Goal: Information Seeking & Learning: Check status

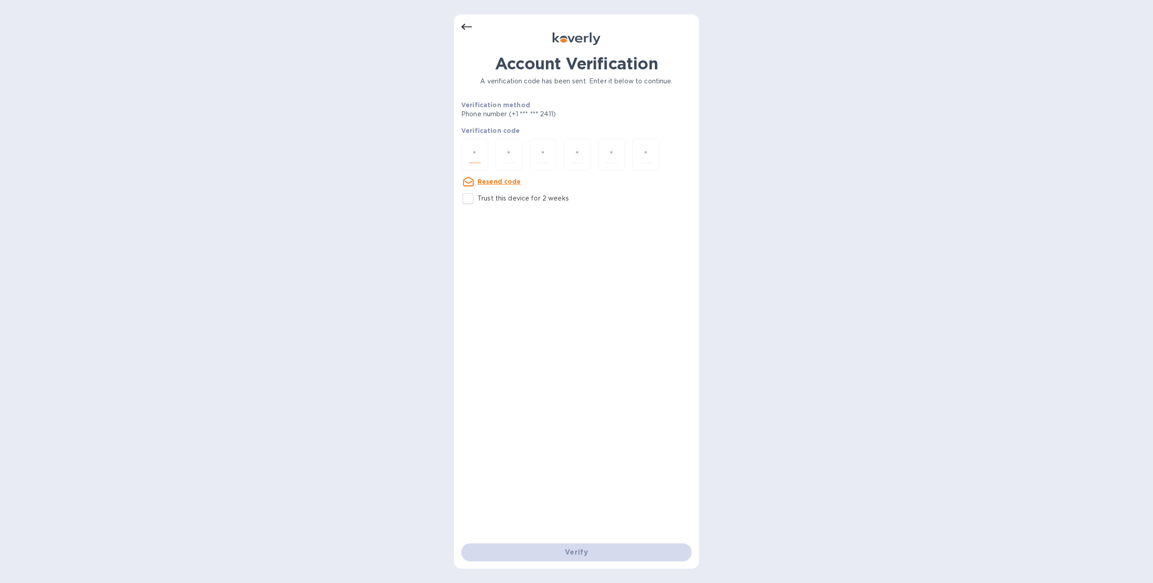
click at [474, 153] on input "number" at bounding box center [475, 154] width 12 height 17
type input "4"
type input "2"
type input "5"
type input "1"
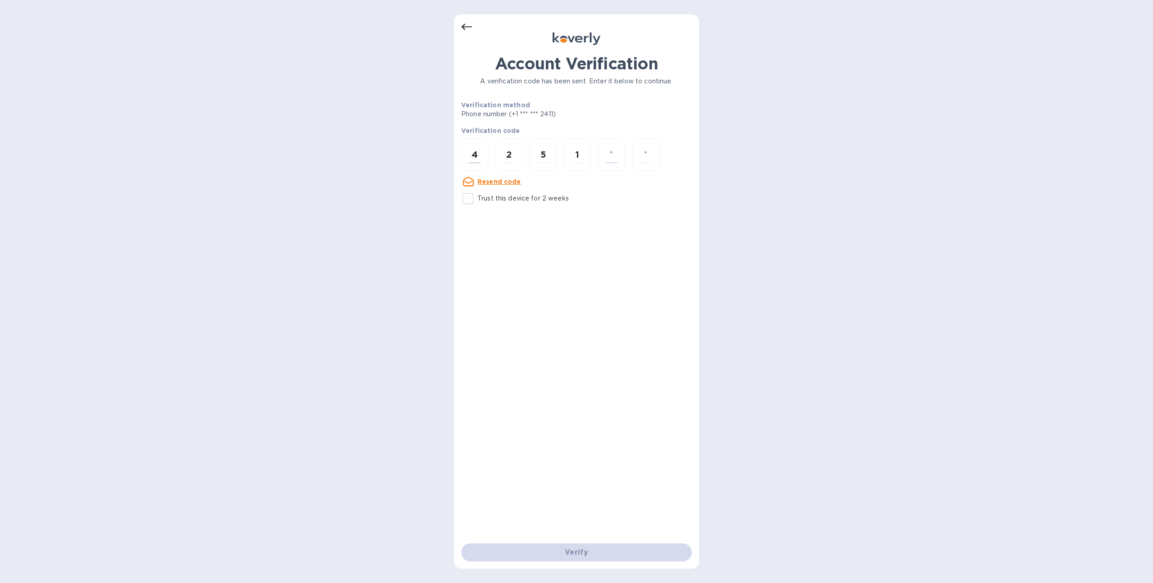
type input "0"
type input "2"
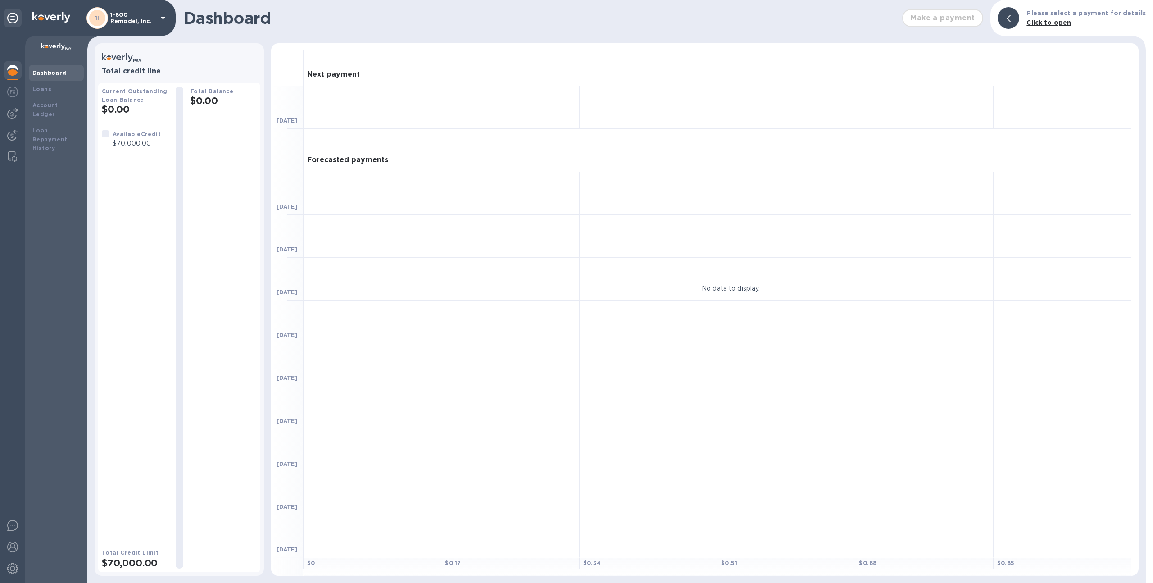
click at [129, 17] on p "1-800 Remodel, Inc." at bounding box center [132, 18] width 45 height 13
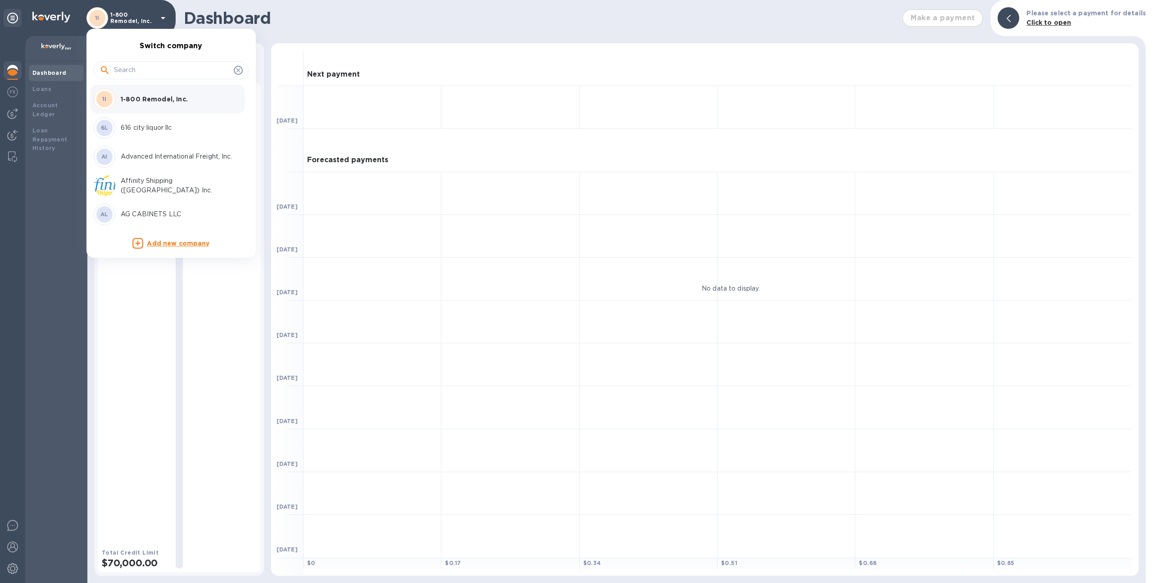
click at [144, 65] on input "text" at bounding box center [172, 71] width 116 height 14
type input "i"
type input "union"
click at [138, 127] on p "Union Logistics Inc (LAX)" at bounding box center [178, 127] width 114 height 9
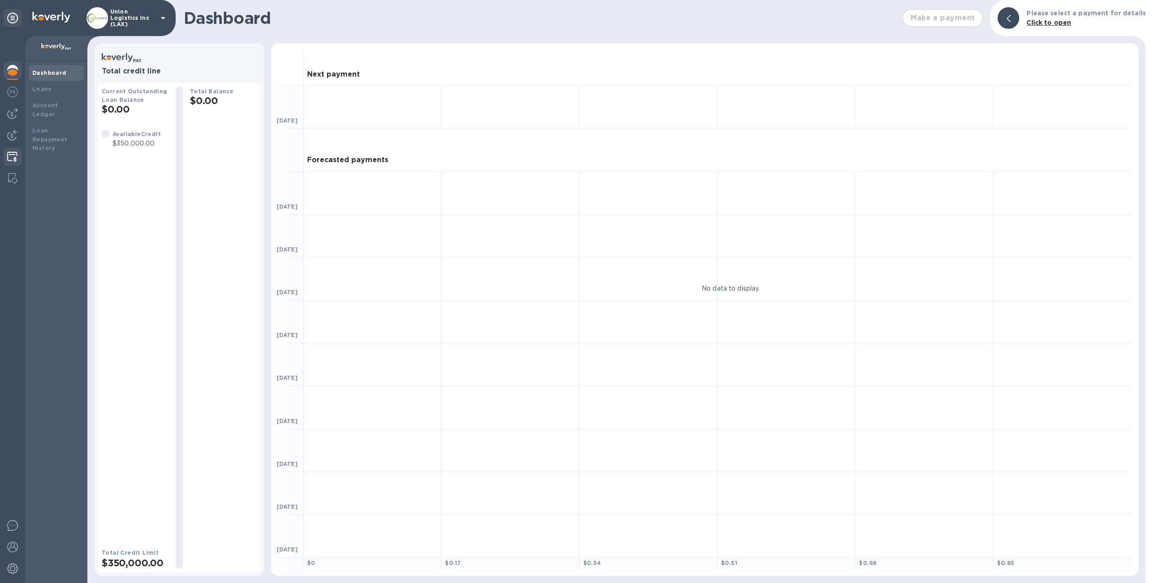
click at [12, 155] on img at bounding box center [12, 156] width 10 height 11
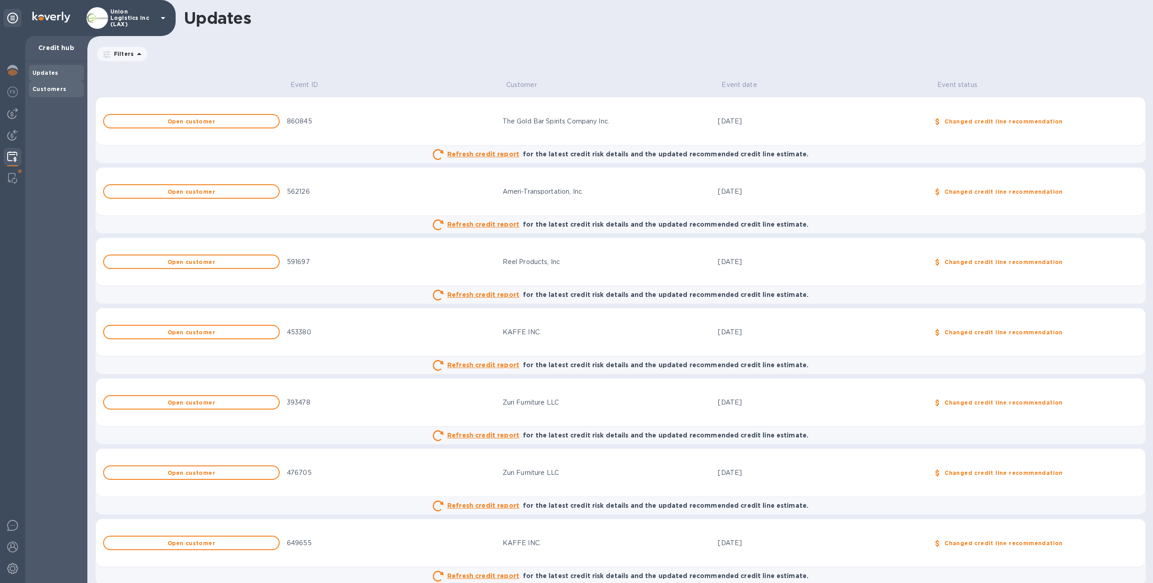
click at [65, 93] on div "Customers" at bounding box center [56, 89] width 48 height 9
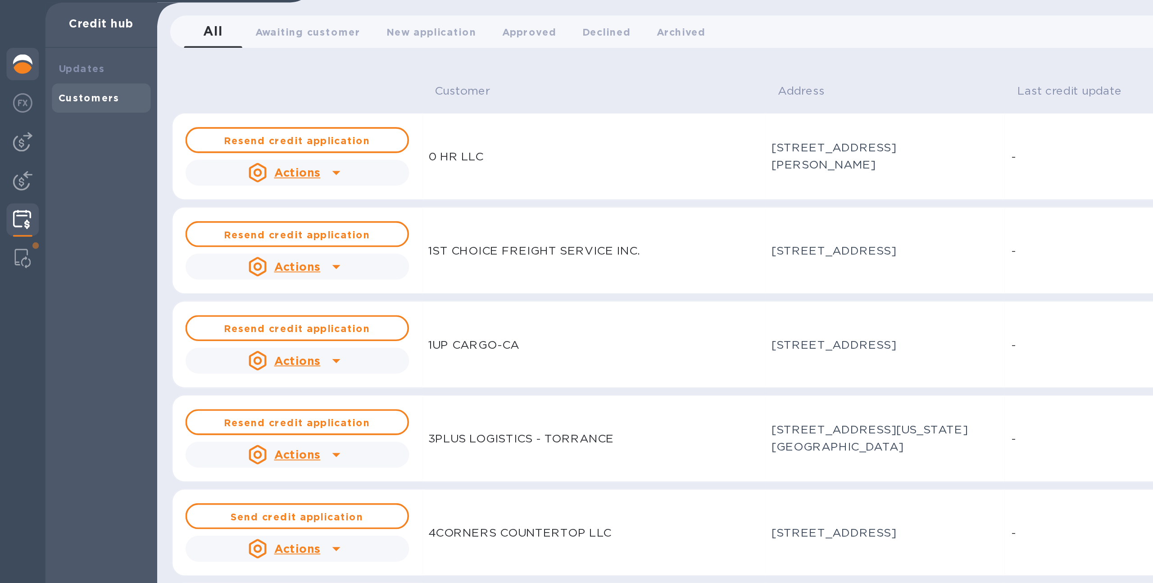
click at [11, 74] on img at bounding box center [12, 70] width 11 height 11
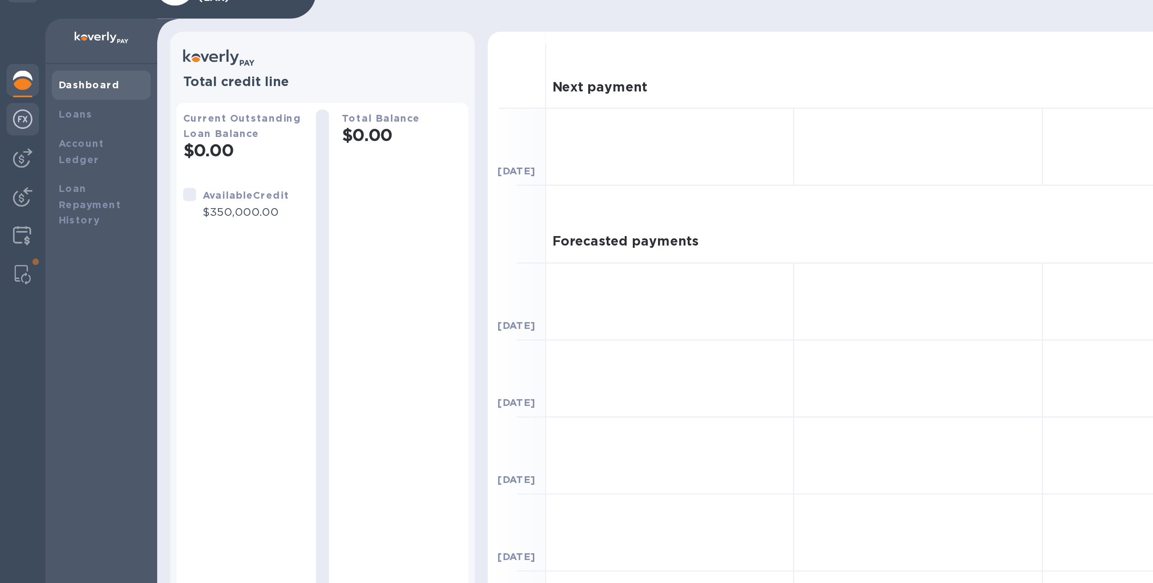
click at [16, 89] on img at bounding box center [12, 92] width 11 height 11
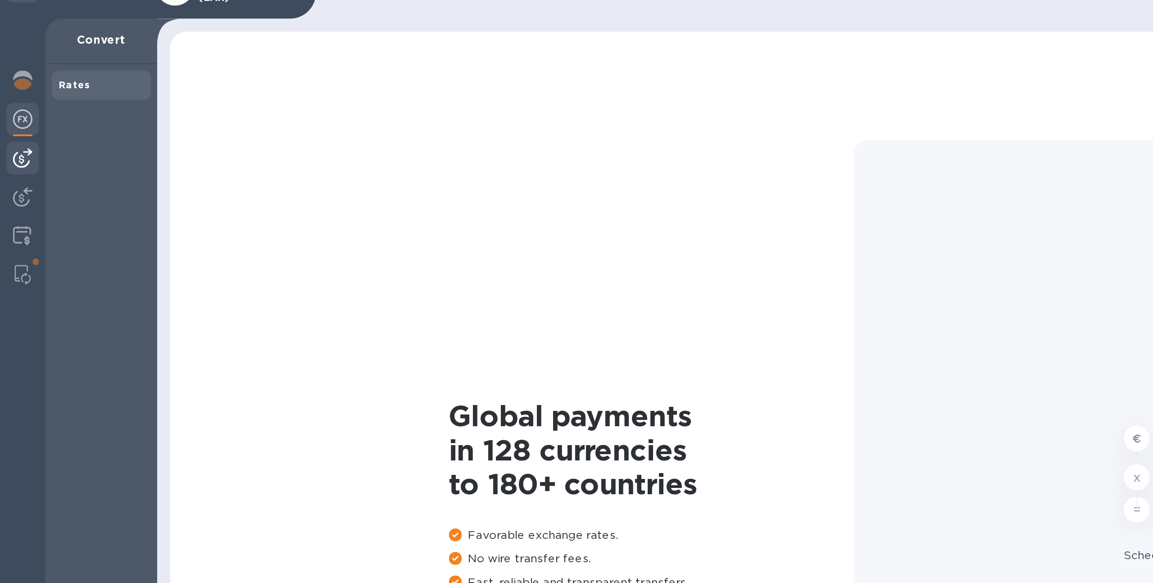
type input "1,178.28"
click at [11, 113] on img at bounding box center [12, 113] width 11 height 11
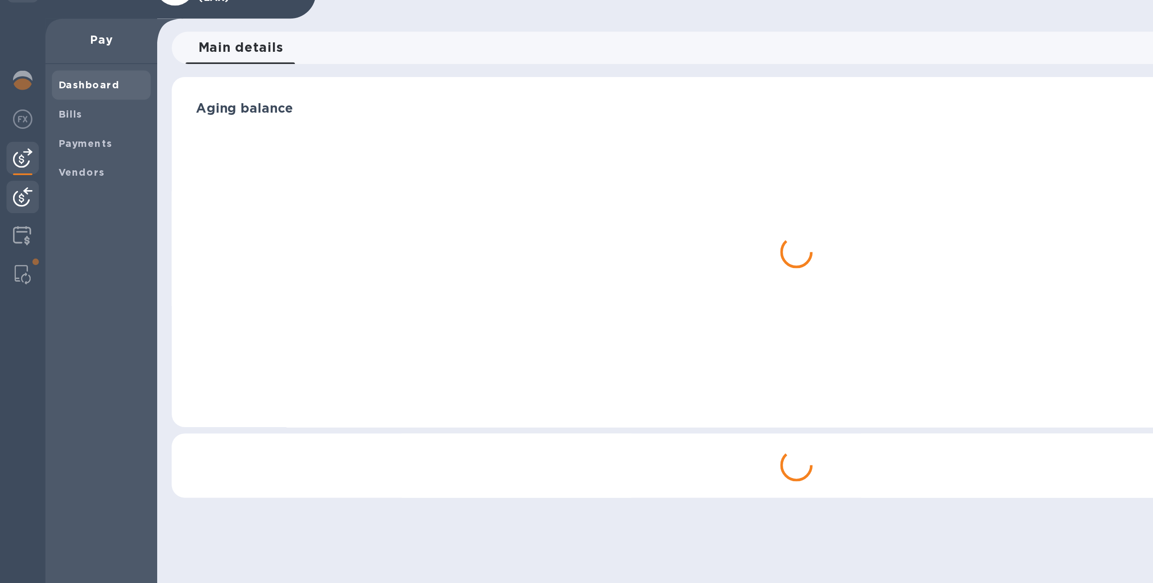
click at [11, 139] on img at bounding box center [12, 135] width 11 height 11
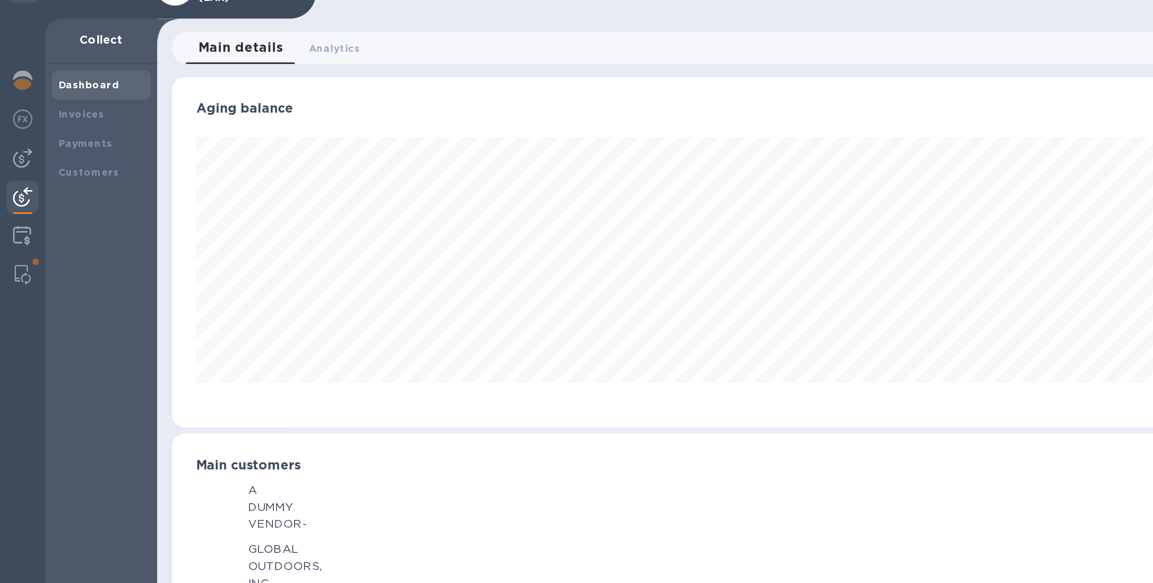
scroll to position [450378, 449882]
click at [14, 157] on img at bounding box center [12, 156] width 10 height 11
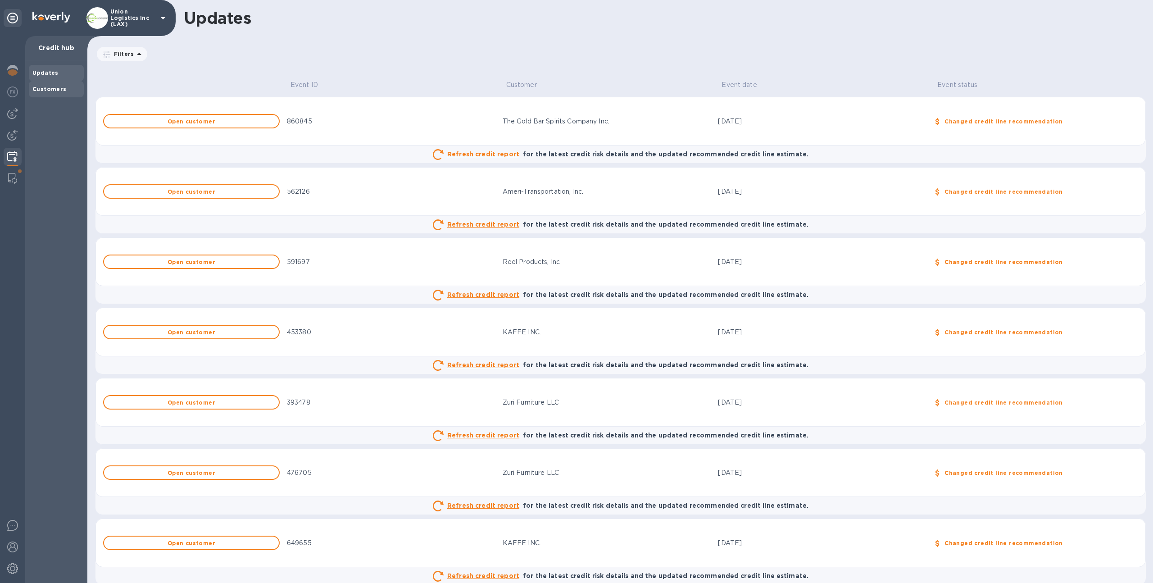
click at [60, 96] on div "Customers" at bounding box center [56, 89] width 55 height 16
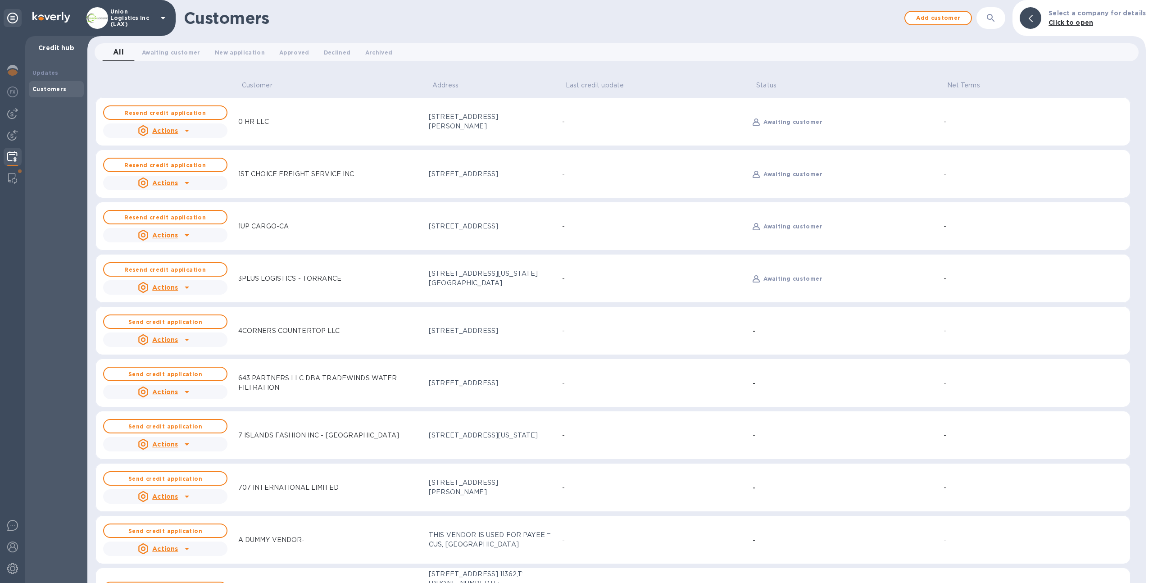
click at [55, 93] on div "Customers" at bounding box center [56, 89] width 48 height 9
click at [290, 52] on span "Approved 0" at bounding box center [294, 52] width 30 height 9
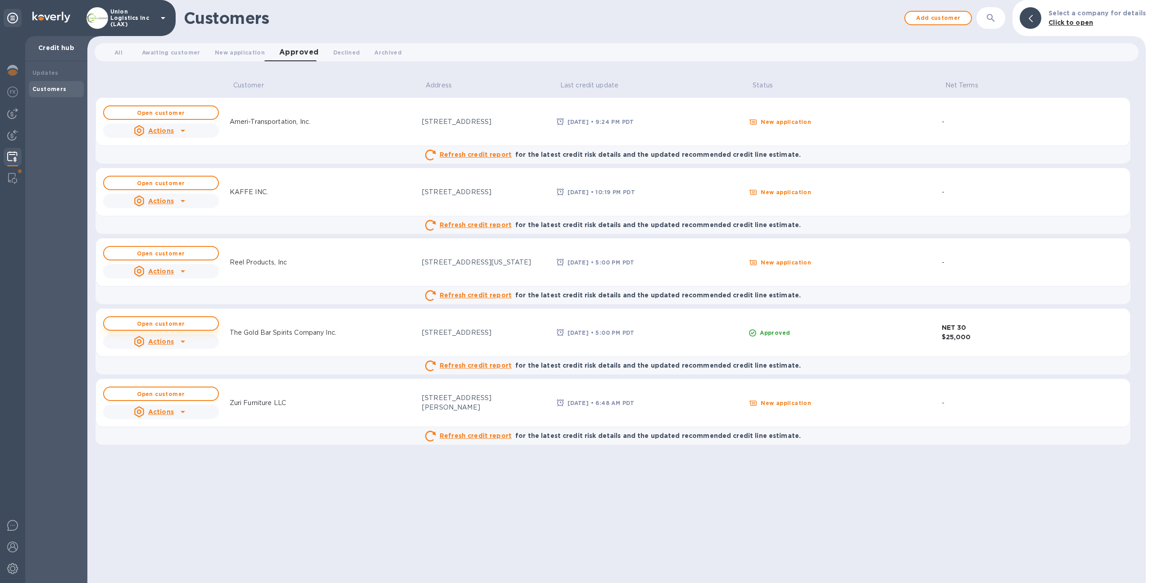
click at [185, 325] on span "Open customer" at bounding box center [161, 324] width 100 height 6
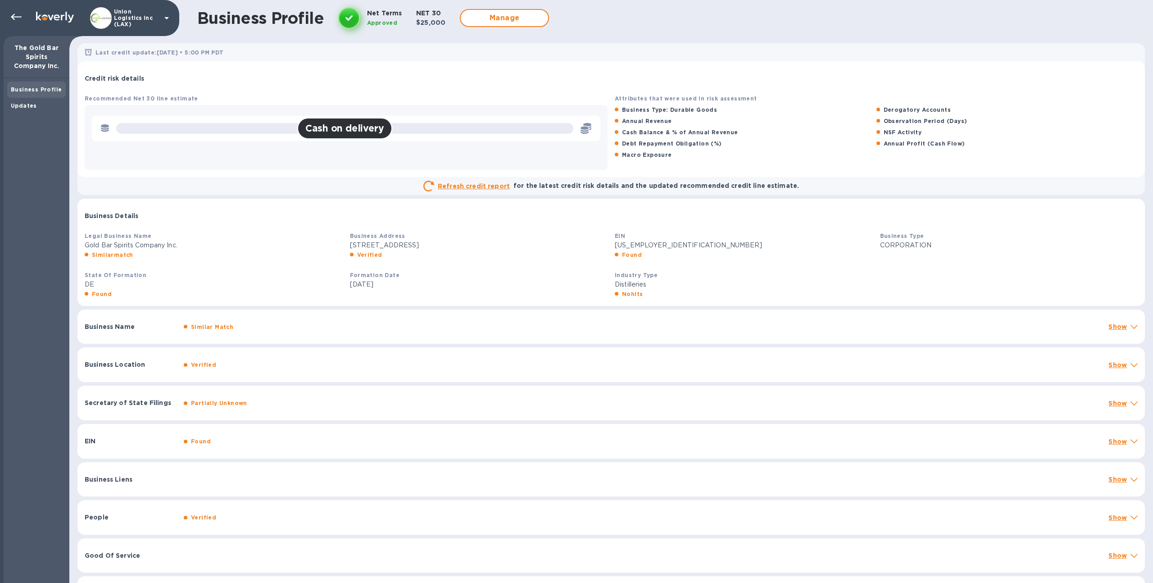
click at [1076, 331] on div "Similar Match" at bounding box center [642, 326] width 921 height 13
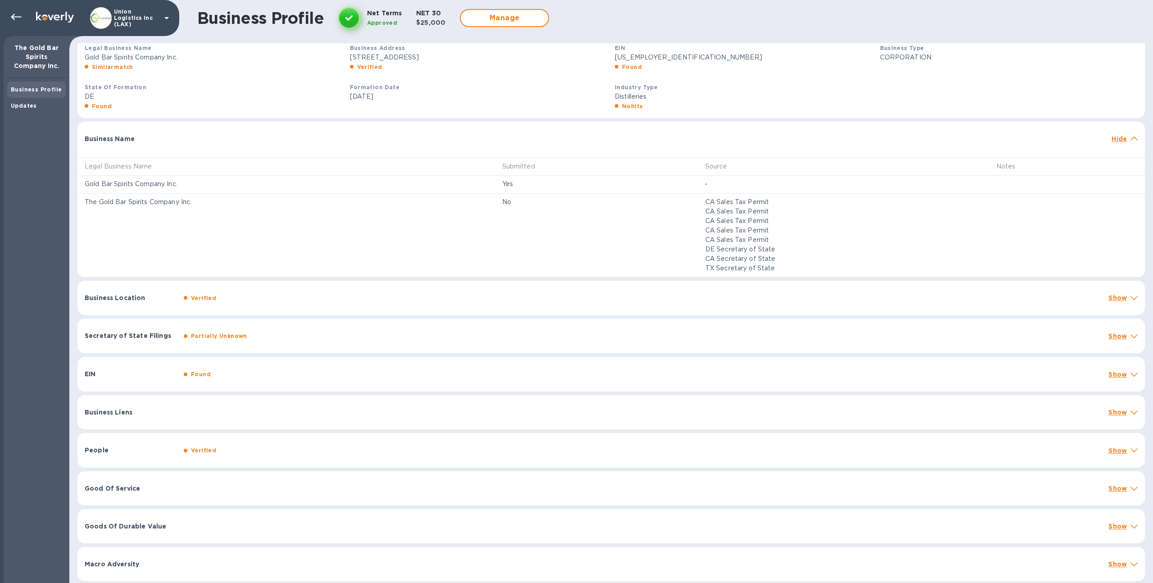
click at [912, 287] on div "Business Location Verified Show" at bounding box center [611, 298] width 1068 height 35
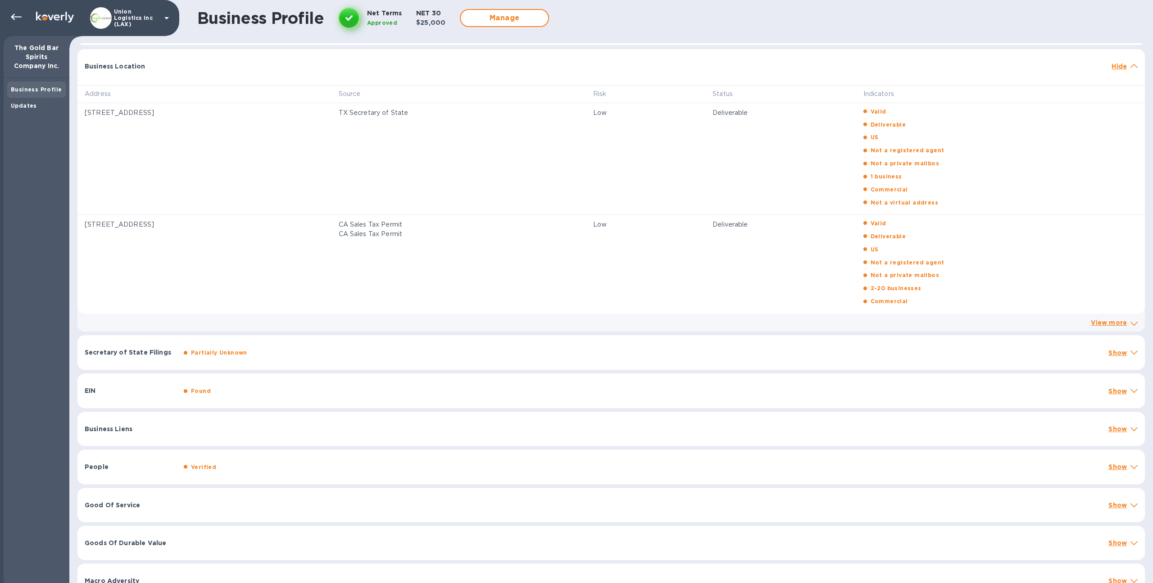
scroll to position [436, 0]
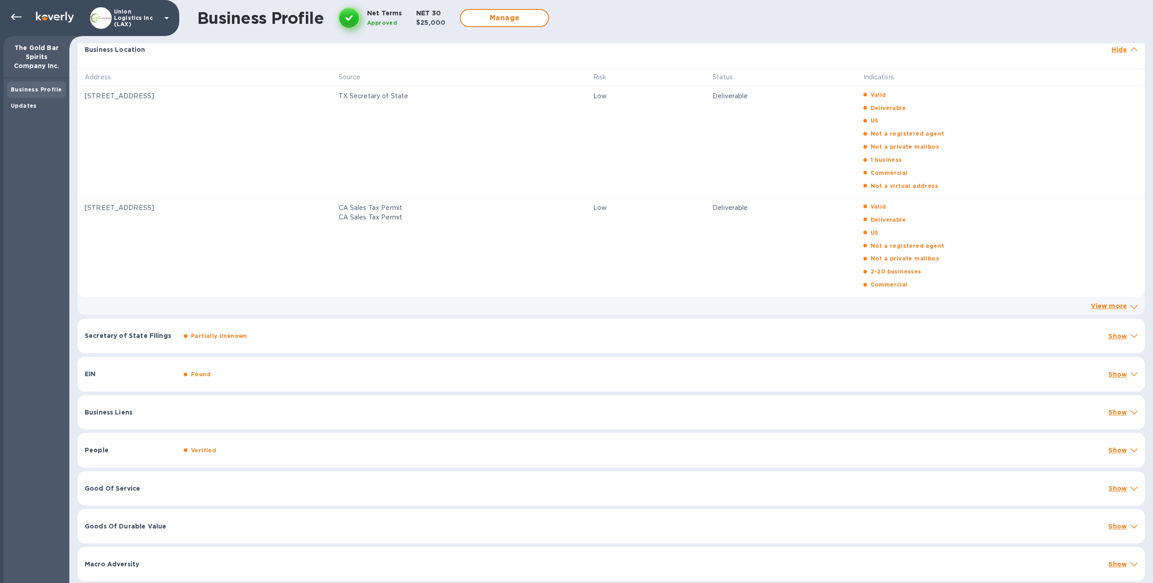
click at [207, 568] on div "Macro Adversity" at bounding box center [593, 564] width 1024 height 16
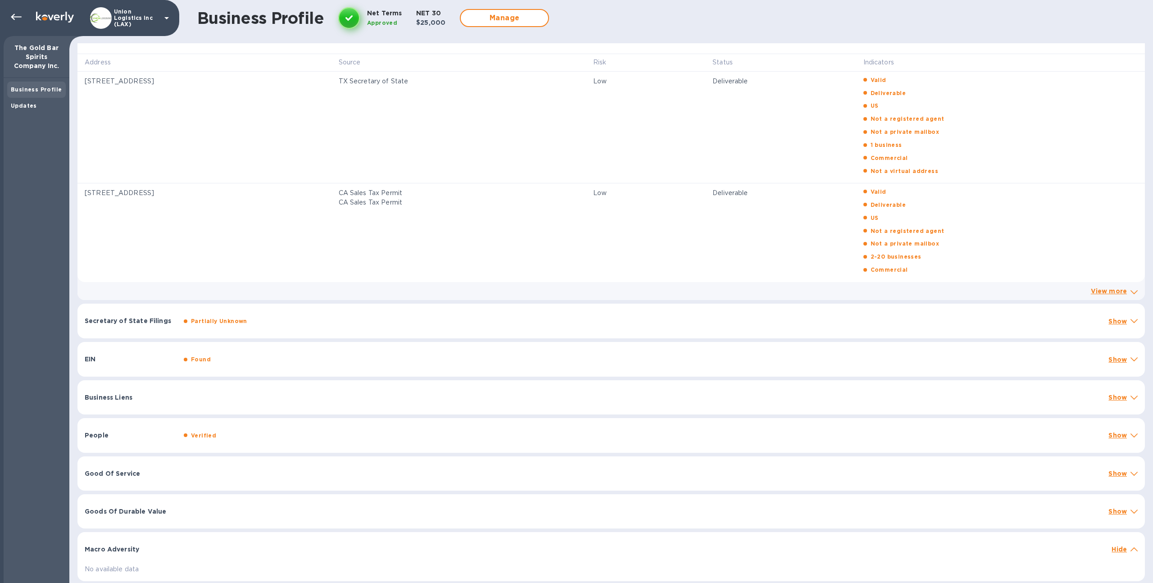
click at [208, 510] on div at bounding box center [642, 506] width 925 height 7
click at [221, 472] on div at bounding box center [642, 468] width 925 height 7
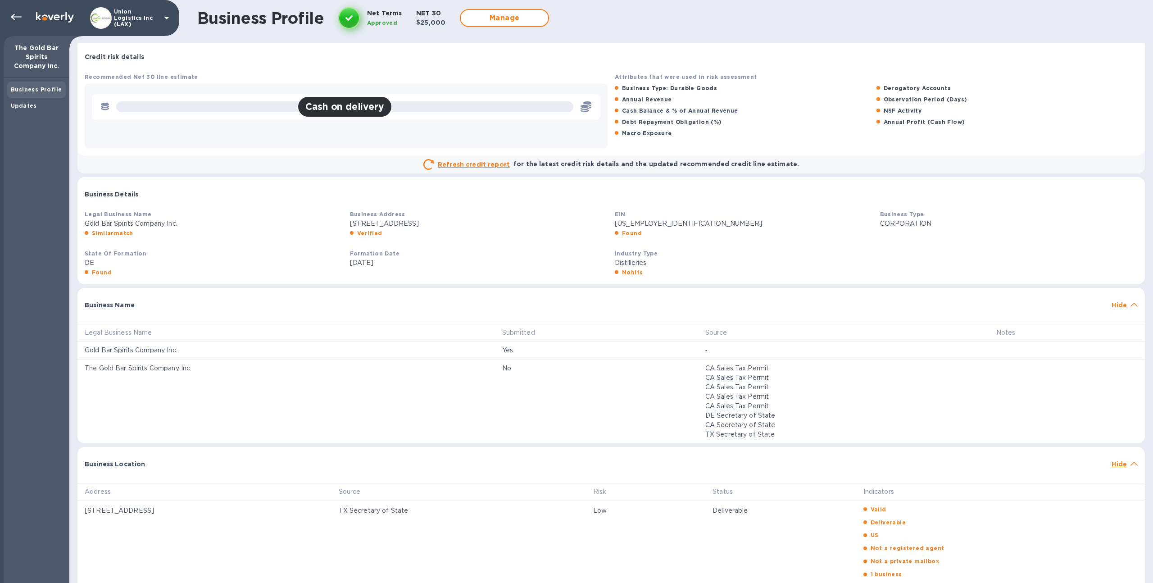
scroll to position [0, 0]
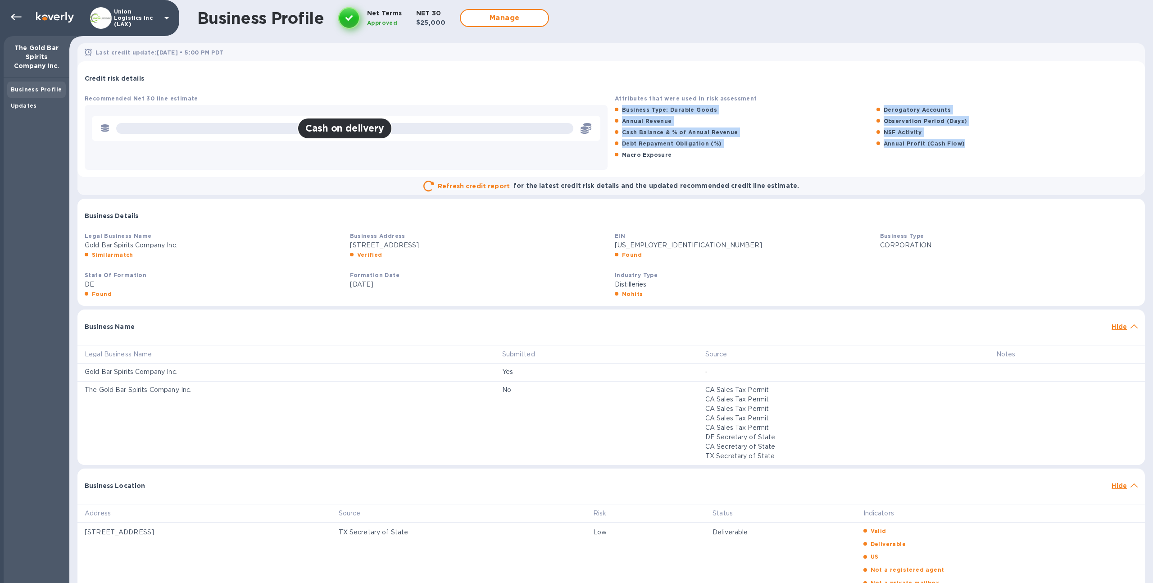
drag, startPoint x: 620, startPoint y: 109, endPoint x: 947, endPoint y: 157, distance: 331.1
click at [947, 157] on div "Business Type: Durable Goods Derogatory Accounts Annual Revenue Observation Per…" at bounding box center [876, 133] width 523 height 56
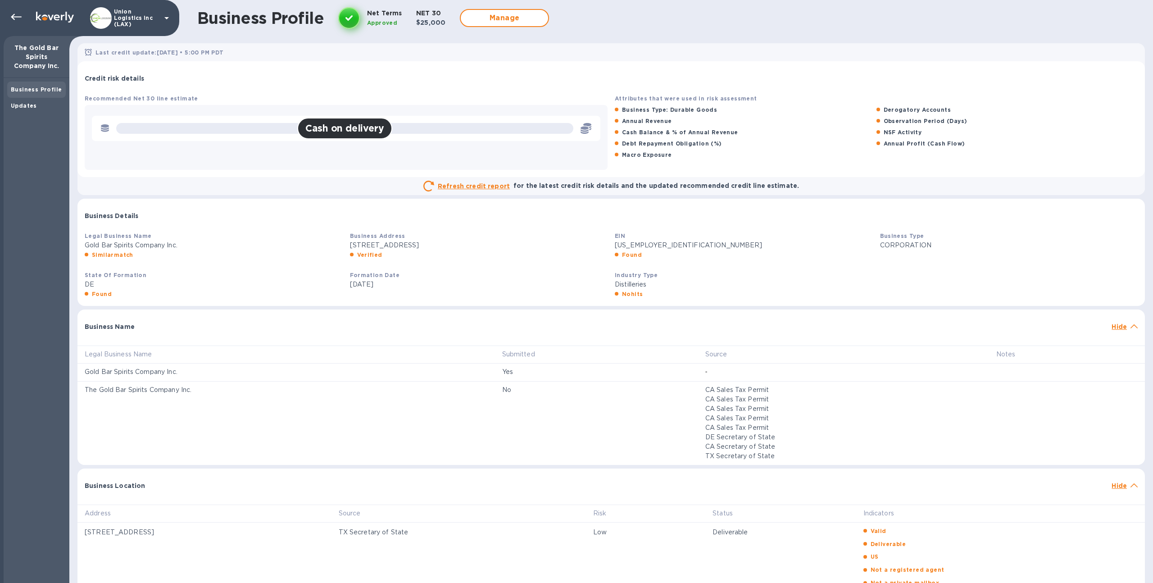
click at [704, 166] on div "Attributes that were used in risk assessment Business Type: Durable Goods Derog…" at bounding box center [876, 131] width 530 height 83
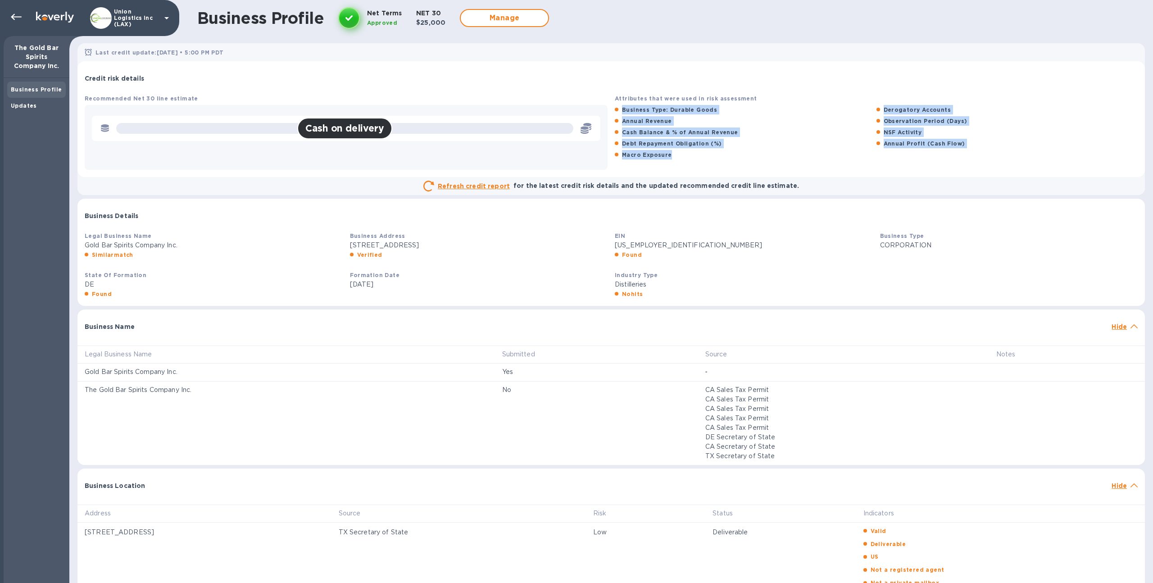
drag, startPoint x: 682, startPoint y: 160, endPoint x: 616, endPoint y: 109, distance: 82.8
click at [616, 109] on div "Business Type: Durable Goods Derogatory Accounts Annual Revenue Observation Per…" at bounding box center [876, 133] width 523 height 56
click at [394, 90] on div "Credit risk details" at bounding box center [611, 75] width 1068 height 29
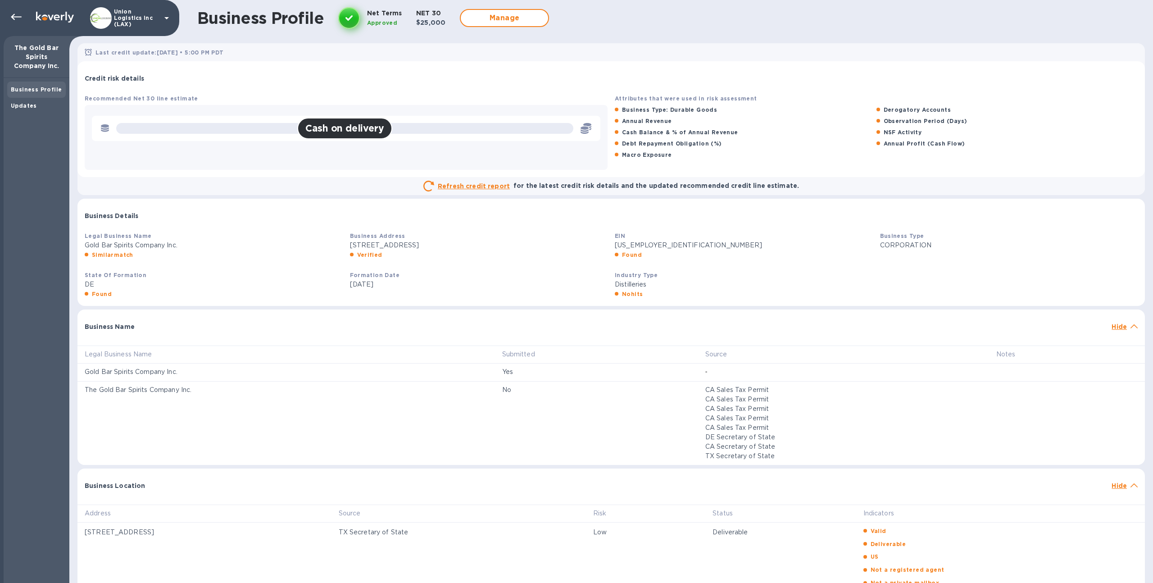
click at [640, 96] on b "Attributes that were used in risk assessment" at bounding box center [686, 98] width 142 height 7
click at [33, 111] on div "Updates" at bounding box center [36, 106] width 59 height 16
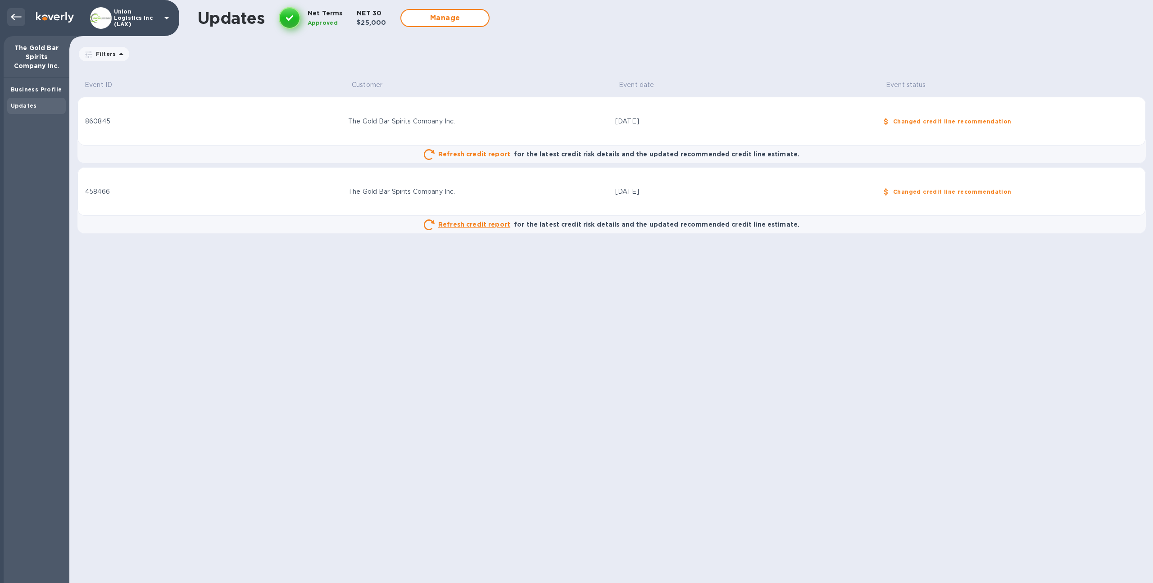
click at [11, 22] on icon at bounding box center [16, 17] width 11 height 11
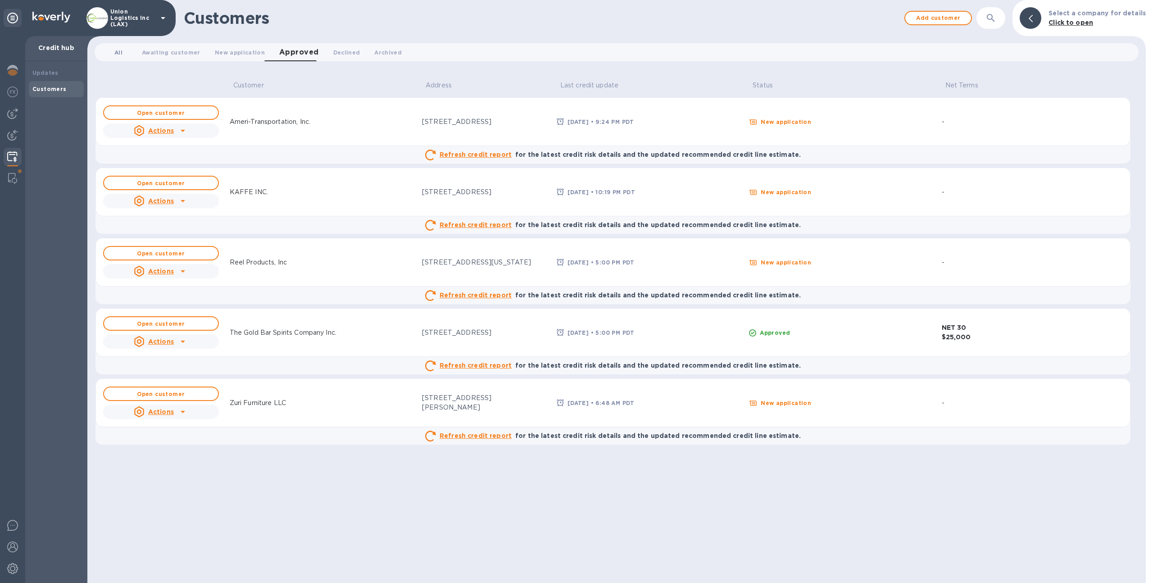
click at [128, 56] on button "All 0" at bounding box center [118, 52] width 32 height 18
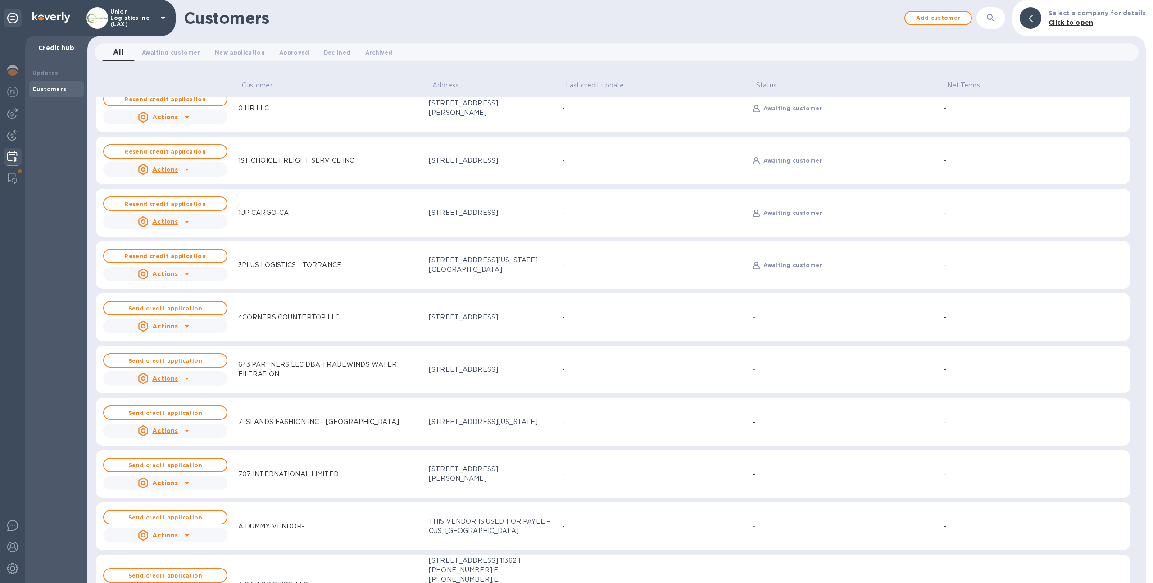
scroll to position [14, 0]
click at [282, 52] on span "Approved 0" at bounding box center [294, 52] width 30 height 9
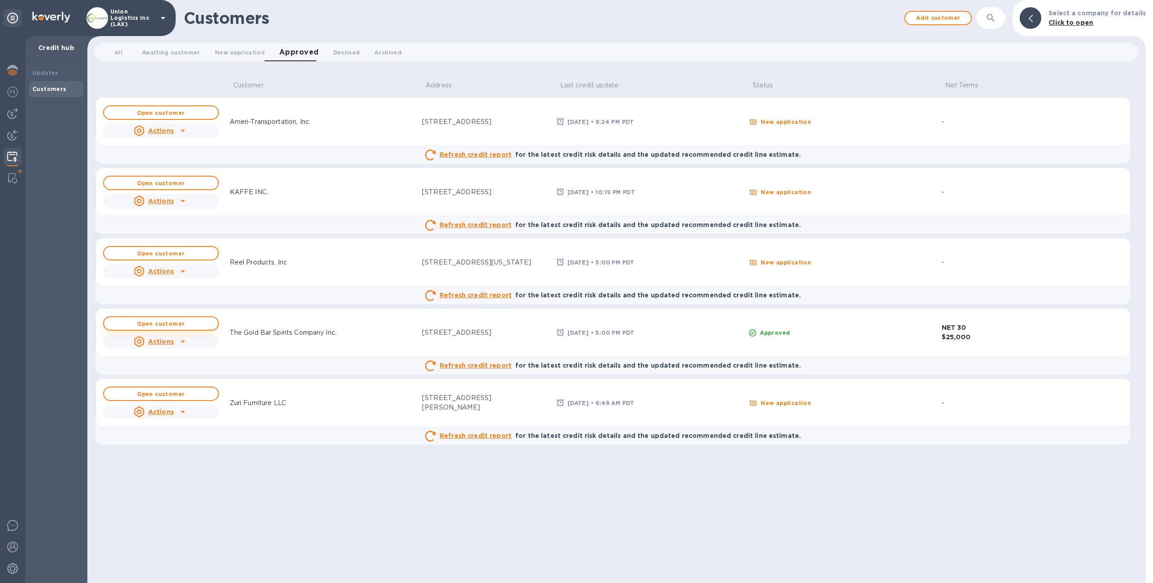
click at [192, 321] on span "Open customer" at bounding box center [161, 324] width 100 height 6
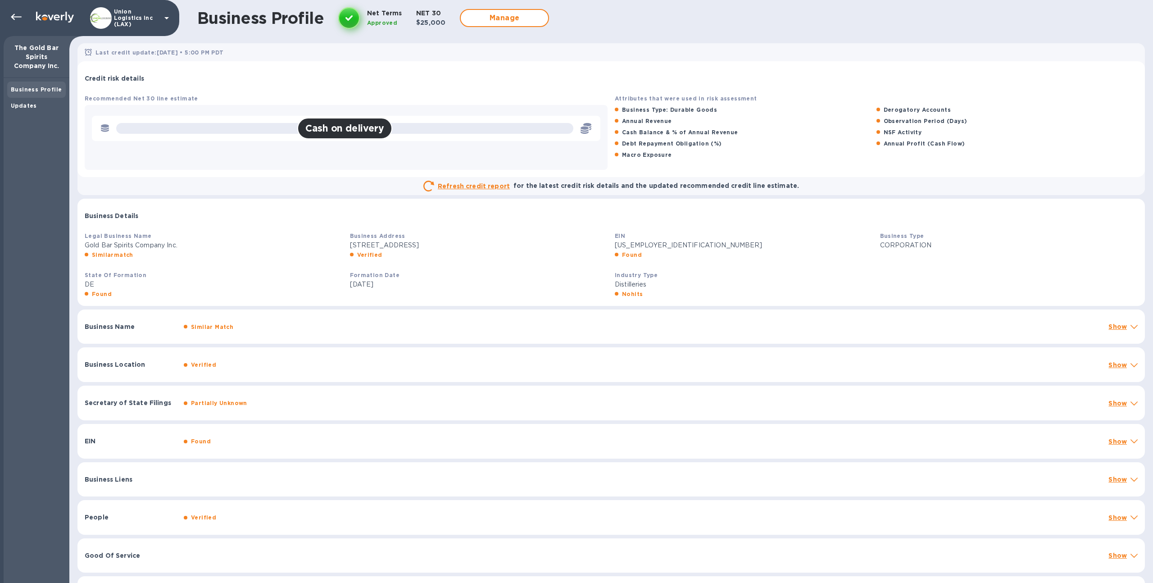
click at [122, 21] on p "Union Logistics Inc (LAX)" at bounding box center [136, 18] width 45 height 19
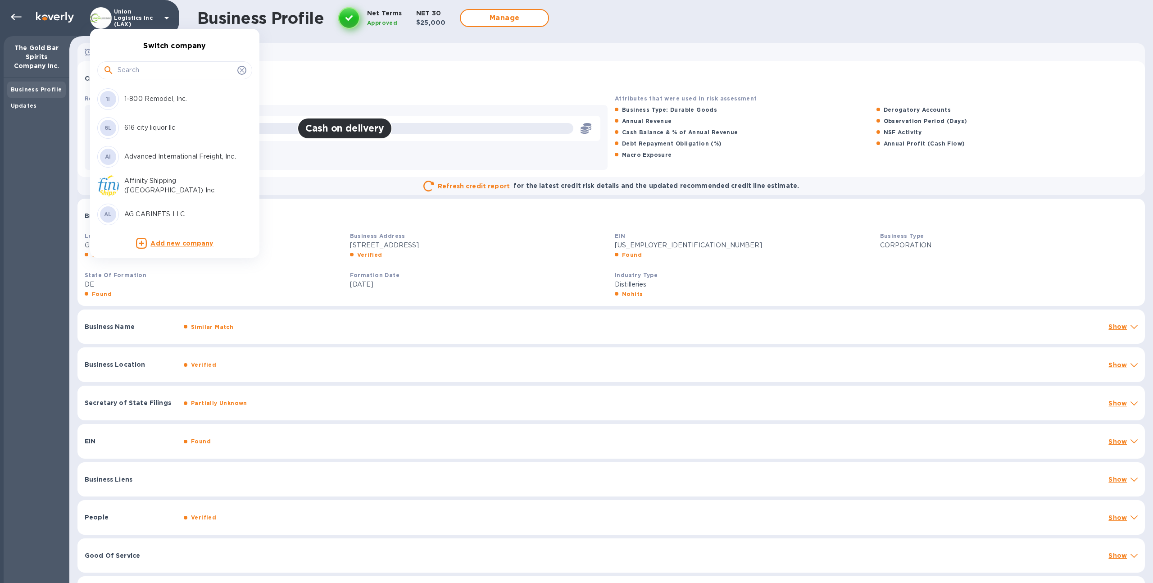
click at [146, 71] on input "text" at bounding box center [176, 71] width 116 height 14
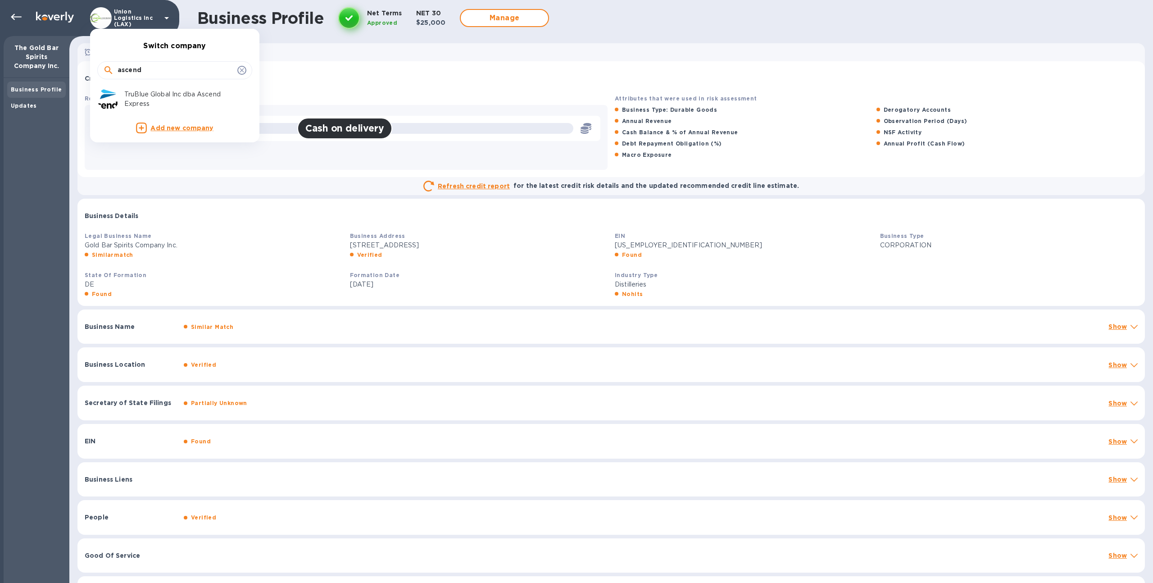
type input "ascend"
click at [147, 96] on p "TruBlue Global Inc dba Ascend Express" at bounding box center [181, 99] width 114 height 19
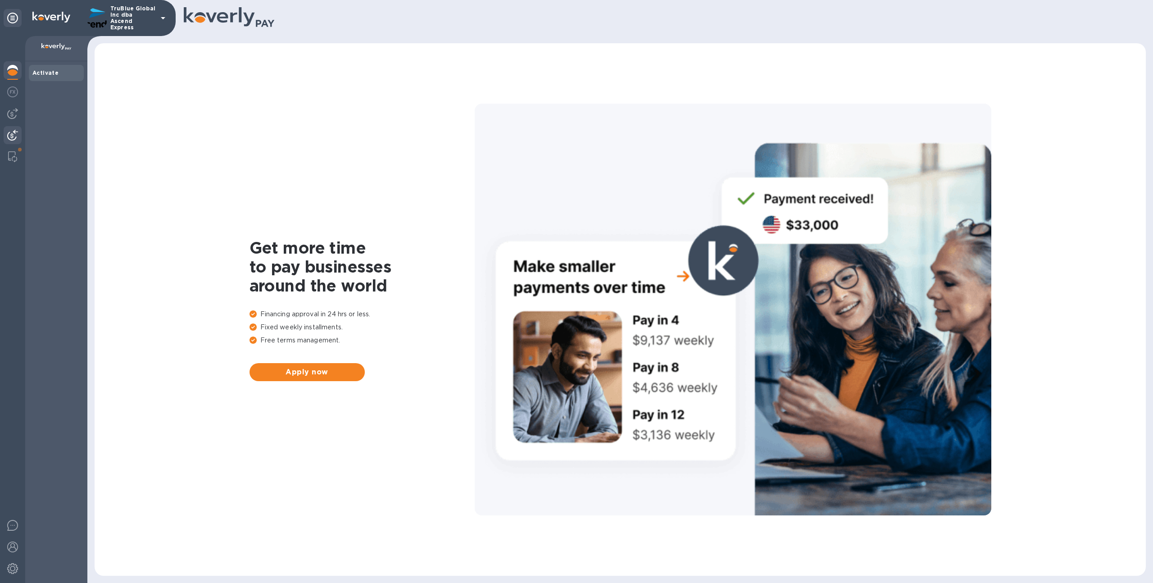
click at [12, 132] on img at bounding box center [12, 135] width 11 height 11
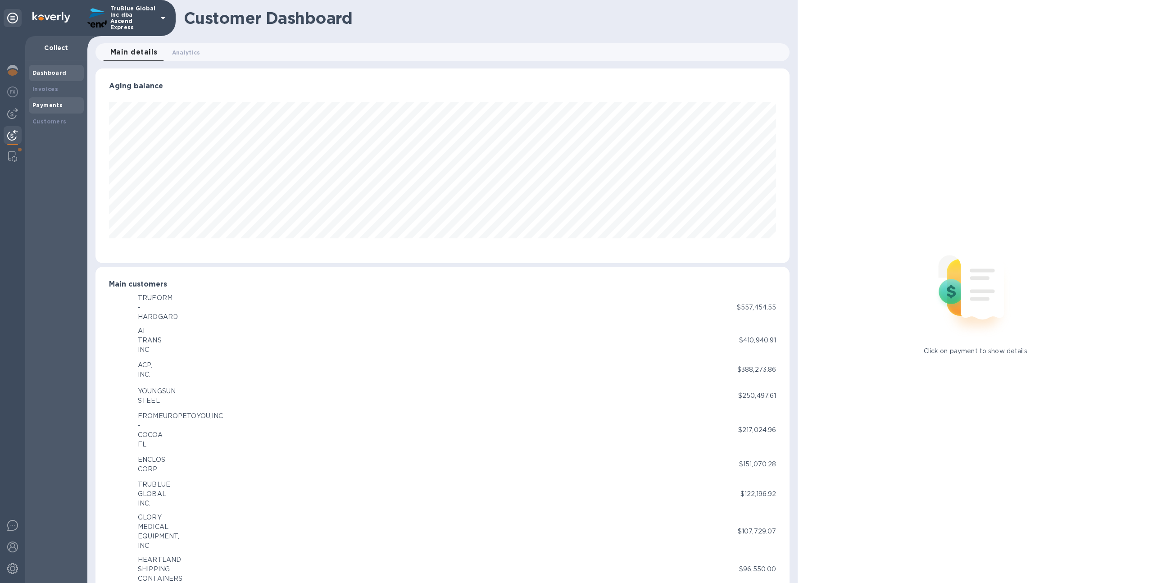
scroll to position [450378, 449882]
click at [64, 119] on div "Customers" at bounding box center [56, 121] width 48 height 9
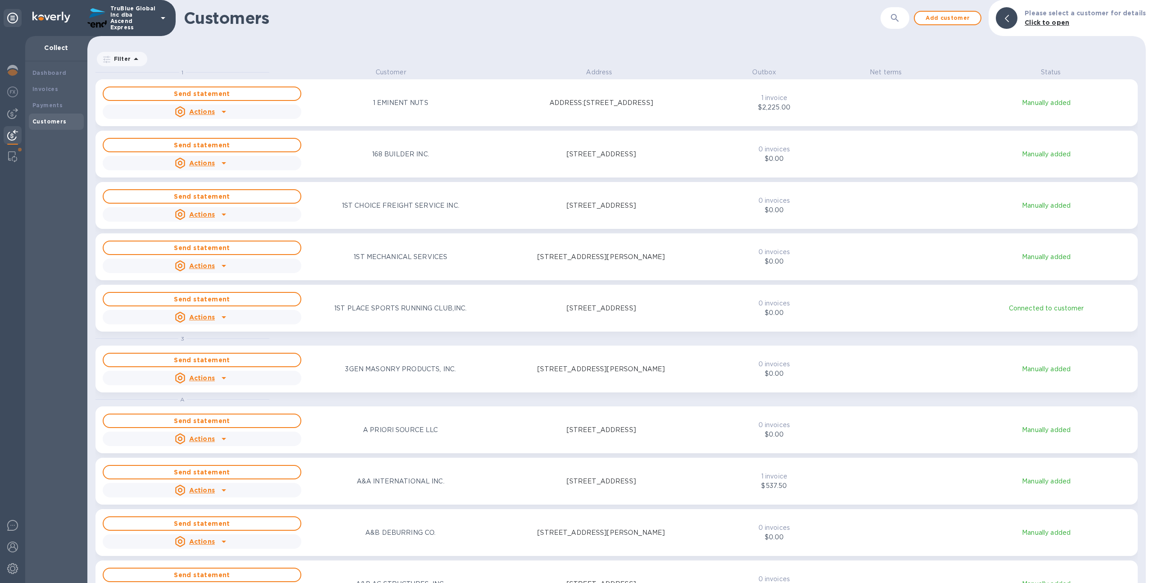
scroll to position [509, 1055]
click at [892, 13] on button "button" at bounding box center [895, 18] width 22 height 22
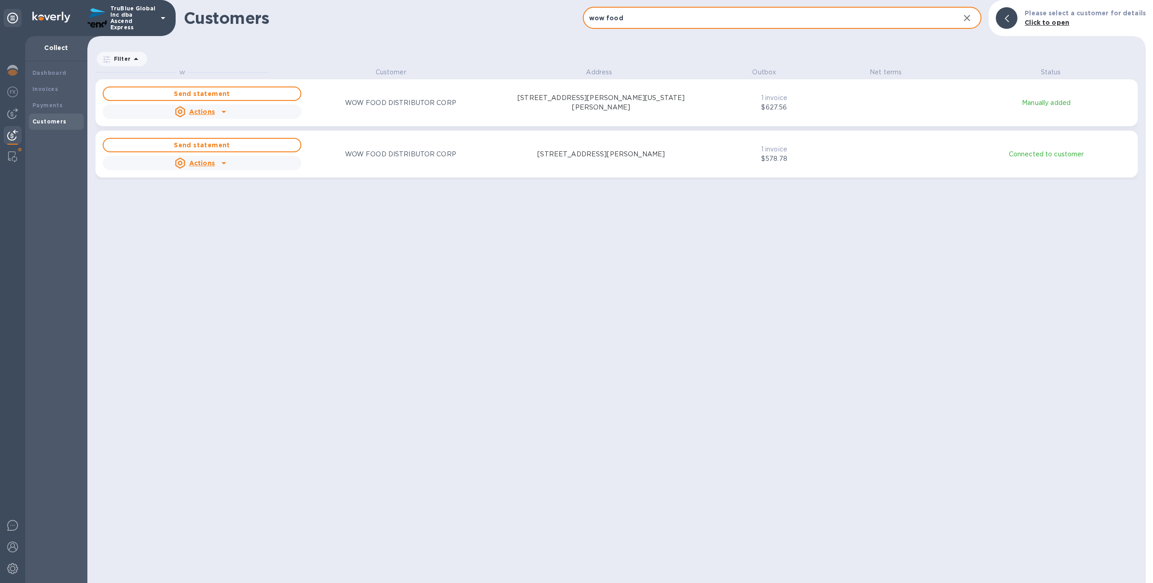
scroll to position [7, 4]
type input "wow food"
click at [819, 101] on div "Send statement Actions WOW FOOD DISTRIBUTOR CORP [STREET_ADDRESS][PERSON_NAME][…" at bounding box center [617, 103] width 1032 height 36
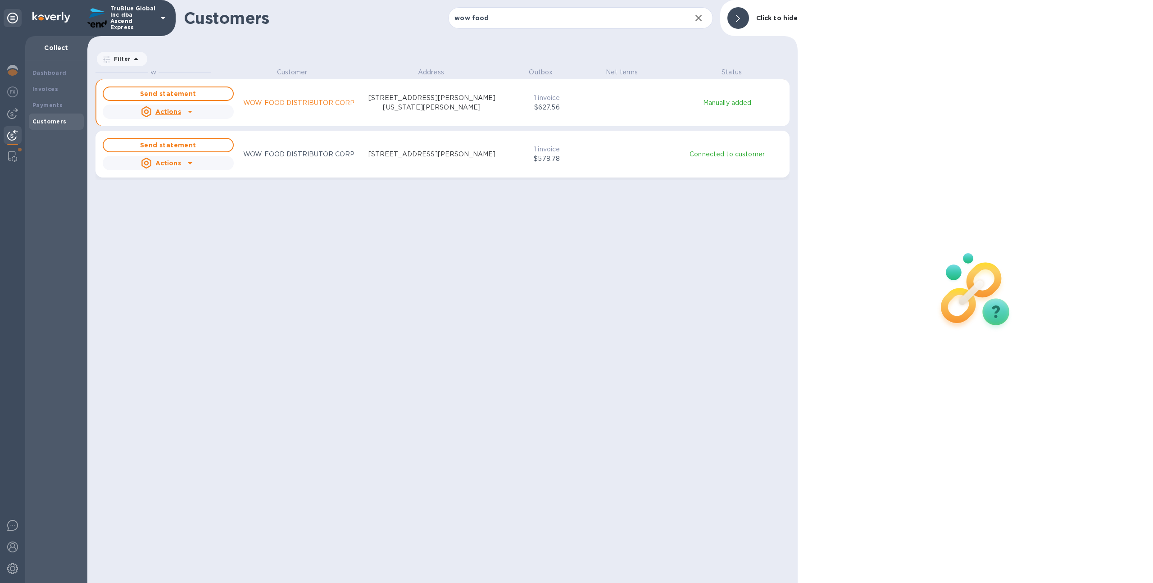
scroll to position [7, 4]
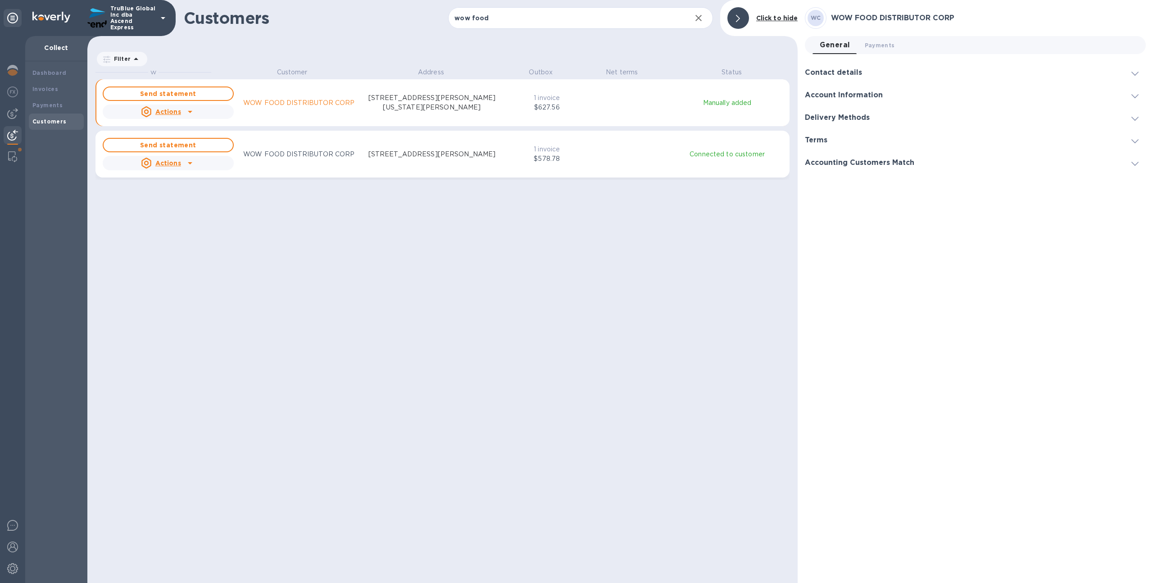
click at [699, 160] on div "Send statement Actions WOW FOOD DISTRIBUTOR CORP [STREET_ADDRESS][PERSON_NAME] …" at bounding box center [443, 154] width 684 height 36
click at [74, 90] on div "Invoices" at bounding box center [56, 89] width 48 height 9
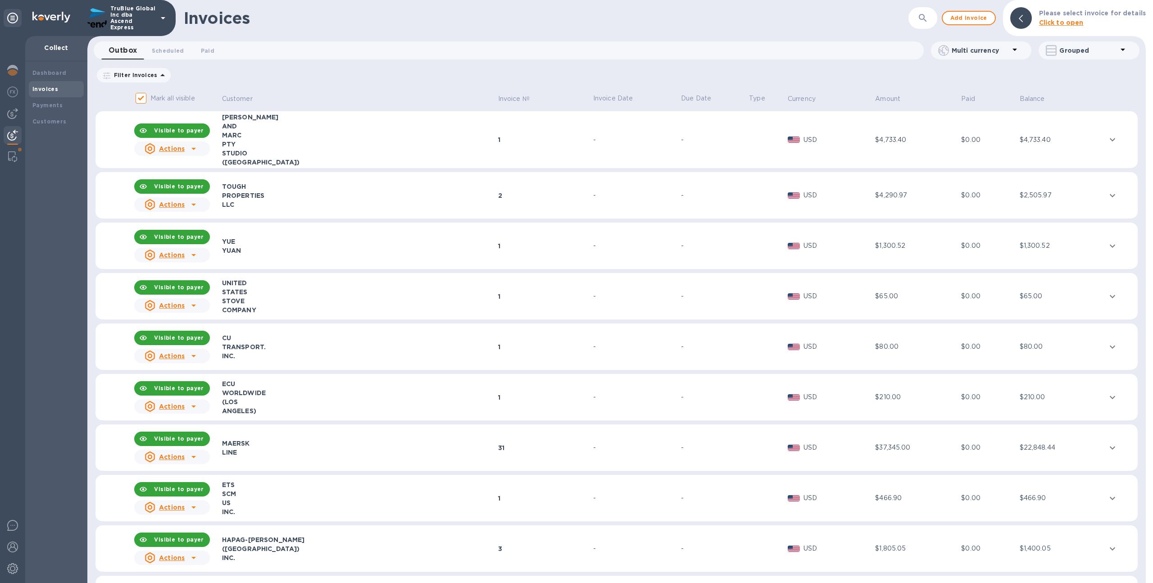
click at [934, 14] on button "button" at bounding box center [923, 18] width 22 height 22
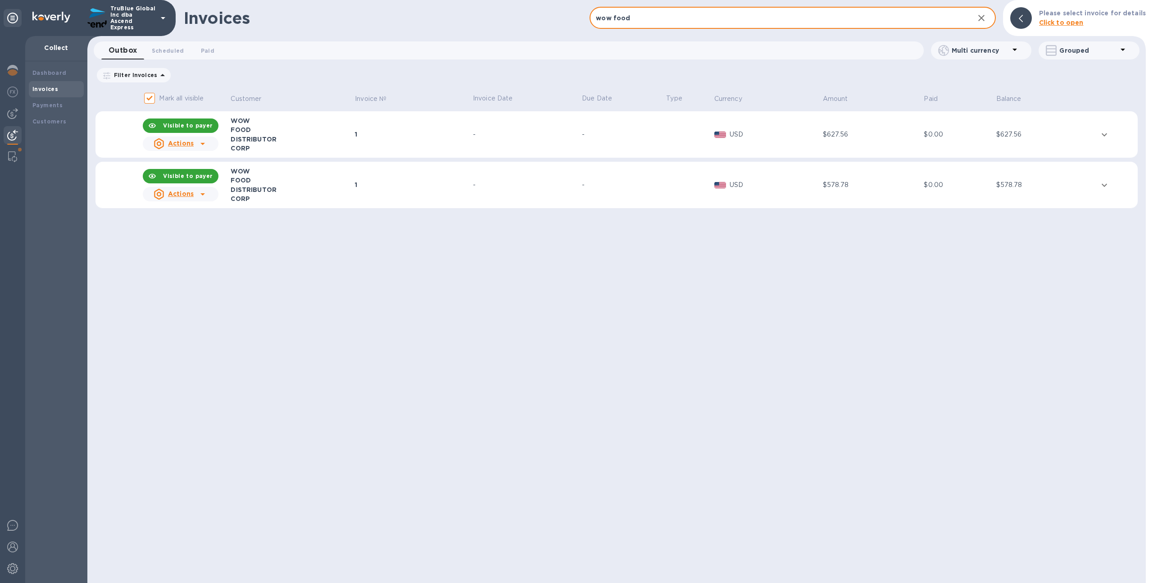
type input "wow food"
click at [637, 190] on td "-" at bounding box center [623, 185] width 84 height 47
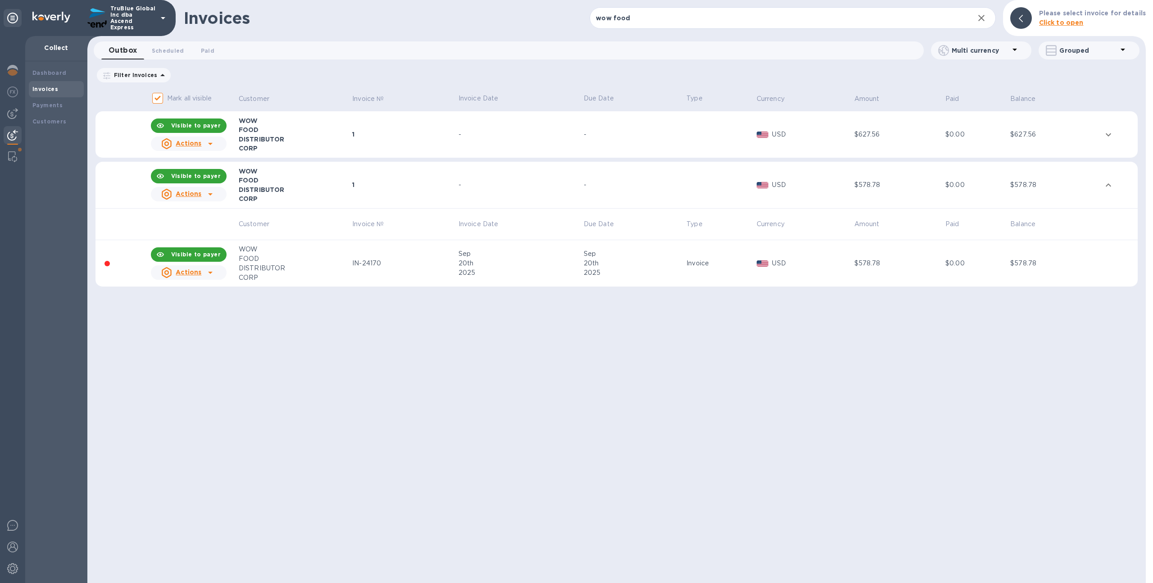
click at [595, 133] on div "-" at bounding box center [634, 134] width 100 height 9
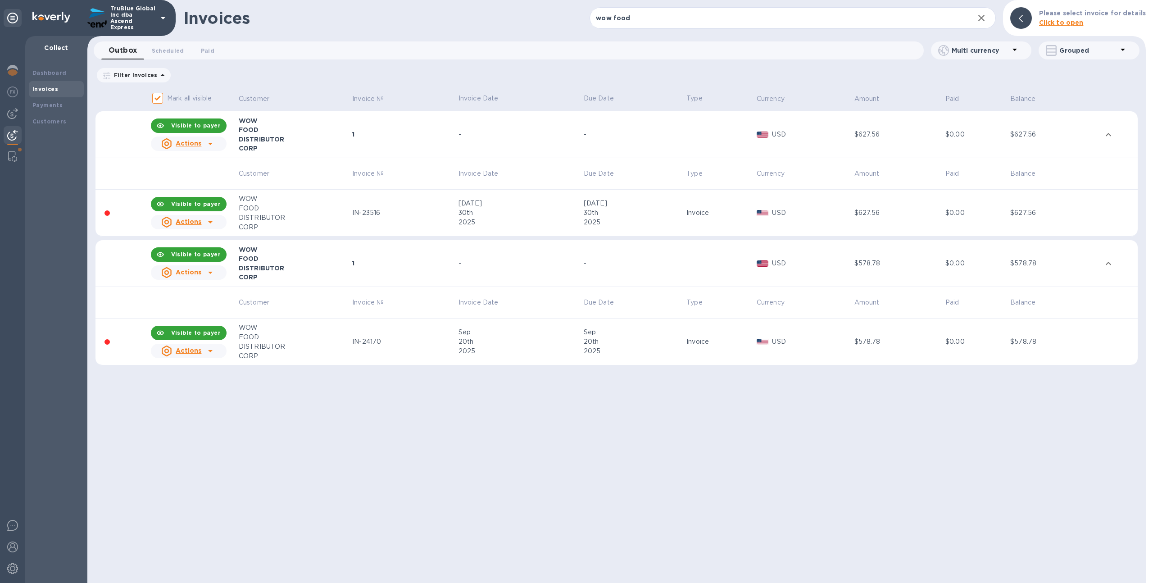
click at [556, 214] on div "30th" at bounding box center [520, 212] width 123 height 9
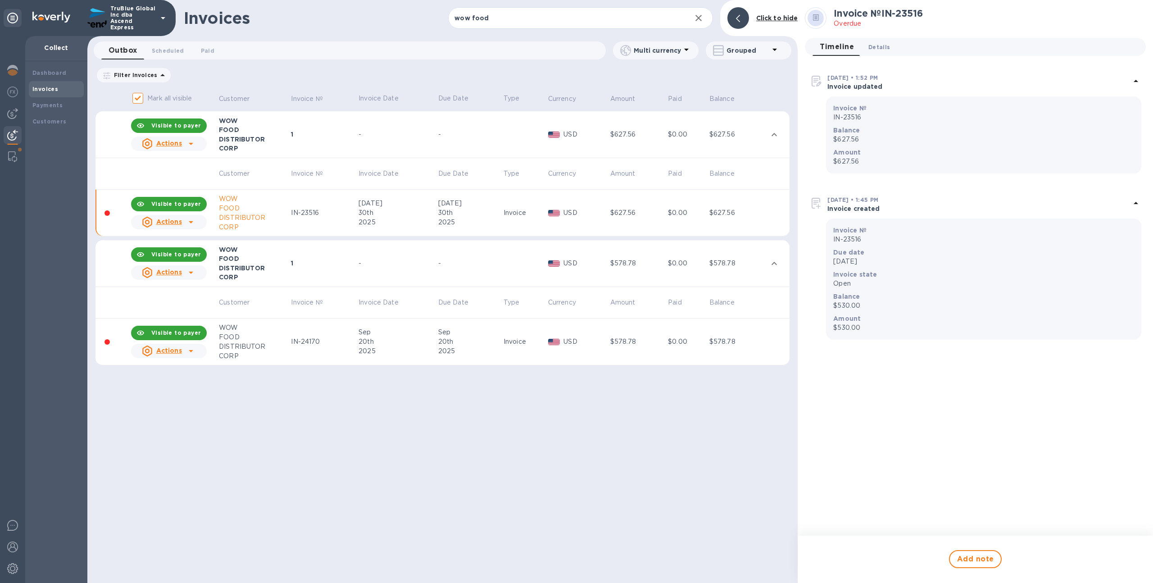
click at [875, 43] on span "Details 0" at bounding box center [880, 46] width 22 height 9
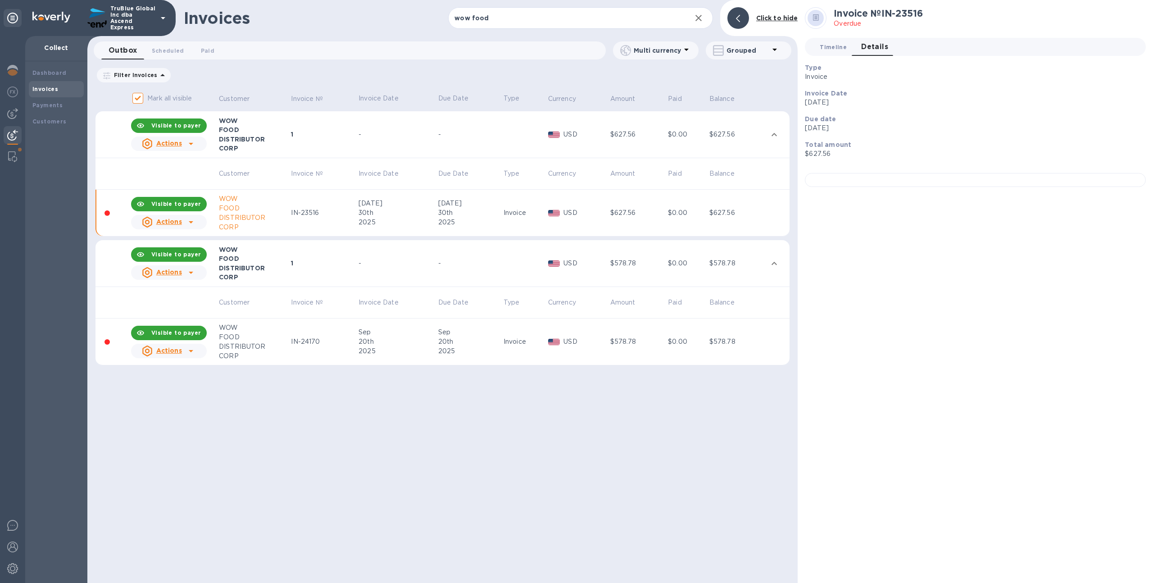
click at [833, 50] on span "Timeline 0" at bounding box center [833, 46] width 27 height 9
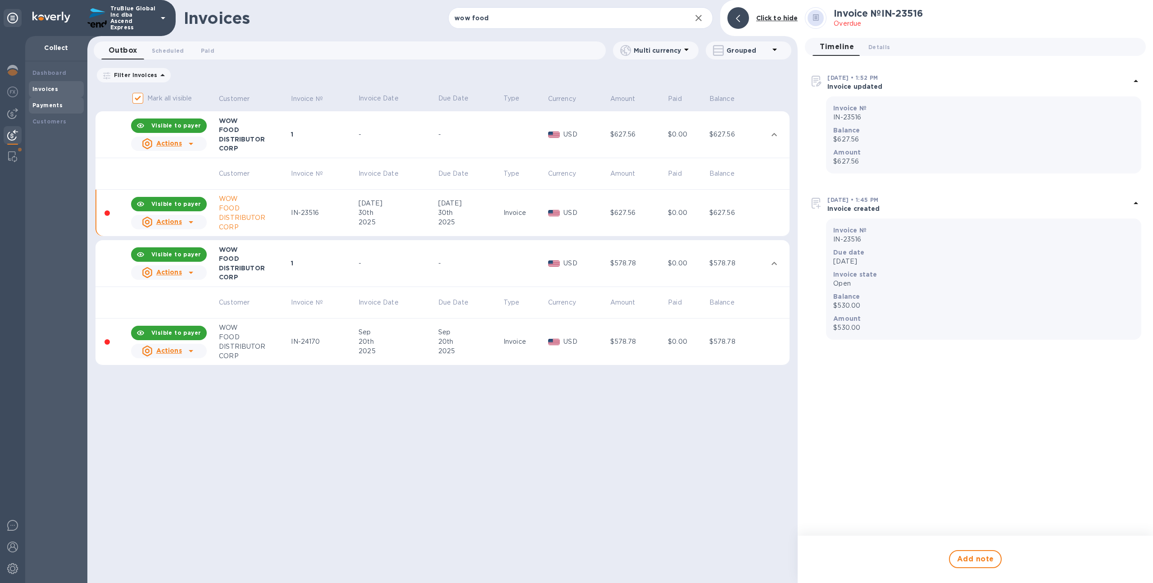
click at [52, 105] on b "Payments" at bounding box center [47, 105] width 30 height 7
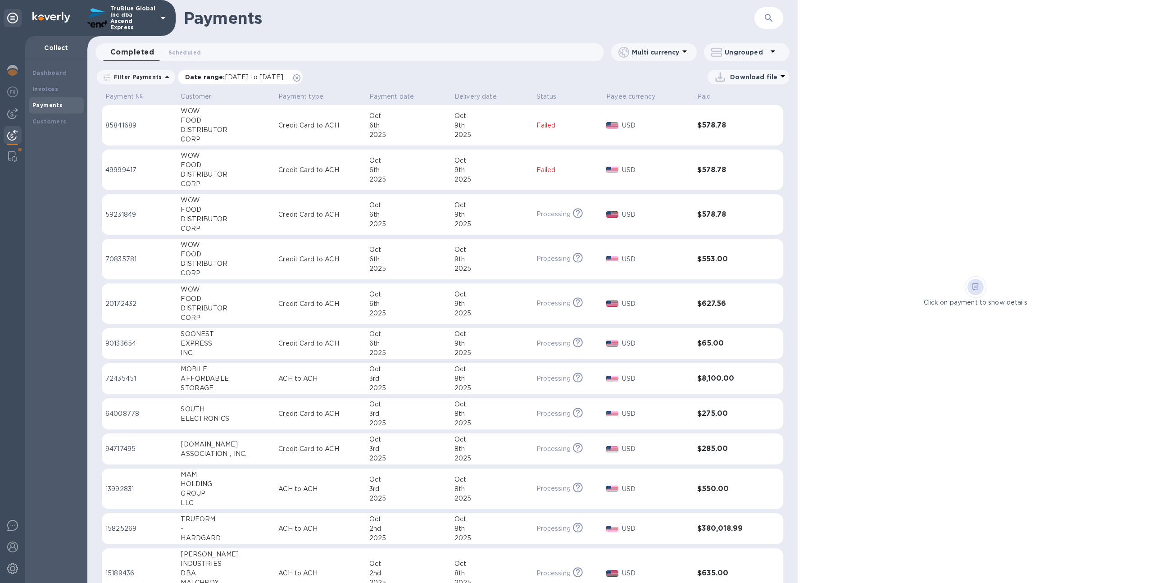
click at [301, 77] on icon at bounding box center [296, 77] width 7 height 7
click at [415, 133] on div "2025" at bounding box center [408, 134] width 78 height 9
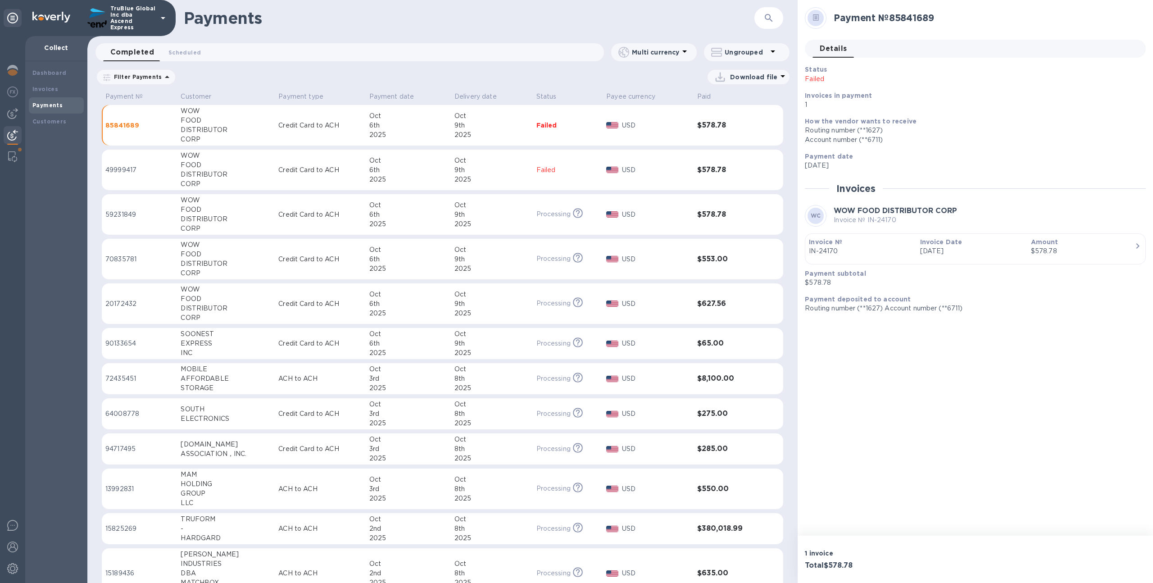
click at [430, 175] on div "2025" at bounding box center [408, 179] width 78 height 9
click at [444, 127] on div "6th" at bounding box center [408, 125] width 78 height 9
click at [440, 241] on td "[DATE]" at bounding box center [408, 259] width 85 height 41
click at [434, 218] on div "6th" at bounding box center [407, 214] width 78 height 9
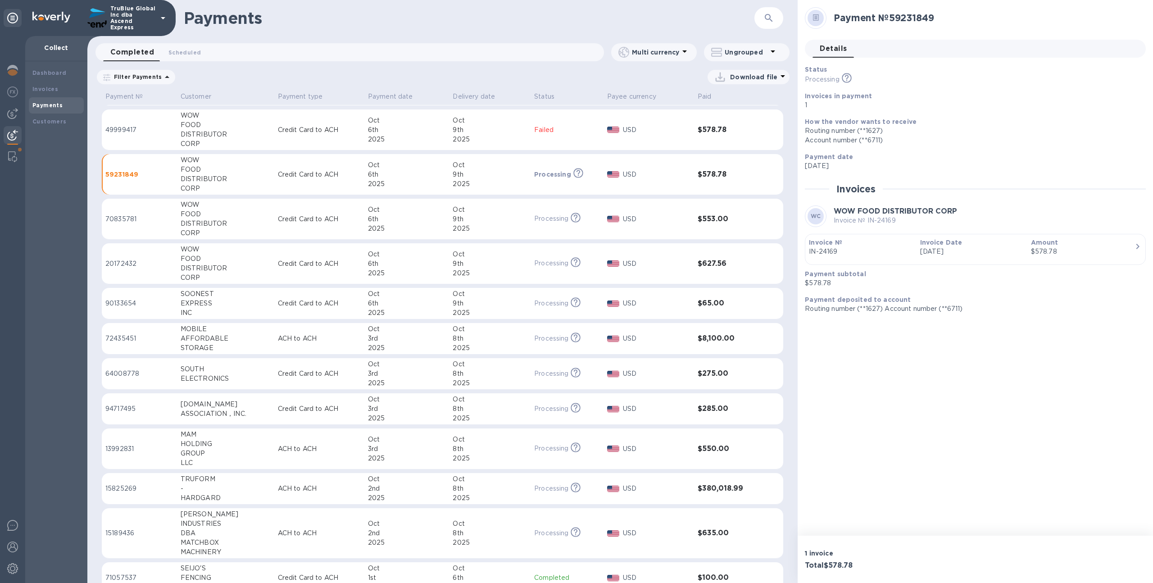
scroll to position [41, 0]
click at [453, 269] on div "2025" at bounding box center [490, 272] width 74 height 9
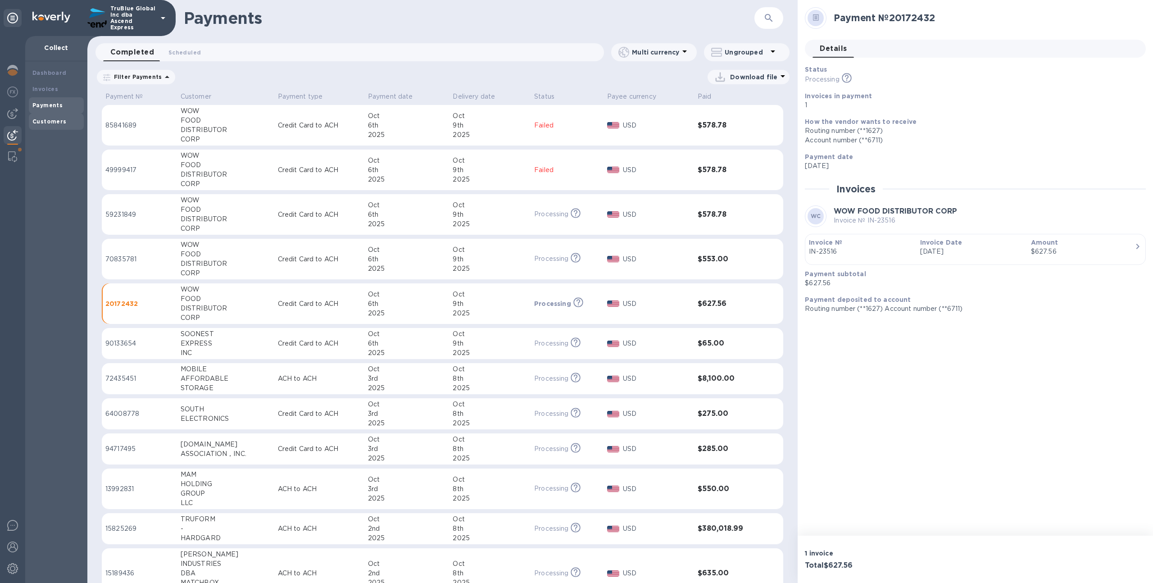
click at [56, 119] on b "Customers" at bounding box center [49, 121] width 34 height 7
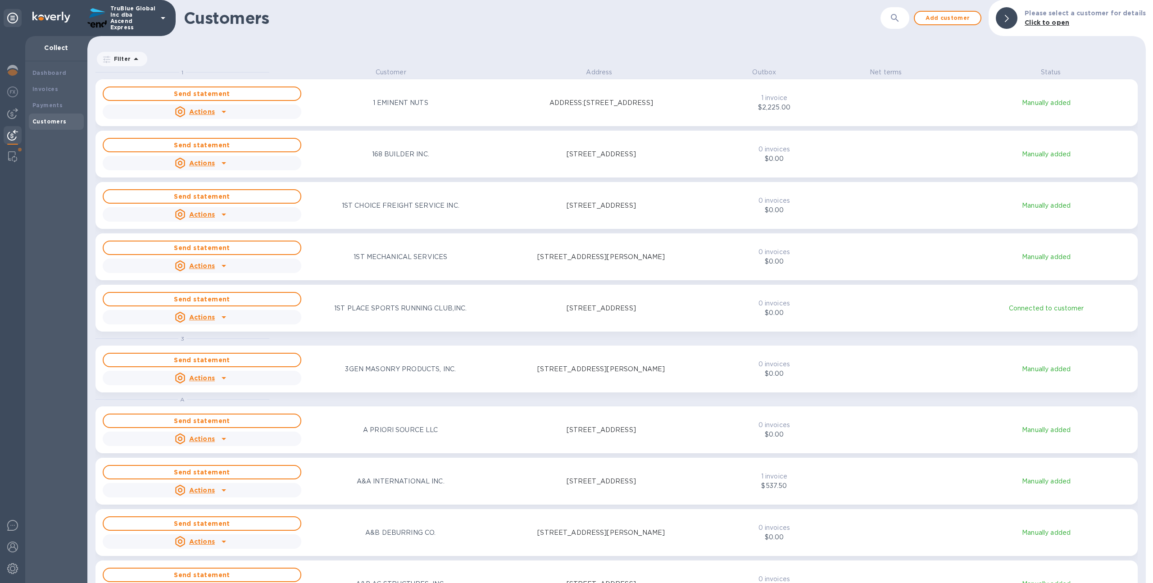
scroll to position [509, 1055]
click at [901, 13] on icon "button" at bounding box center [895, 18] width 11 height 11
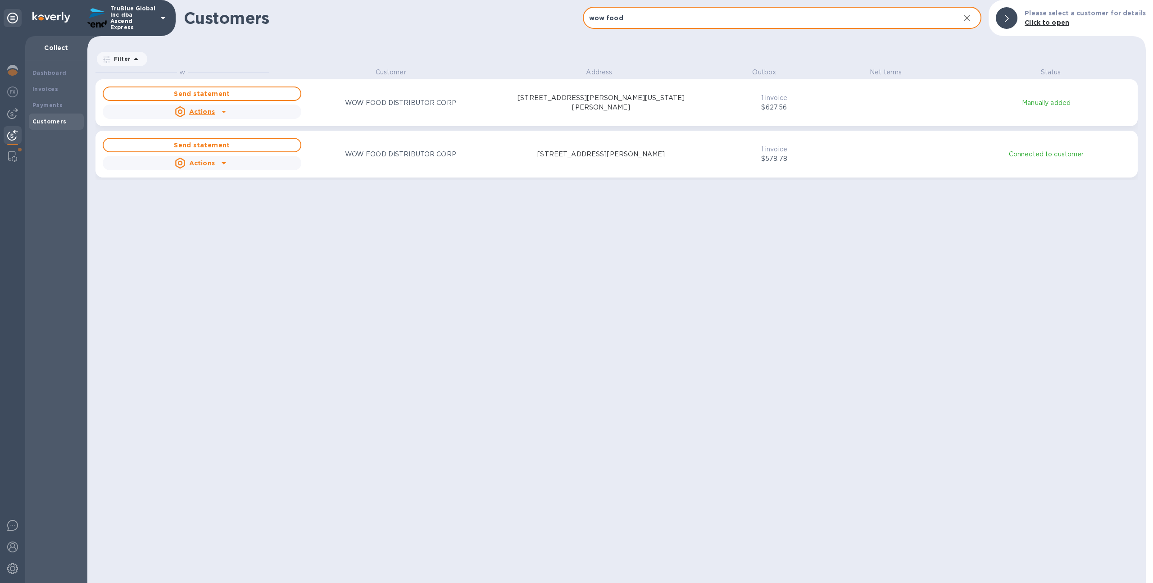
type input "wow food"
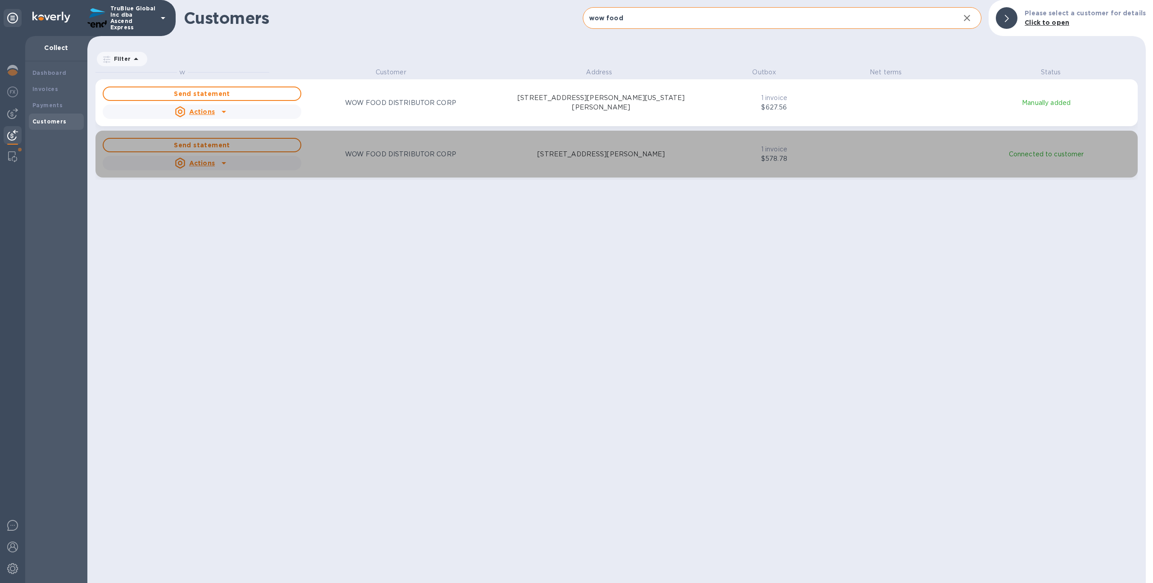
click at [535, 164] on div "Send statement Actions WOW FOOD DISTRIBUTOR CORP [STREET_ADDRESS][PERSON_NAME]" at bounding box center [402, 154] width 602 height 36
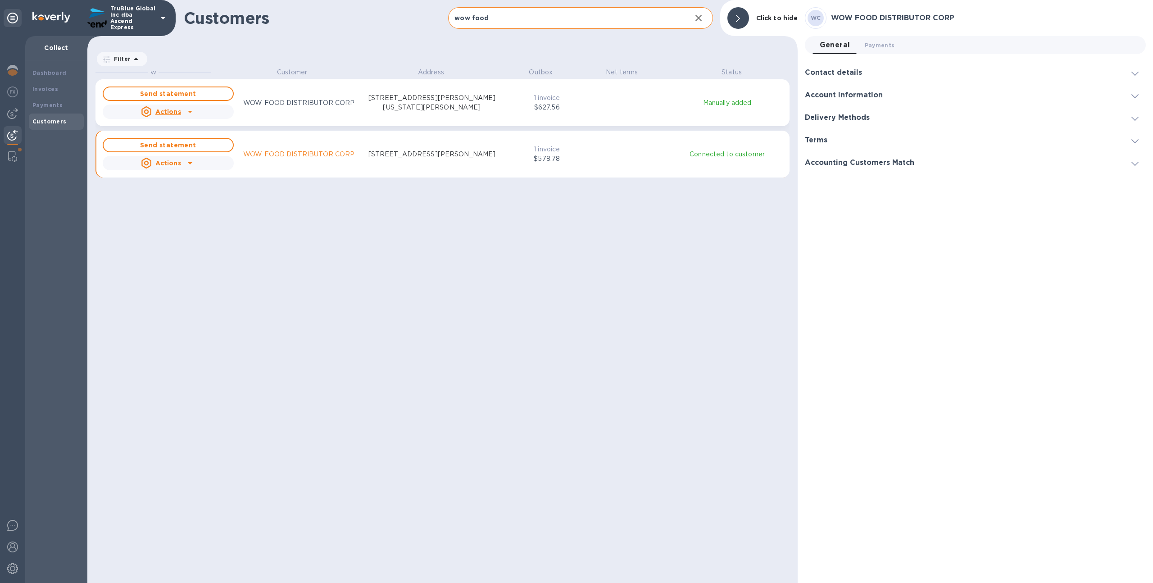
click at [509, 103] on div "Send statement Actions WOW FOOD DISTRIBUTOR CORP [STREET_ADDRESS][PERSON_NAME][…" at bounding box center [443, 103] width 684 height 36
click at [519, 120] on div "Send statement Actions WOW FOOD DISTRIBUTOR CORP [STREET_ADDRESS][PERSON_NAME][…" at bounding box center [443, 103] width 684 height 36
click at [515, 158] on div "Send statement Actions WOW FOOD DISTRIBUTOR CORP [STREET_ADDRESS][PERSON_NAME] …" at bounding box center [443, 154] width 684 height 36
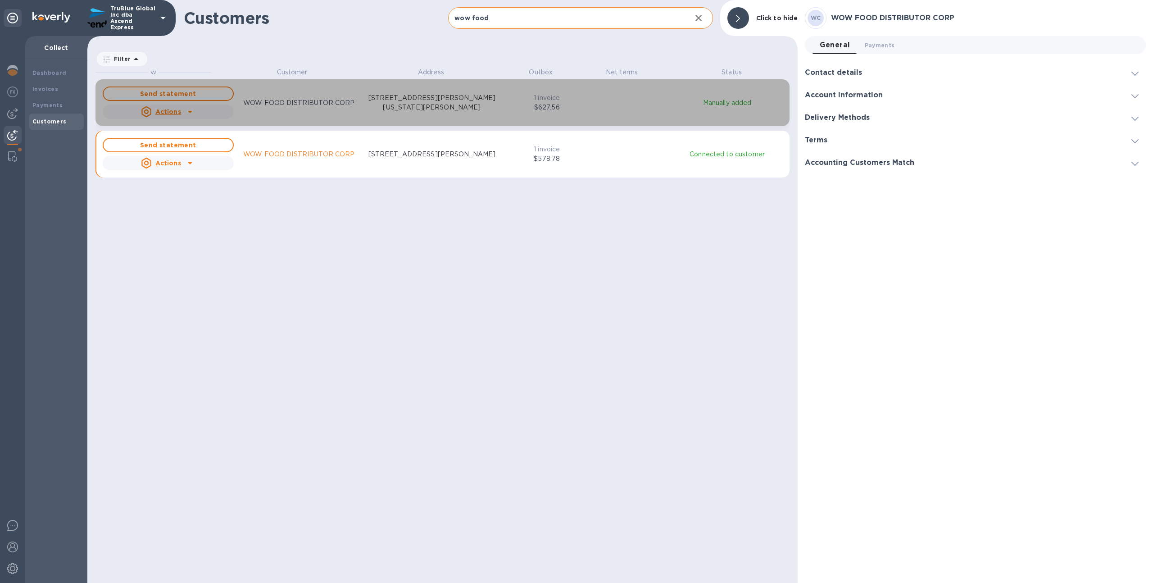
click at [512, 118] on div "Send statement Actions WOW FOOD DISTRIBUTOR CORP [STREET_ADDRESS][PERSON_NAME][…" at bounding box center [443, 103] width 684 height 36
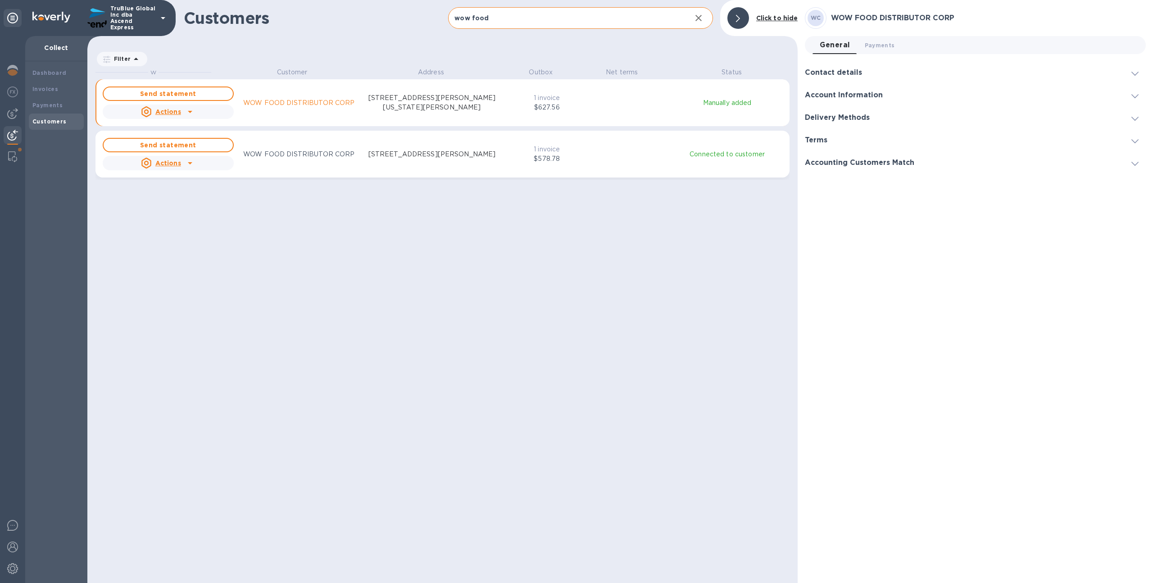
click at [360, 147] on div "Send statement Actions WOW FOOD DISTRIBUTOR CORP [STREET_ADDRESS][PERSON_NAME]" at bounding box center [300, 154] width 399 height 36
click at [366, 121] on button "Send statement Actions WOW FOOD DISTRIBUTOR CORP [STREET_ADDRESS][PERSON_NAME][…" at bounding box center [443, 102] width 694 height 47
click at [369, 159] on p "[STREET_ADDRESS][PERSON_NAME]" at bounding box center [433, 154] width 128 height 9
click at [67, 88] on div "Invoices" at bounding box center [56, 89] width 48 height 9
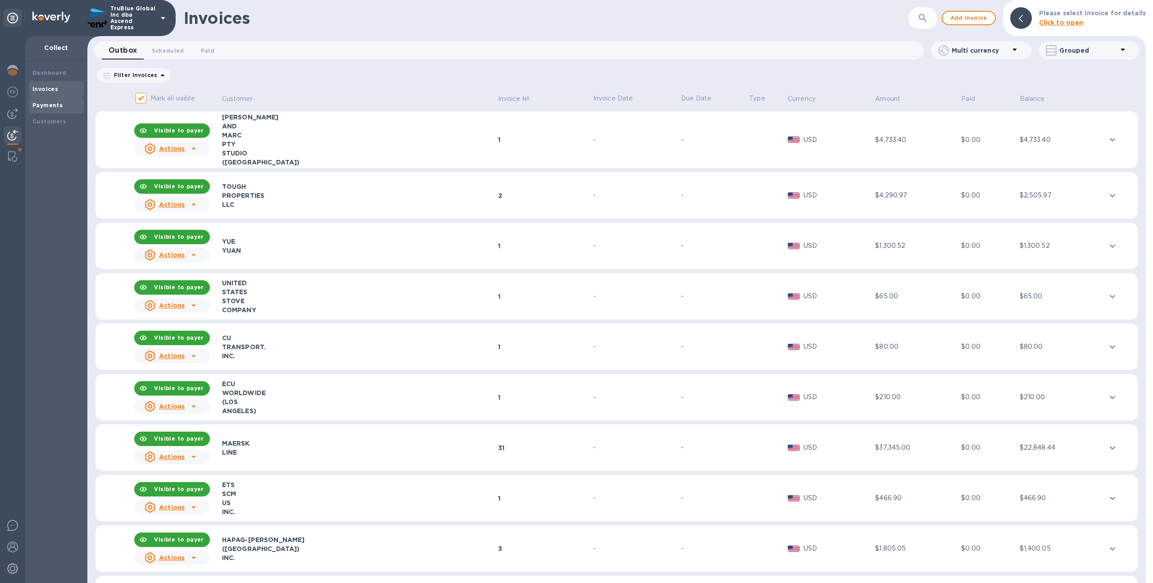
click at [81, 104] on div "Payments" at bounding box center [56, 105] width 55 height 16
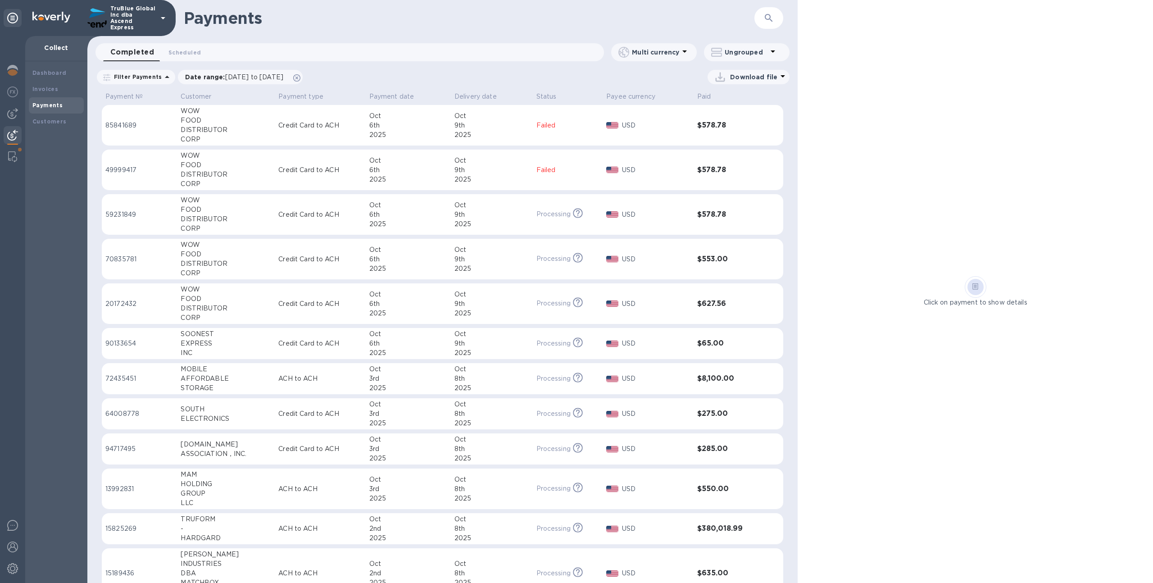
click at [269, 299] on div "FOOD" at bounding box center [226, 298] width 91 height 9
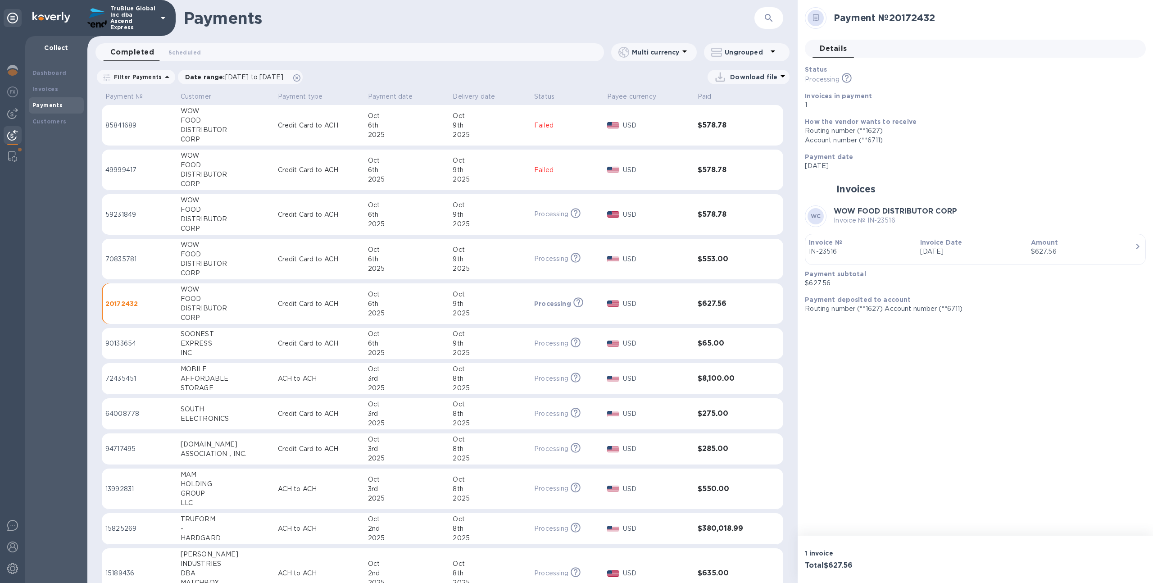
click at [468, 309] on div "2025" at bounding box center [490, 313] width 74 height 9
click at [543, 268] on td "Processing This payment is under compliance review, which may take up to 3 busi…" at bounding box center [567, 259] width 73 height 41
click at [526, 216] on div "9th" at bounding box center [490, 214] width 74 height 9
click at [348, 251] on td "Credit Card to ACH" at bounding box center [319, 259] width 90 height 41
click at [353, 296] on td "Credit Card to ACH" at bounding box center [319, 303] width 90 height 41
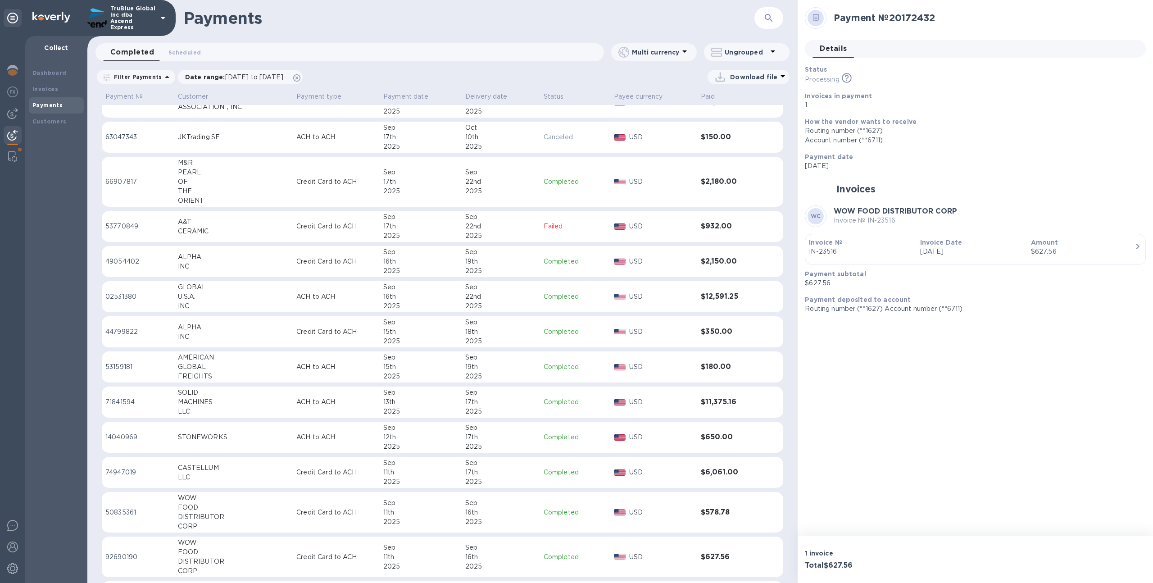
scroll to position [1463, 0]
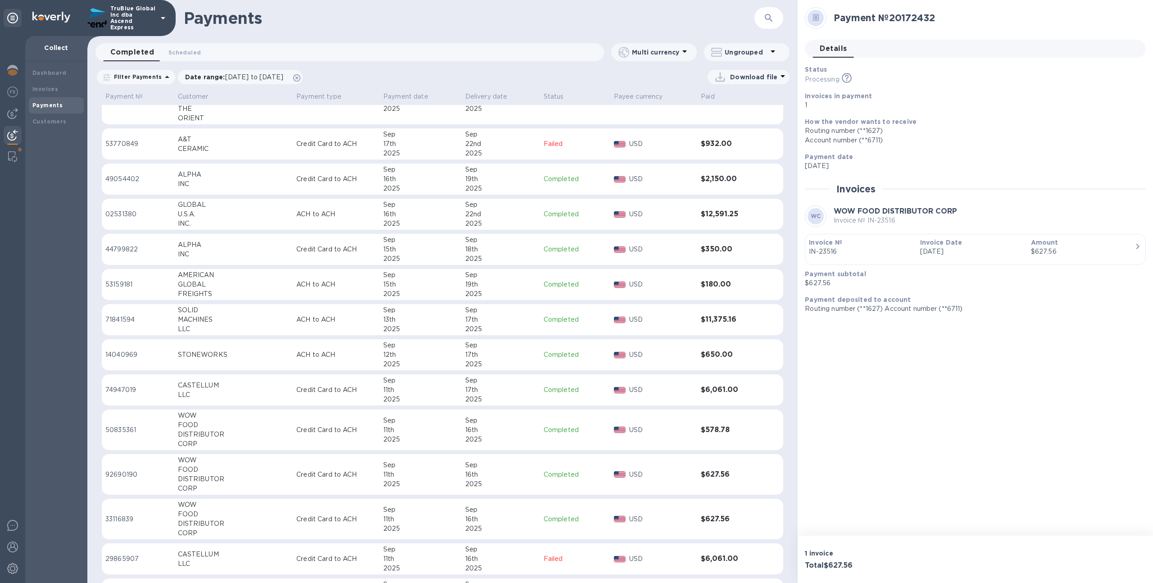
click at [350, 436] on td "Credit Card to ACH" at bounding box center [336, 430] width 87 height 41
click at [353, 471] on p "Credit Card to ACH" at bounding box center [337, 474] width 80 height 9
click at [365, 519] on p "Credit Card to ACH" at bounding box center [337, 519] width 80 height 9
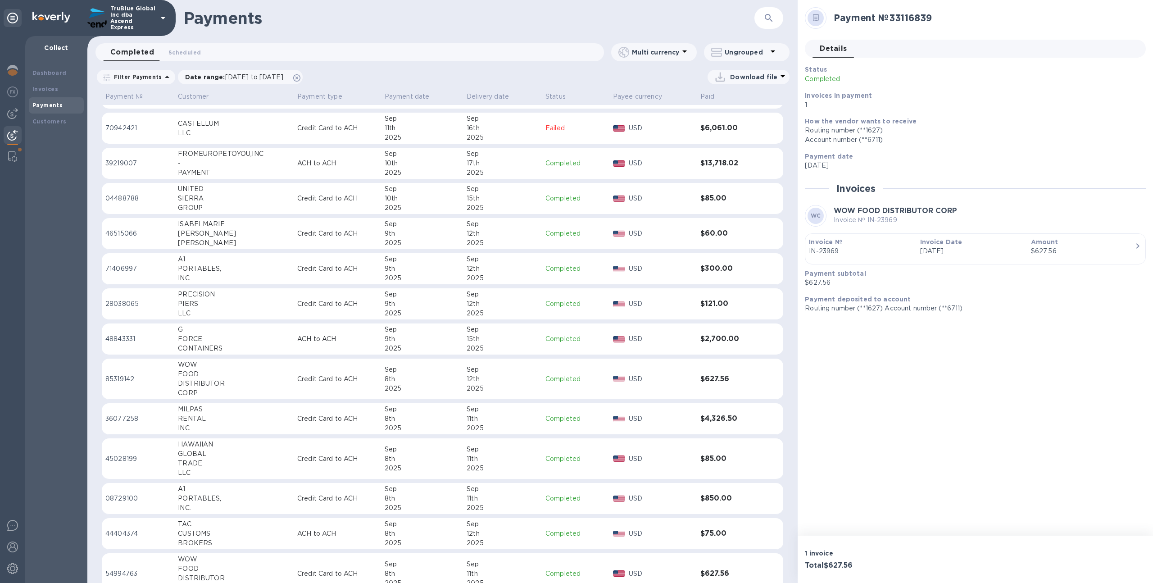
scroll to position [2124, 0]
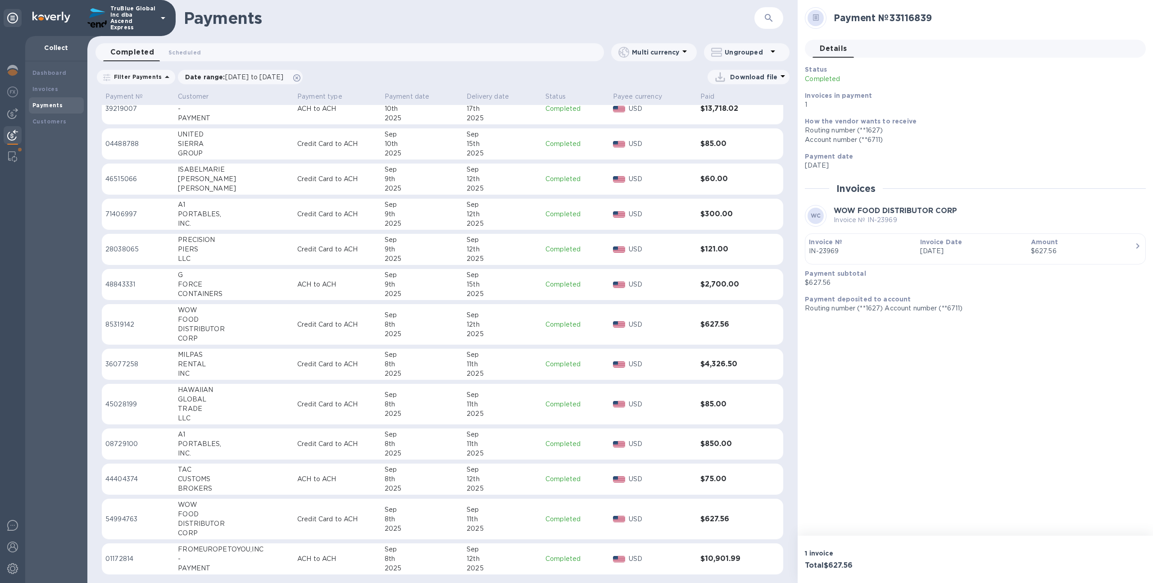
click at [376, 516] on p "Credit Card to ACH" at bounding box center [337, 519] width 80 height 9
click at [301, 80] on icon at bounding box center [296, 77] width 7 height 7
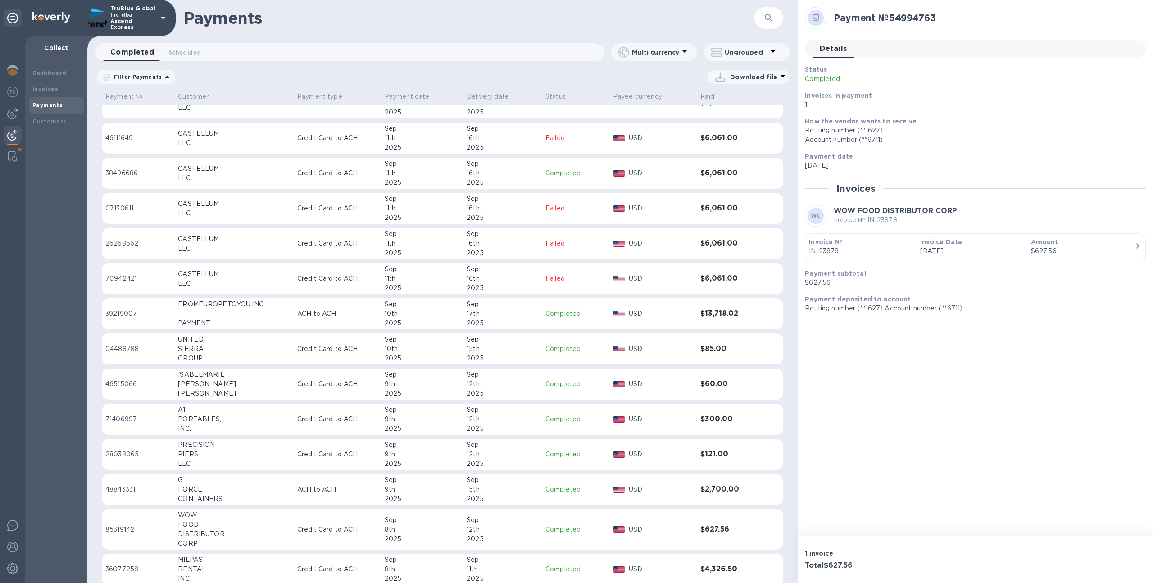
scroll to position [2013, 0]
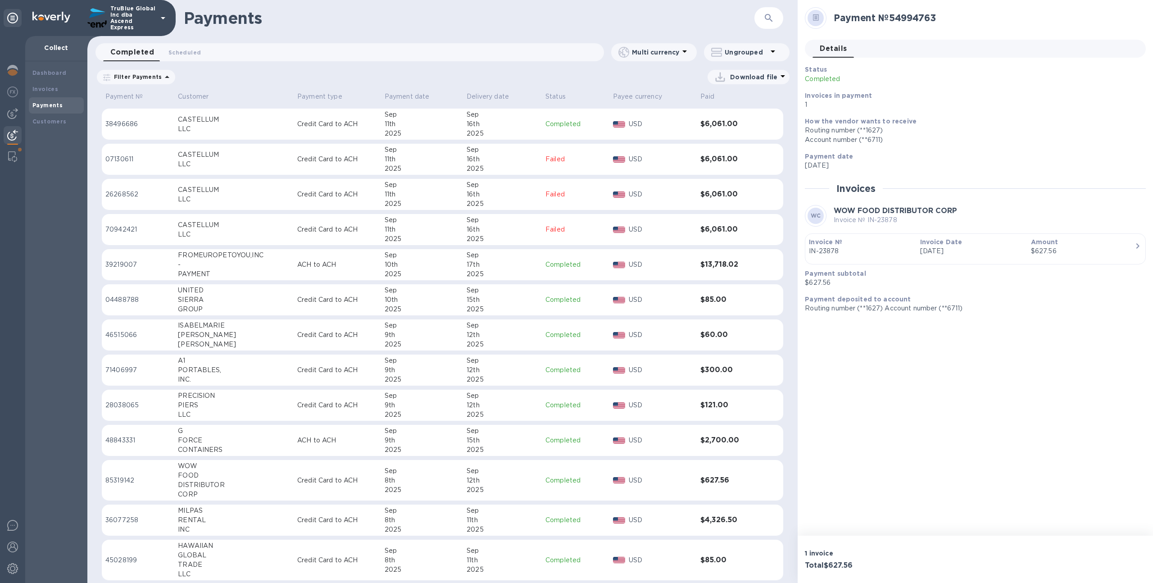
click at [377, 494] on td "Credit Card to ACH" at bounding box center [337, 480] width 87 height 41
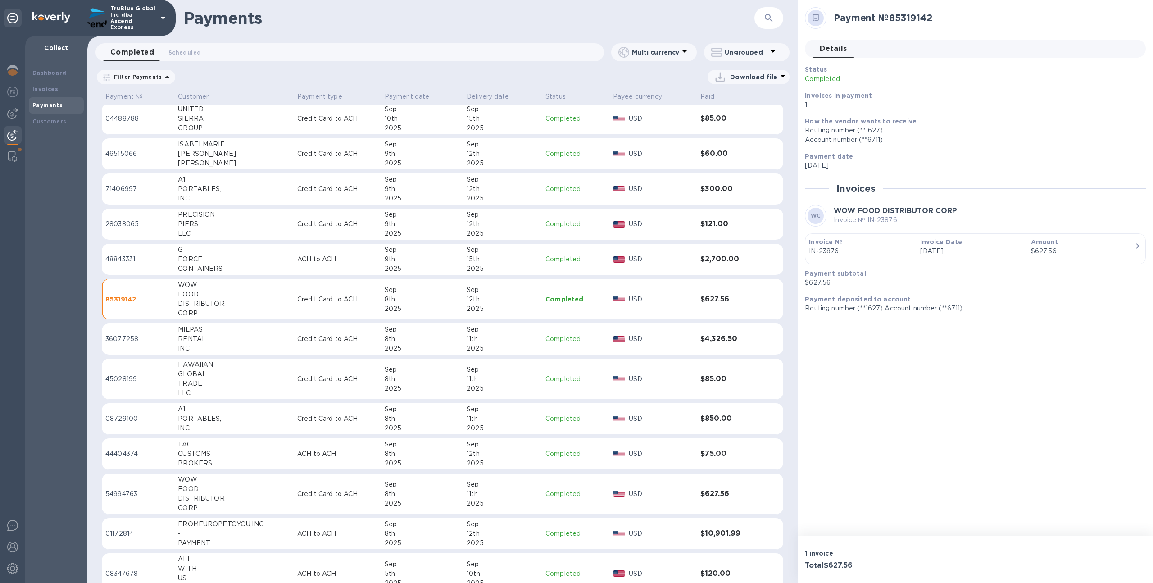
scroll to position [2249, 0]
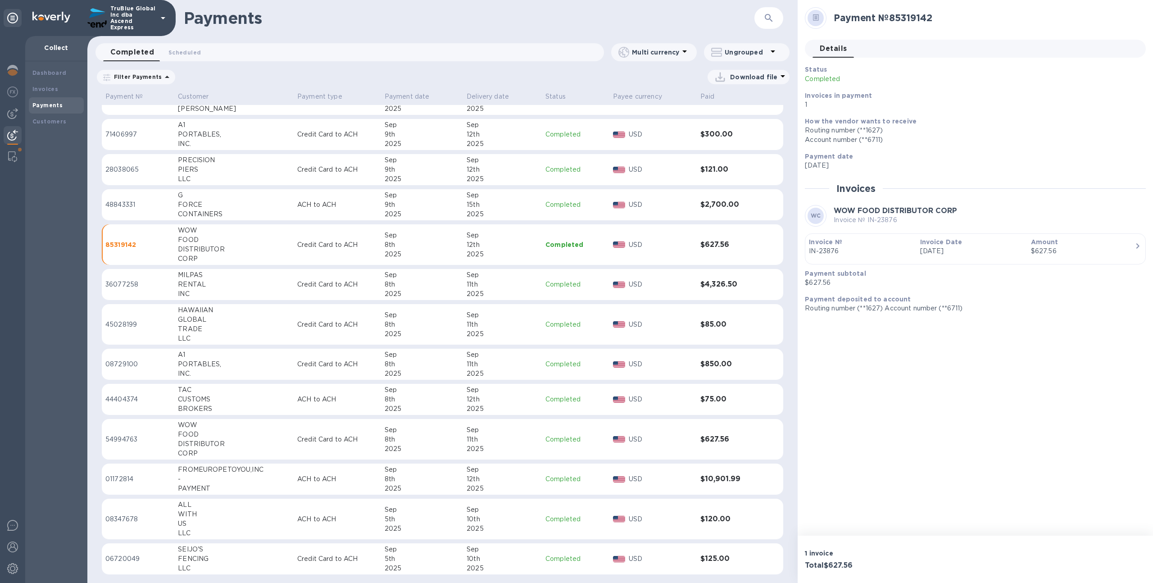
click at [346, 451] on td "Credit Card to ACH" at bounding box center [337, 439] width 87 height 41
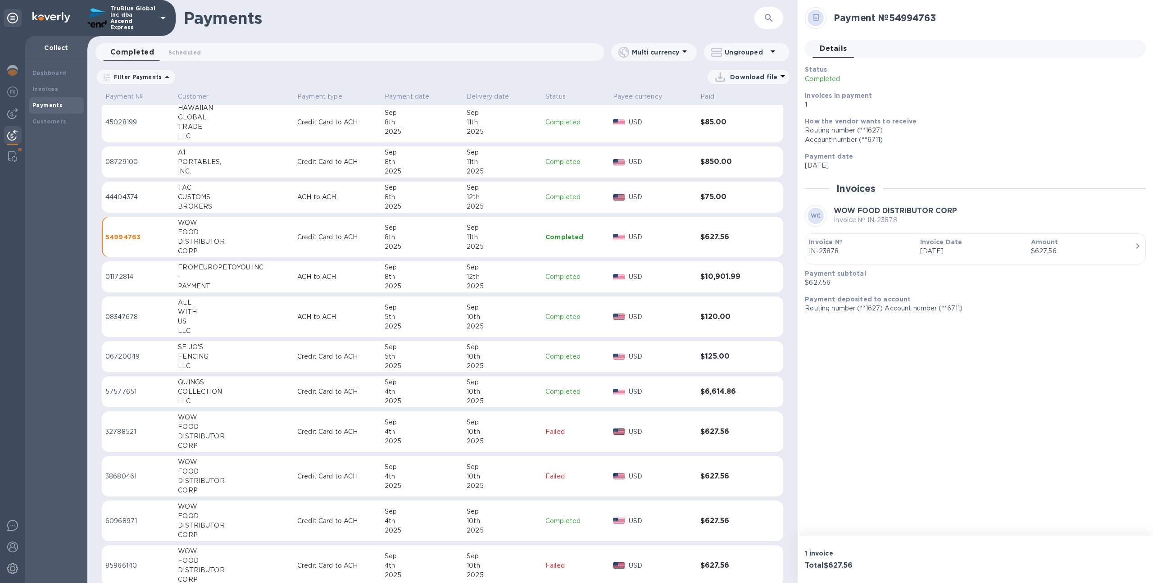
scroll to position [2462, 0]
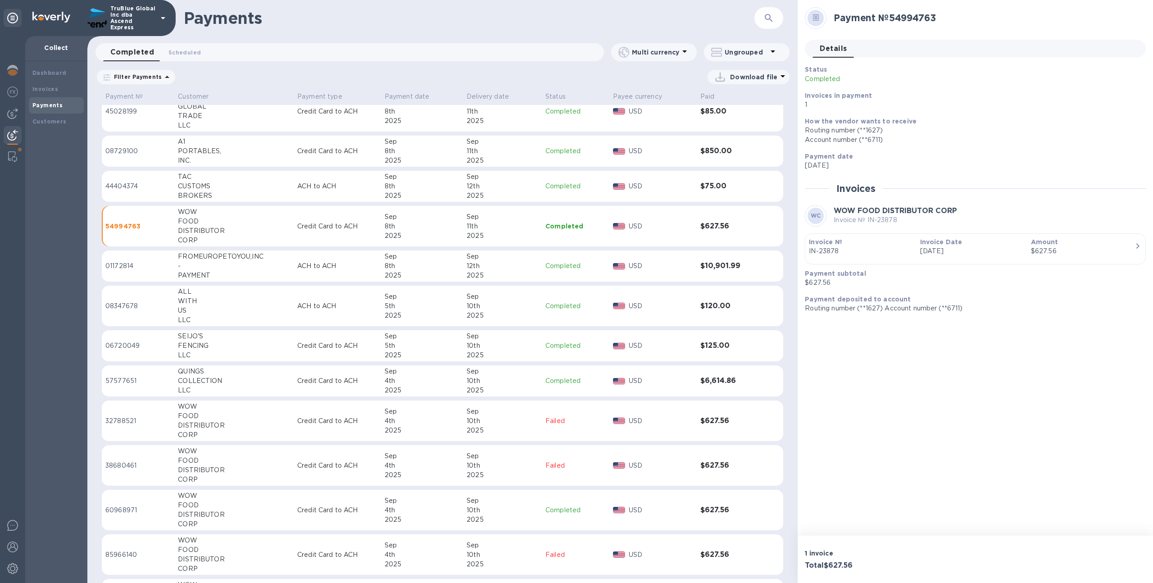
click at [356, 433] on td "Credit Card to ACH" at bounding box center [337, 421] width 87 height 41
click at [368, 467] on p "Credit Card to ACH" at bounding box center [337, 465] width 80 height 9
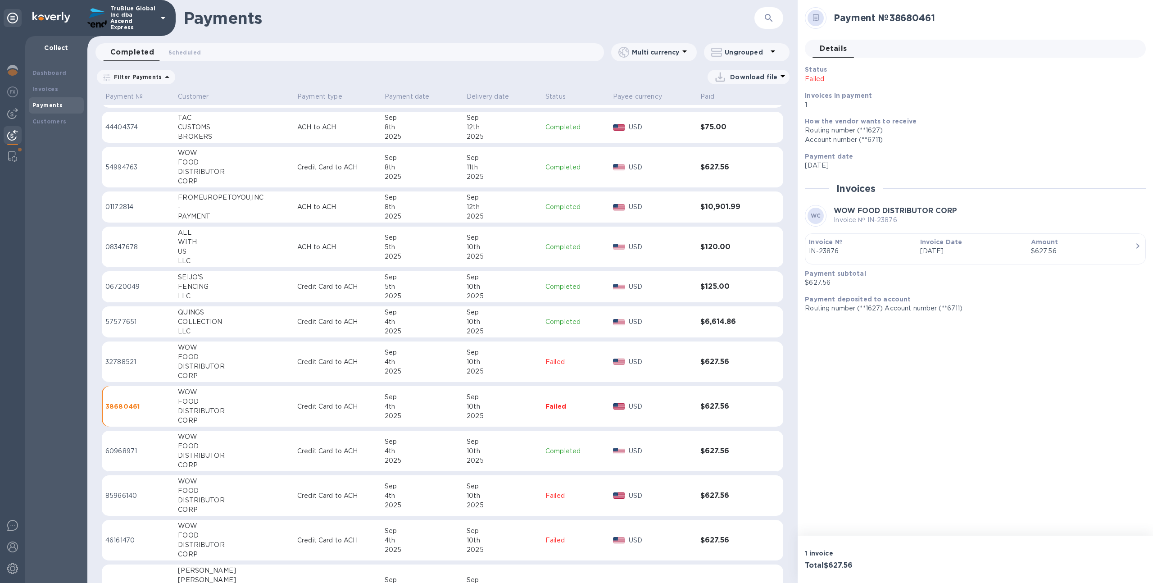
scroll to position [2536, 0]
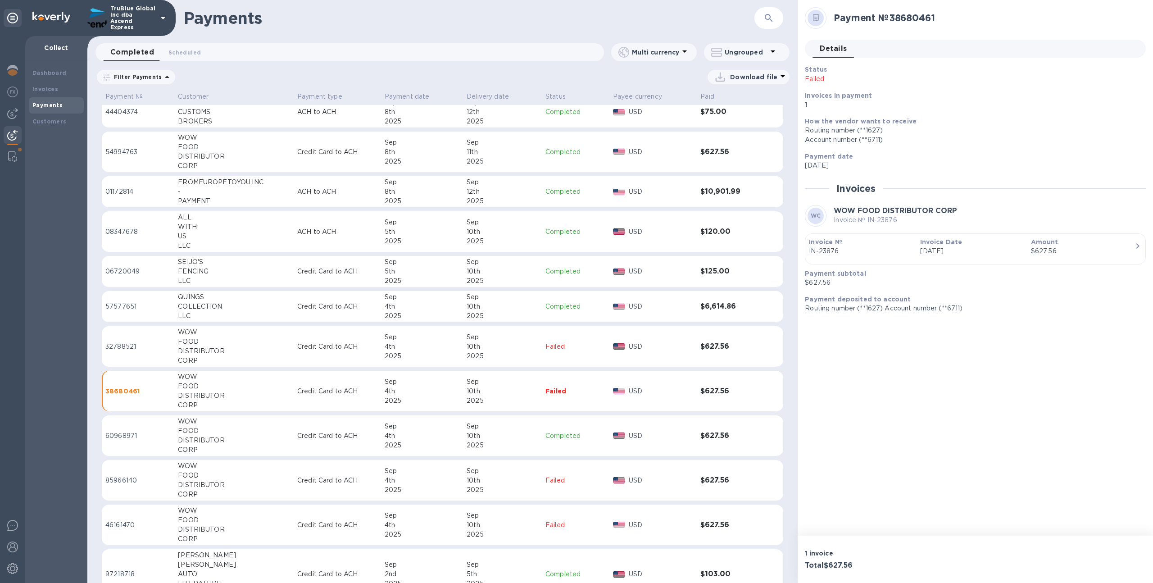
click at [336, 446] on td "Credit Card to ACH" at bounding box center [337, 435] width 87 height 41
click at [355, 474] on td "Credit Card to ACH" at bounding box center [337, 480] width 87 height 41
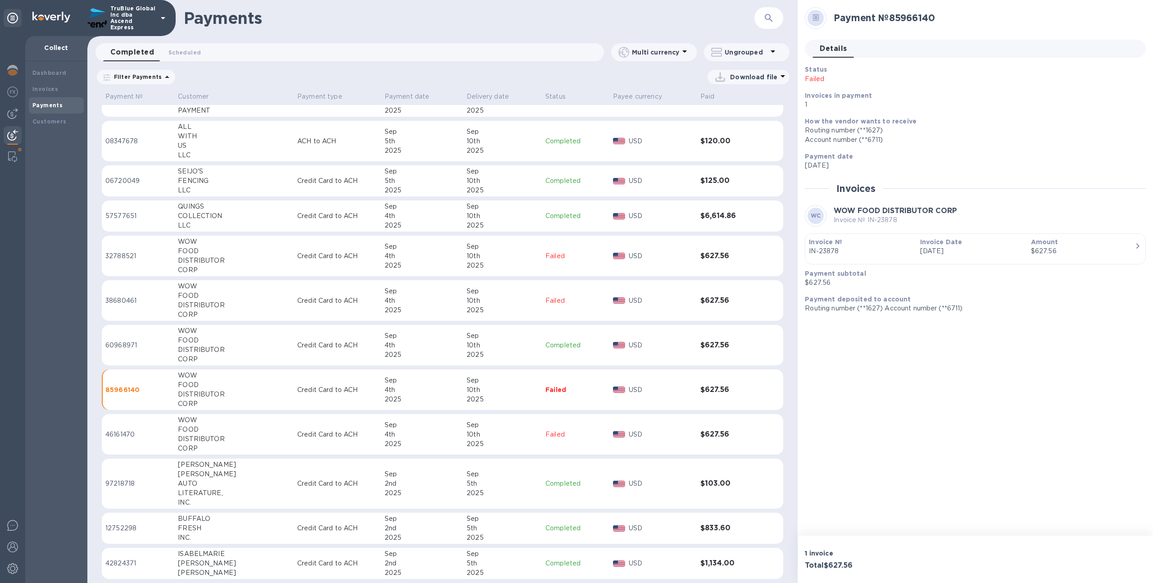
scroll to position [2628, 0]
click at [341, 439] on td "Credit Card to ACH" at bounding box center [337, 433] width 87 height 41
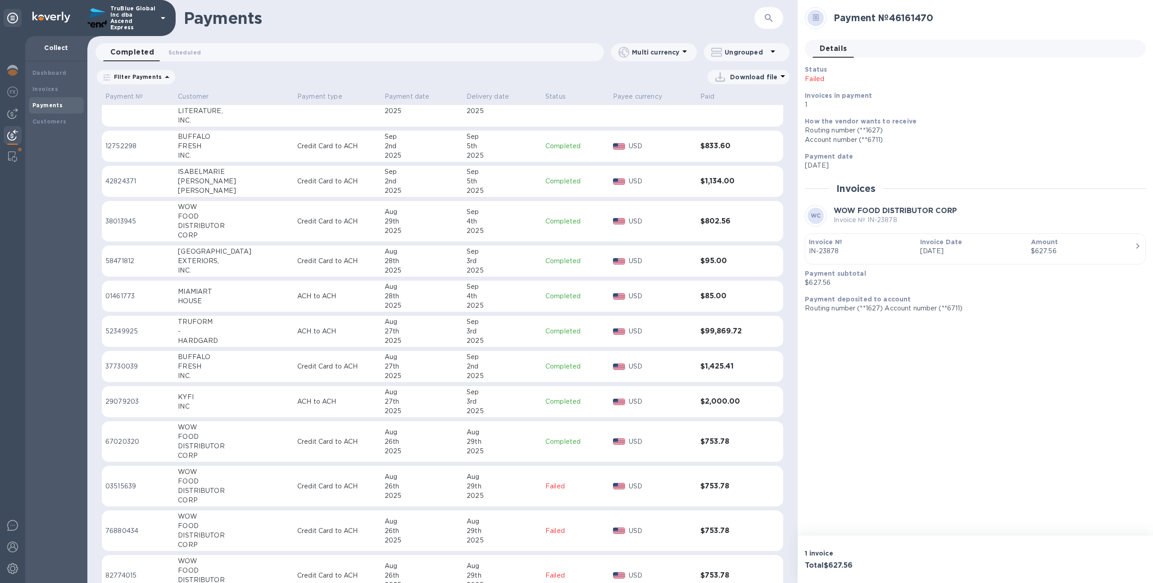
scroll to position [3010, 0]
click at [333, 432] on td "Credit Card to ACH" at bounding box center [337, 440] width 87 height 41
click at [349, 480] on td "Credit Card to ACH" at bounding box center [337, 485] width 87 height 41
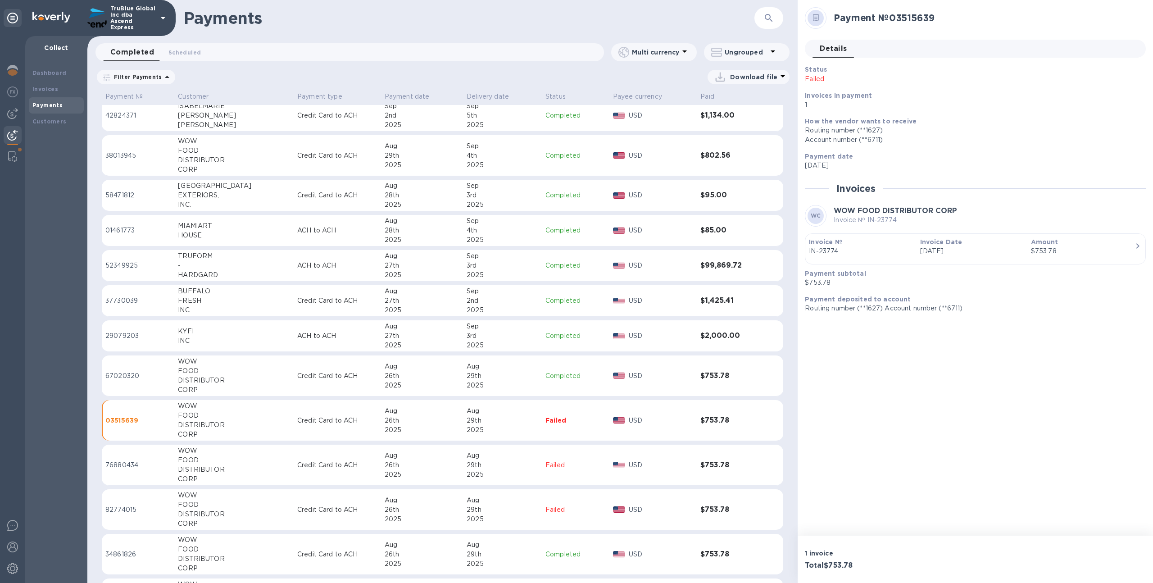
click at [352, 458] on td "Credit Card to ACH" at bounding box center [337, 465] width 87 height 41
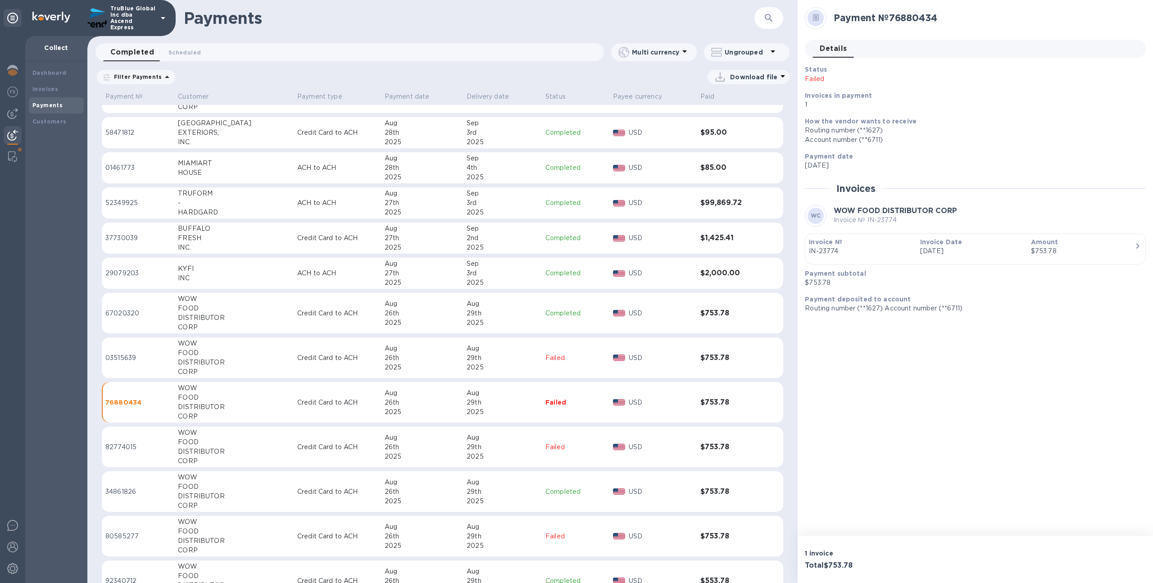
click at [357, 450] on p "Credit Card to ACH" at bounding box center [337, 446] width 80 height 9
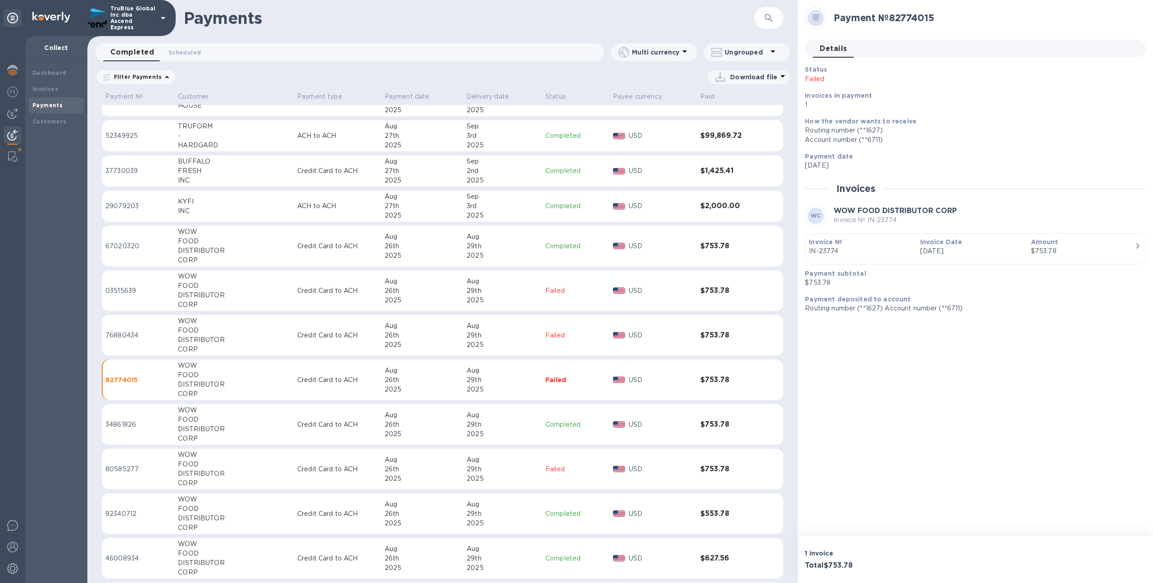
scroll to position [3206, 0]
click at [353, 415] on td "Credit Card to ACH" at bounding box center [337, 422] width 87 height 41
click at [370, 476] on td "Credit Card to ACH" at bounding box center [337, 467] width 87 height 41
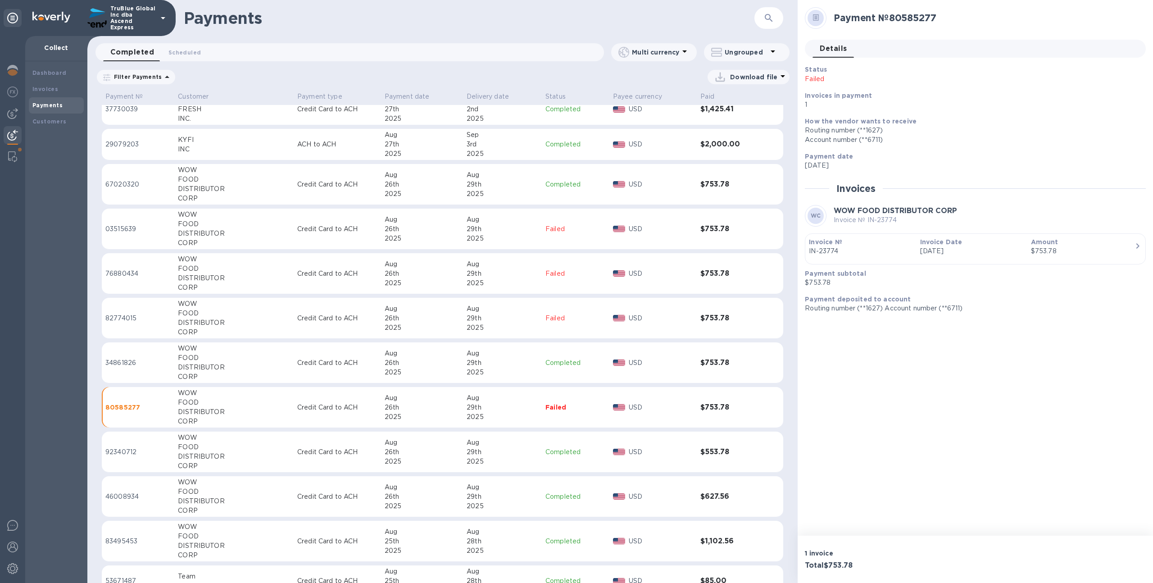
scroll to position [3275, 0]
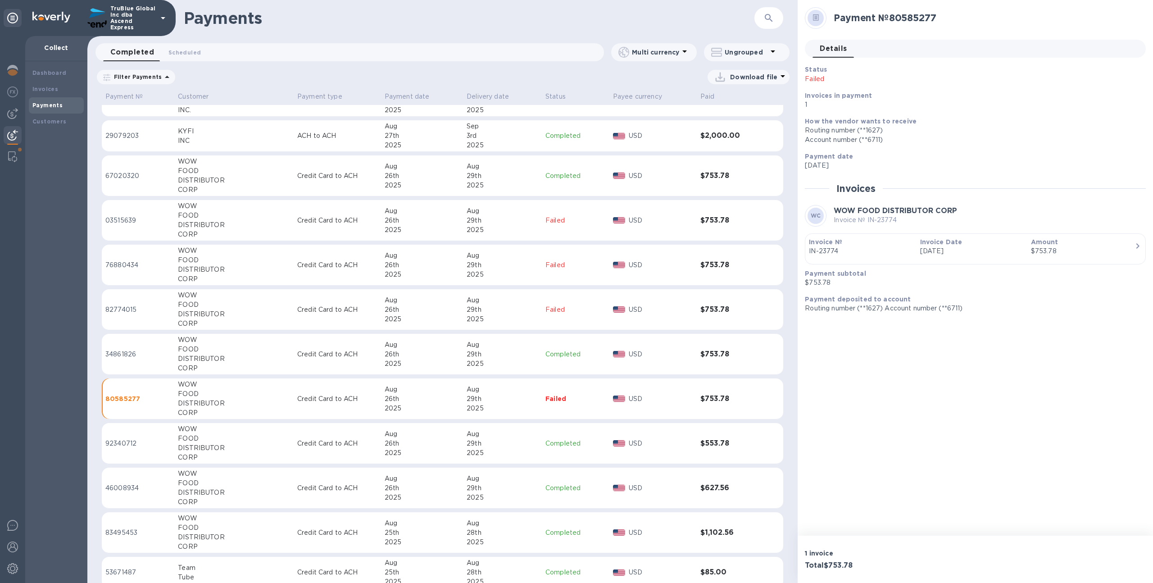
click at [368, 455] on td "Credit Card to ACH" at bounding box center [337, 443] width 87 height 41
click at [378, 488] on td "Credit Card to ACH" at bounding box center [337, 488] width 87 height 41
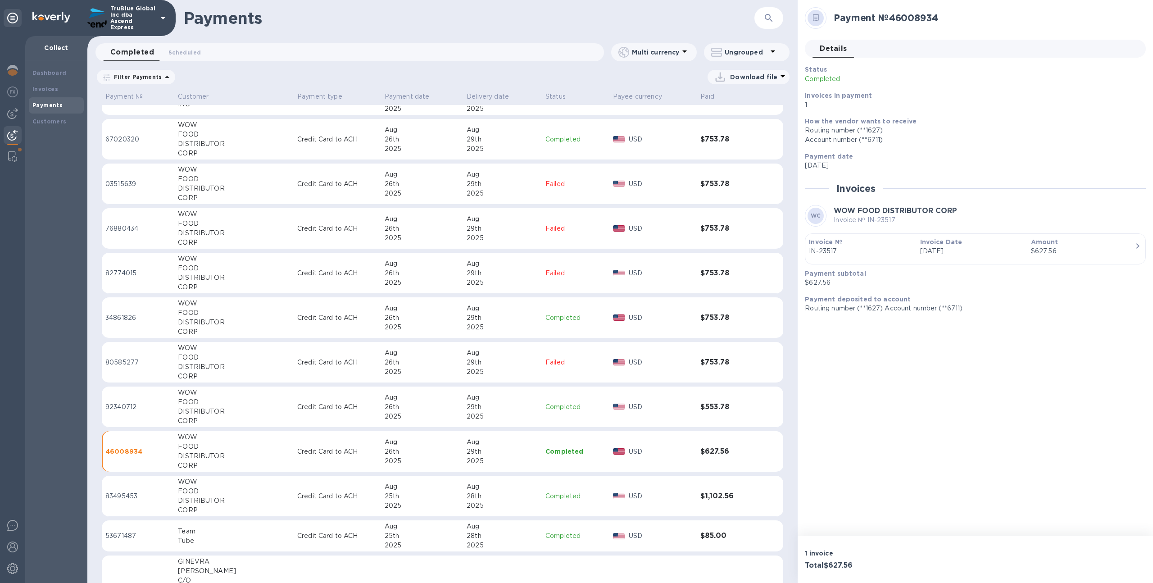
scroll to position [3322, 0]
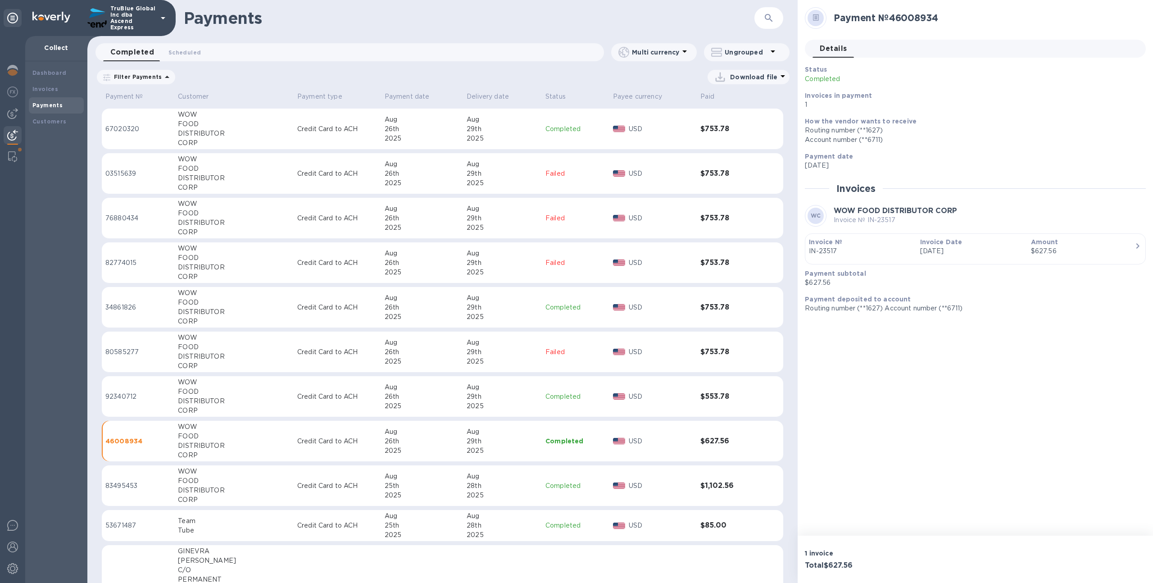
click at [381, 474] on td "[DATE]" at bounding box center [422, 485] width 82 height 41
click at [373, 442] on p "Credit Card to ACH" at bounding box center [337, 441] width 80 height 9
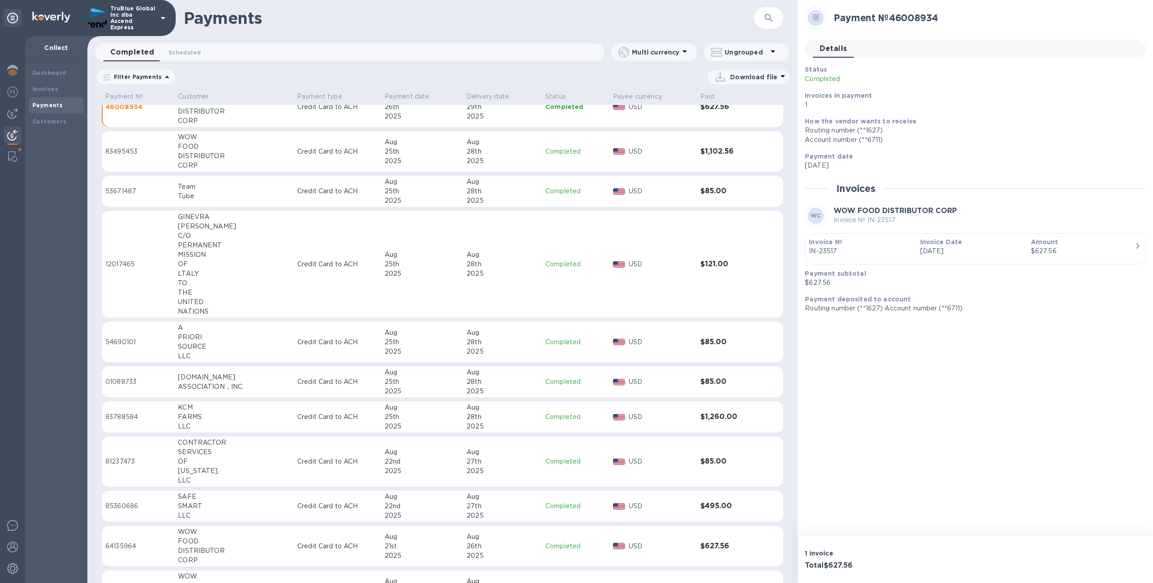
scroll to position [3657, 0]
click at [370, 547] on p "Credit Card to ACH" at bounding box center [337, 545] width 80 height 9
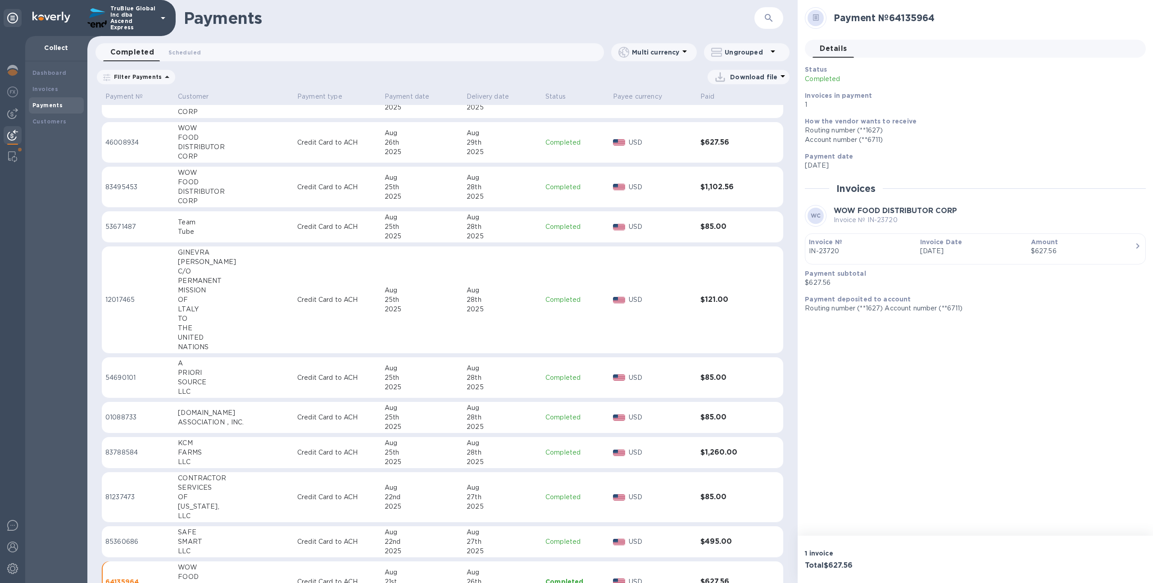
scroll to position [3612, 0]
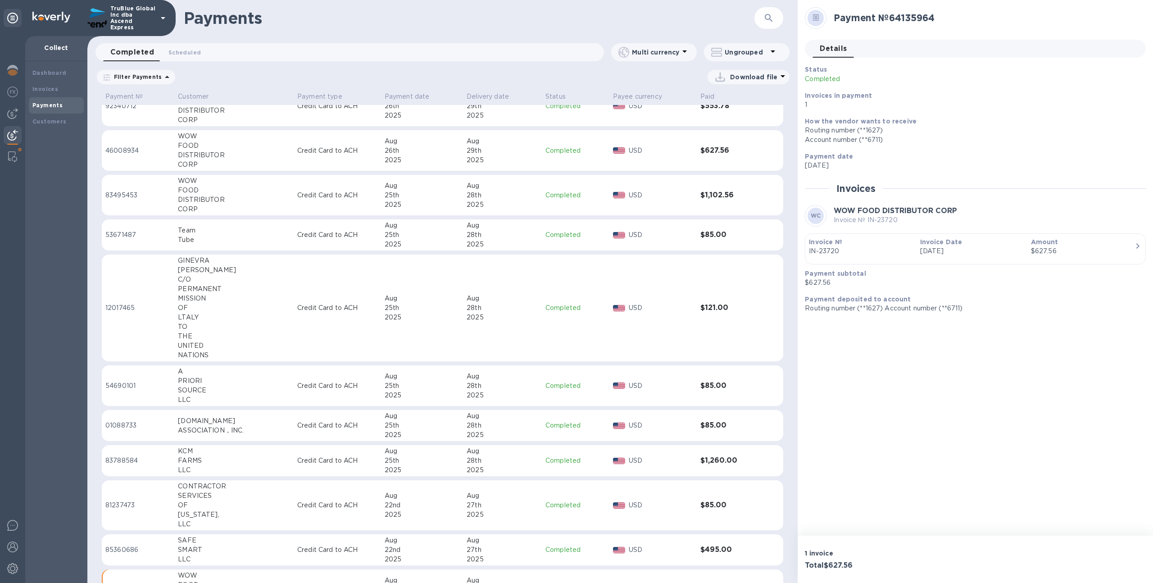
click at [345, 194] on p "Credit Card to ACH" at bounding box center [337, 195] width 80 height 9
click at [348, 170] on td "Credit Card to ACH" at bounding box center [337, 150] width 87 height 41
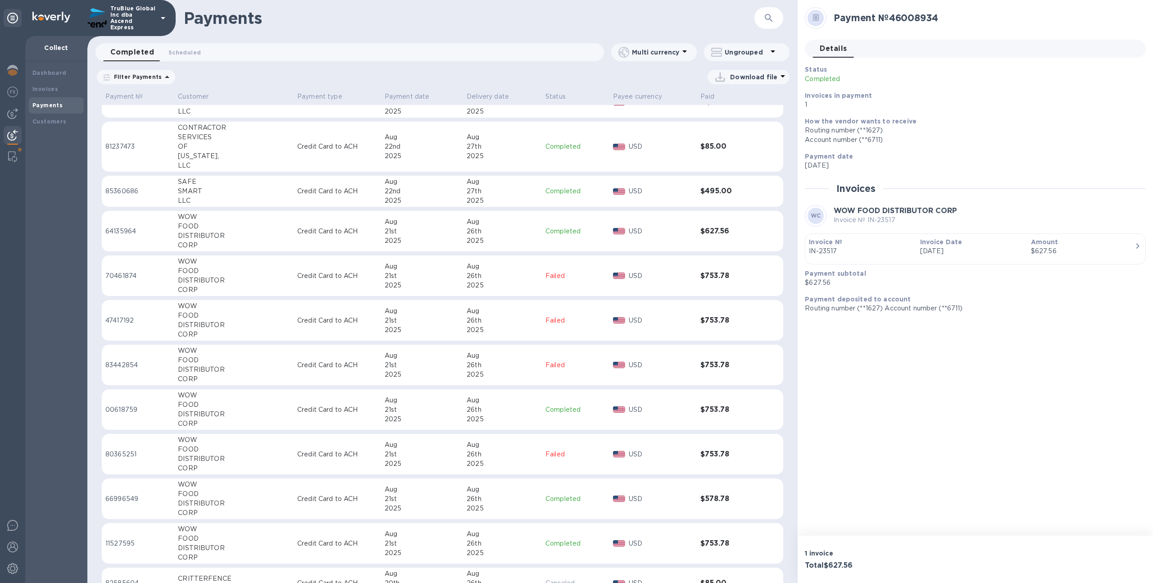
scroll to position [3979, 0]
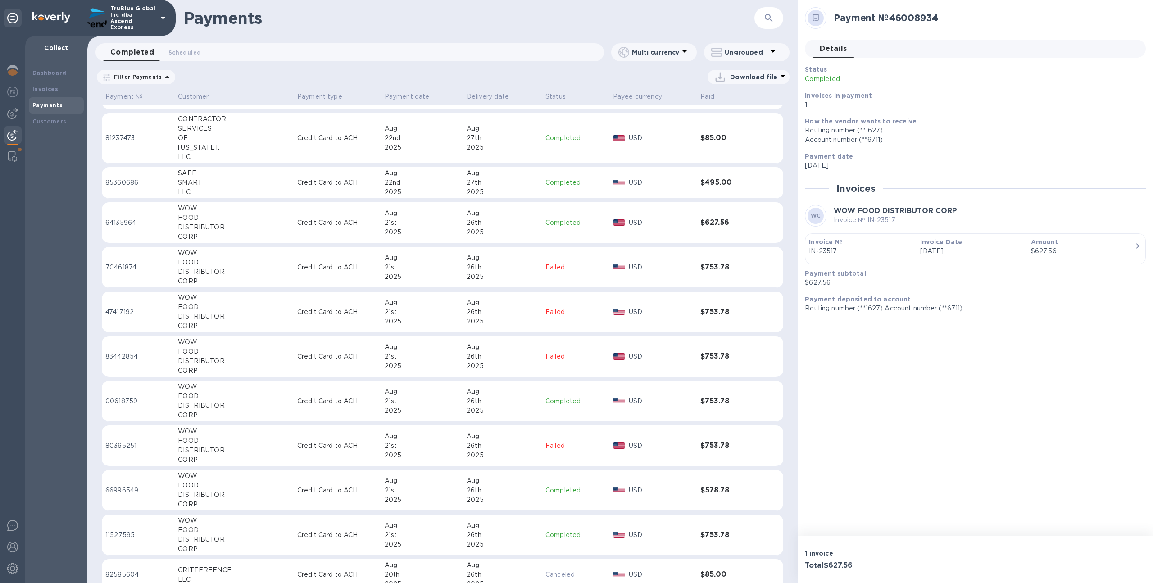
click at [401, 453] on div "2025" at bounding box center [422, 455] width 75 height 9
click at [394, 495] on div "2025" at bounding box center [422, 499] width 75 height 9
click at [405, 411] on div "2025" at bounding box center [422, 410] width 75 height 9
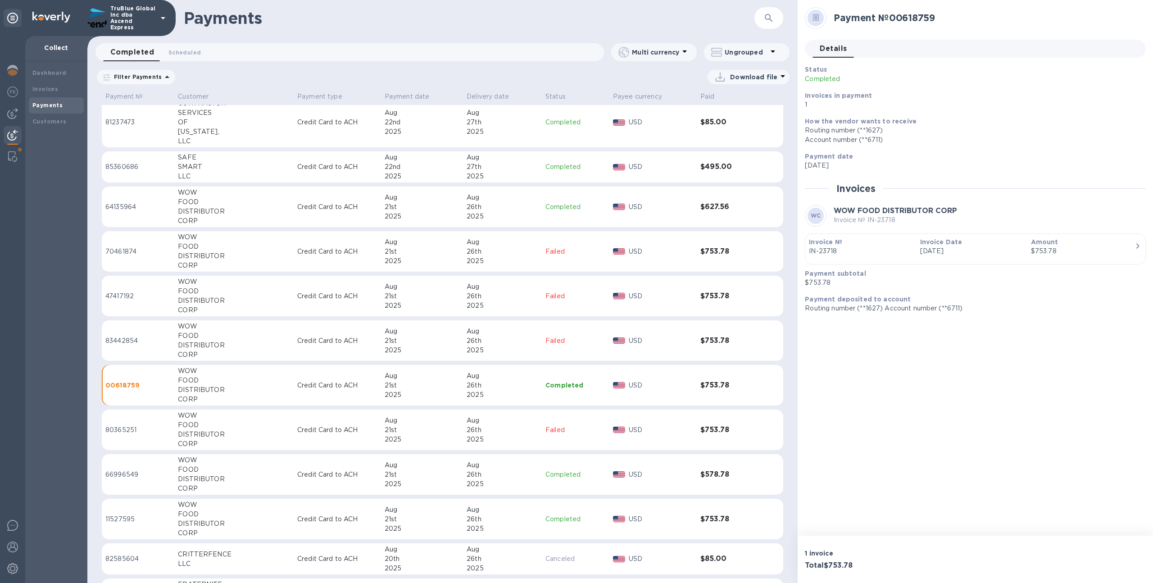
click at [413, 523] on div "21st" at bounding box center [422, 519] width 75 height 9
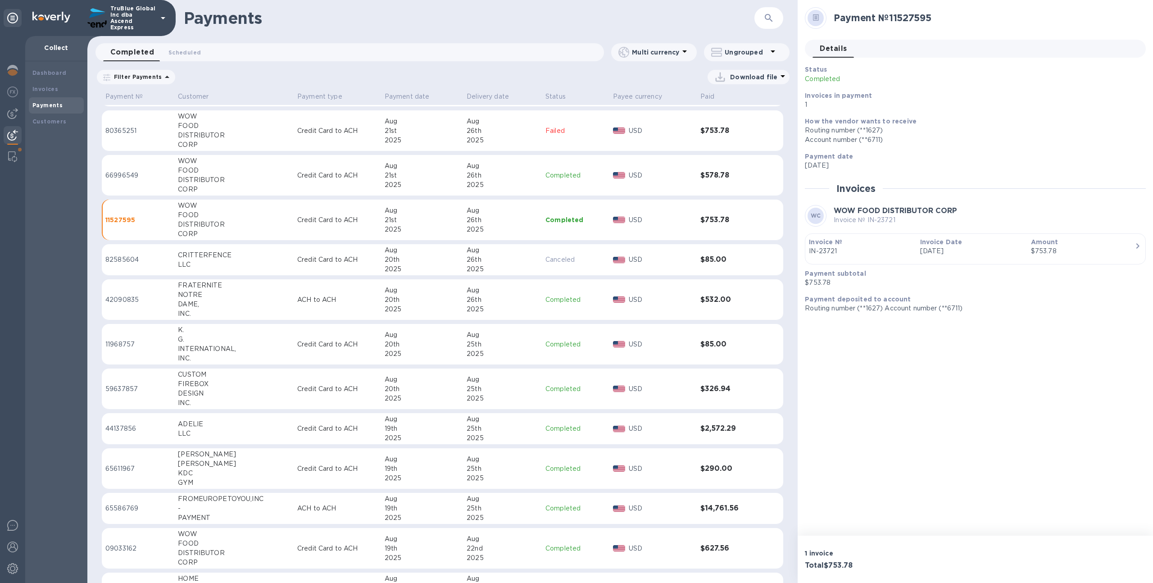
scroll to position [4345, 0]
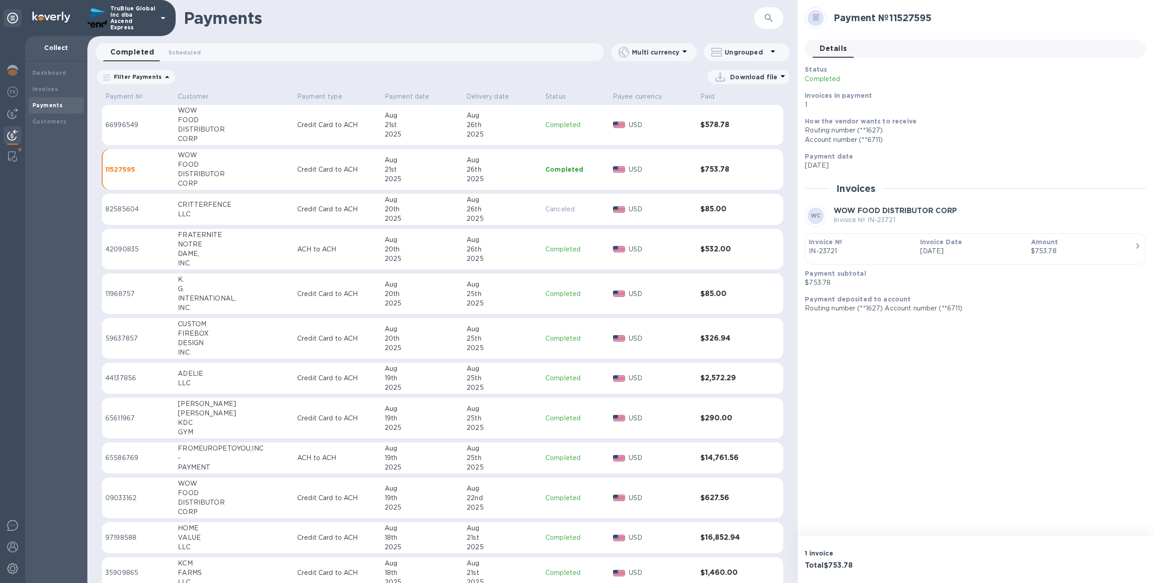
click at [391, 515] on td "[DATE]" at bounding box center [422, 498] width 82 height 41
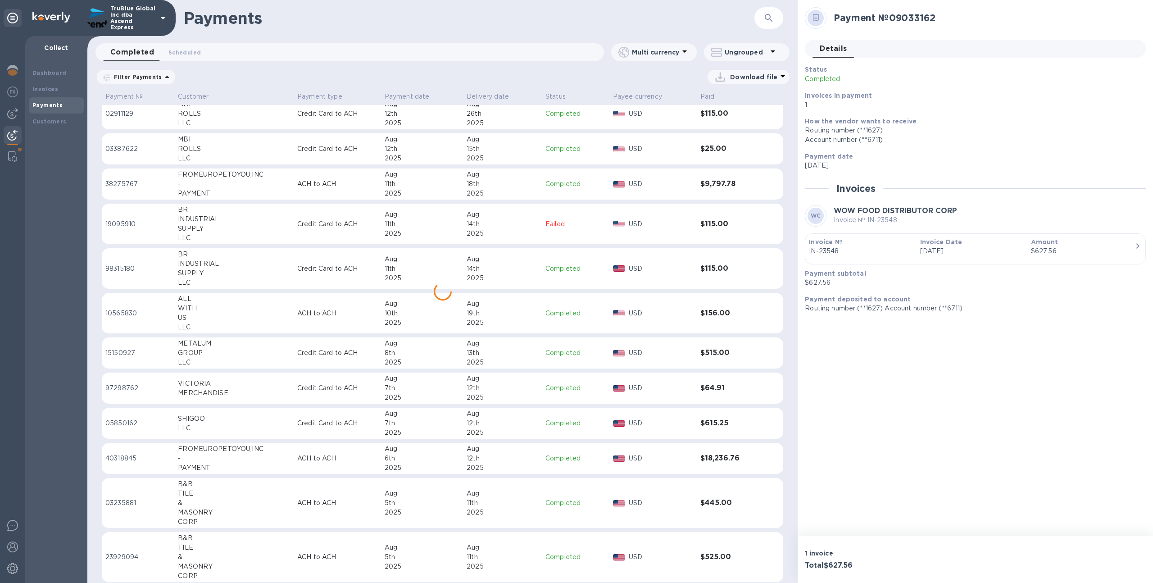
scroll to position [5201, 0]
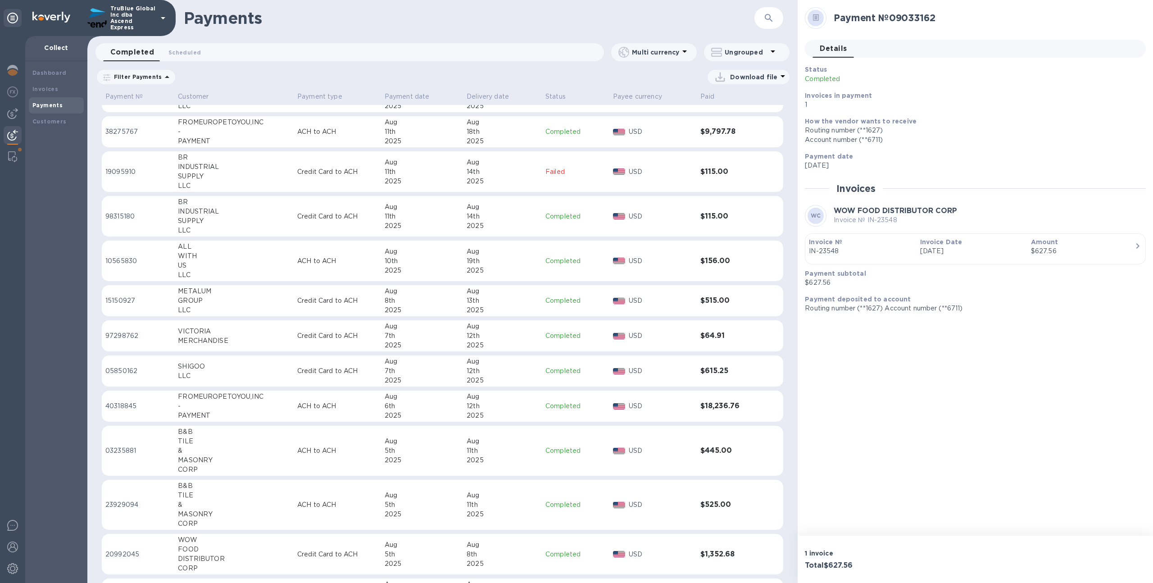
click at [394, 552] on div "5th" at bounding box center [422, 554] width 75 height 9
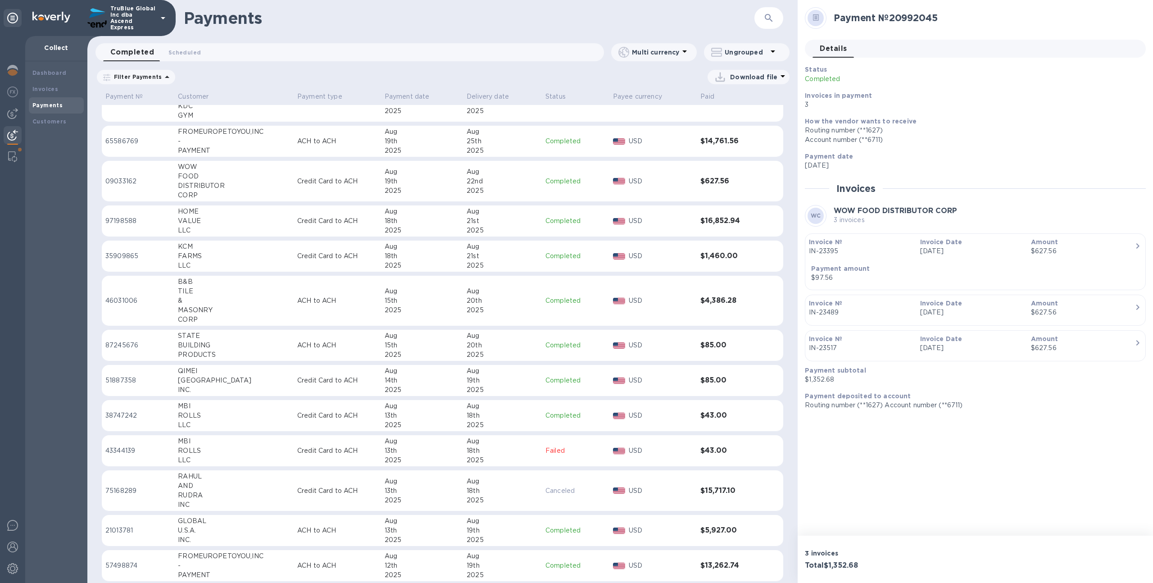
scroll to position [4658, 0]
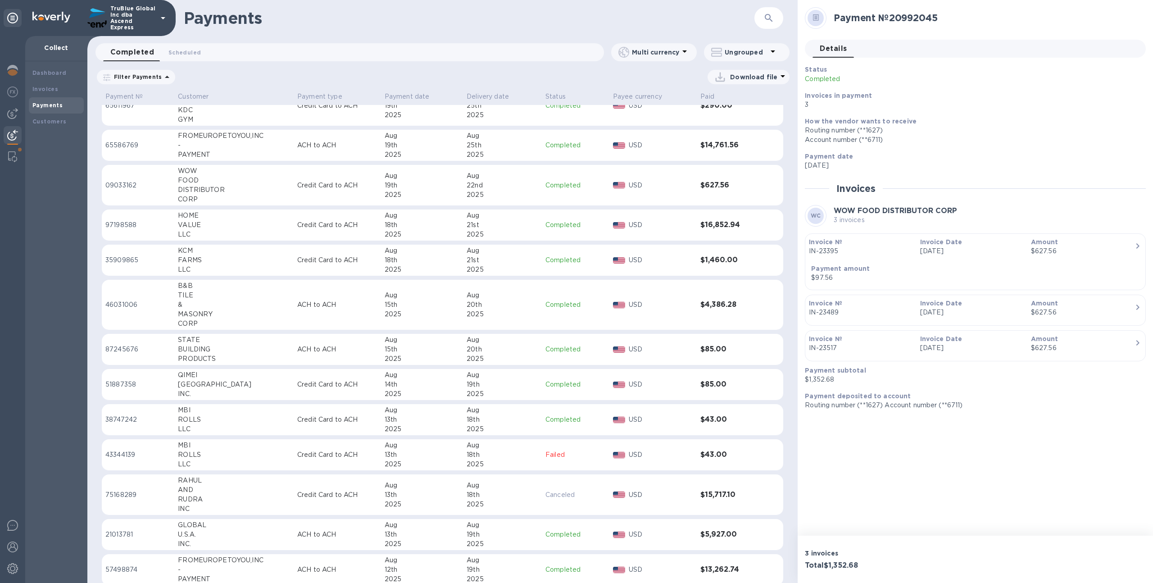
click at [318, 183] on p "Credit Card to ACH" at bounding box center [337, 185] width 80 height 9
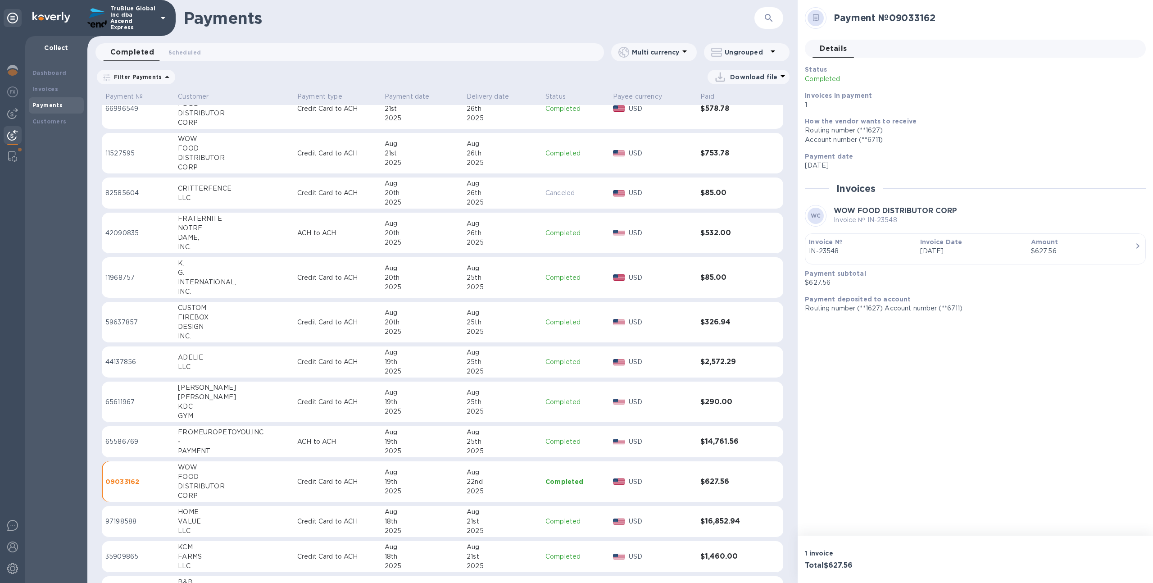
scroll to position [4362, 0]
click at [291, 156] on td "WOW FOOD DISTRIBUTOR CORP" at bounding box center [233, 152] width 119 height 41
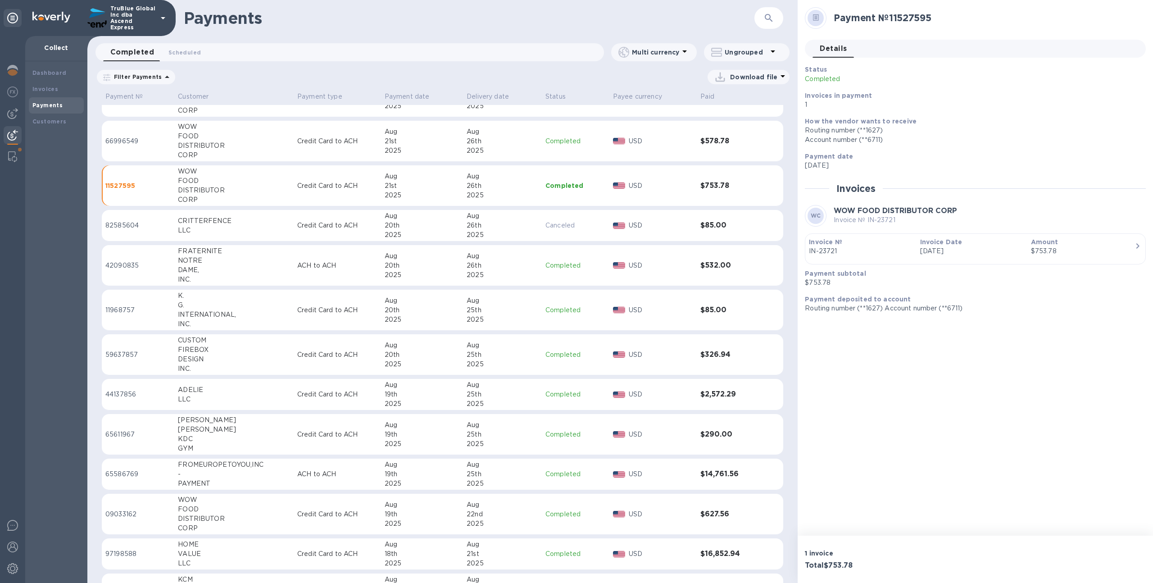
scroll to position [4317, 0]
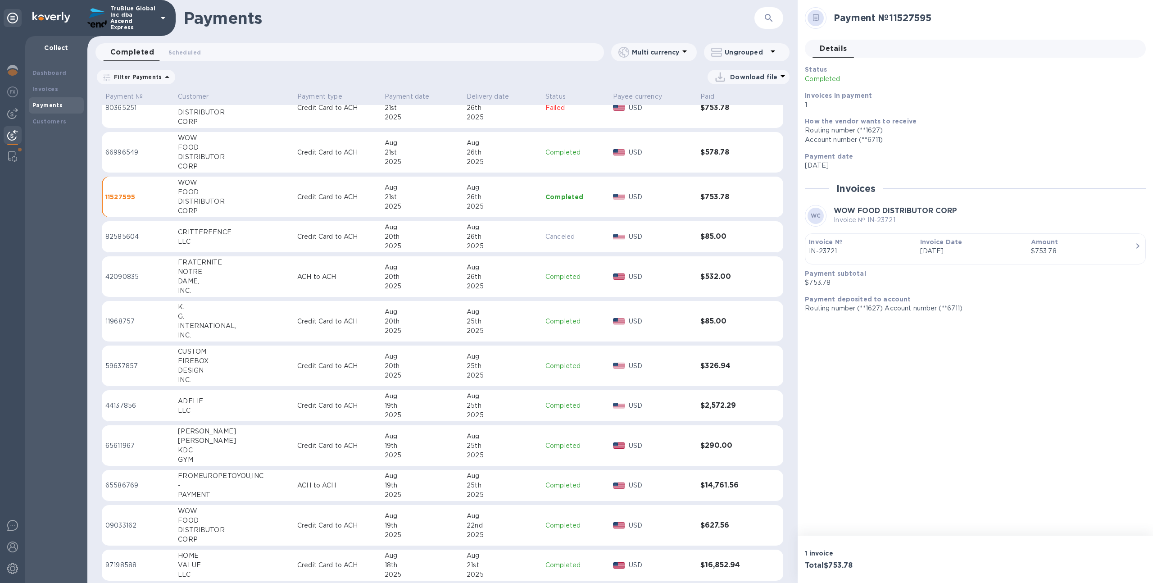
click at [313, 155] on p "Credit Card to ACH" at bounding box center [337, 152] width 80 height 9
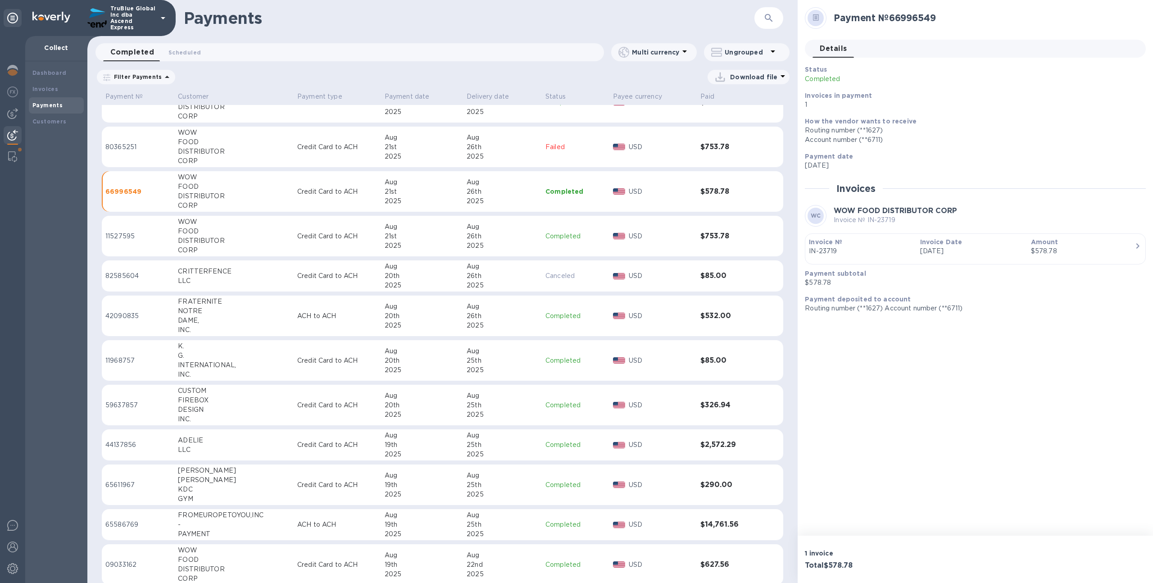
scroll to position [4277, 0]
click at [313, 155] on td "Credit Card to ACH" at bounding box center [337, 148] width 87 height 41
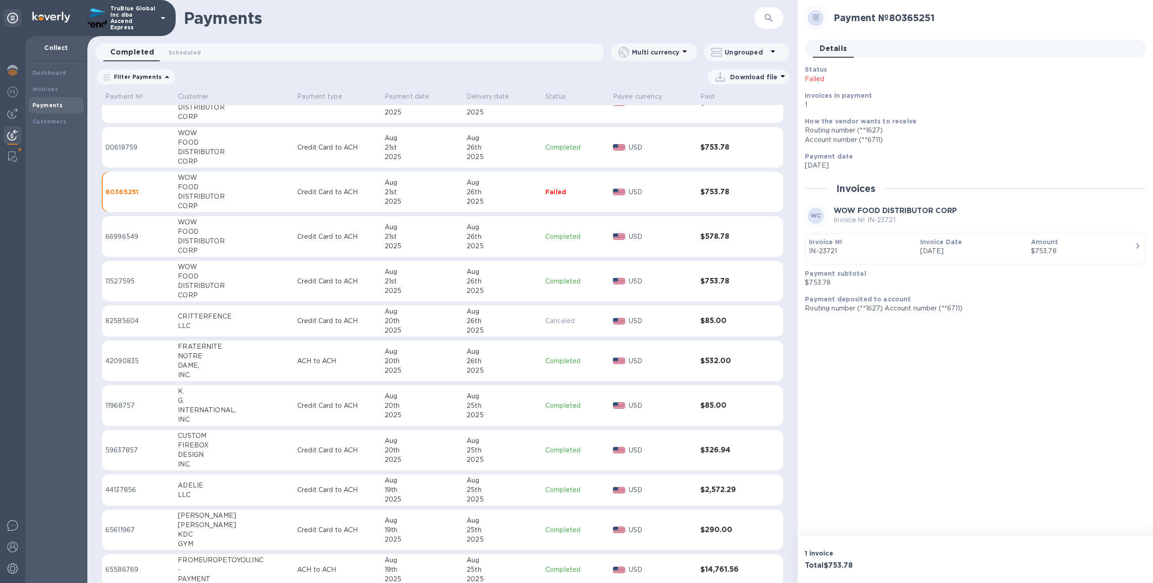
scroll to position [4229, 0]
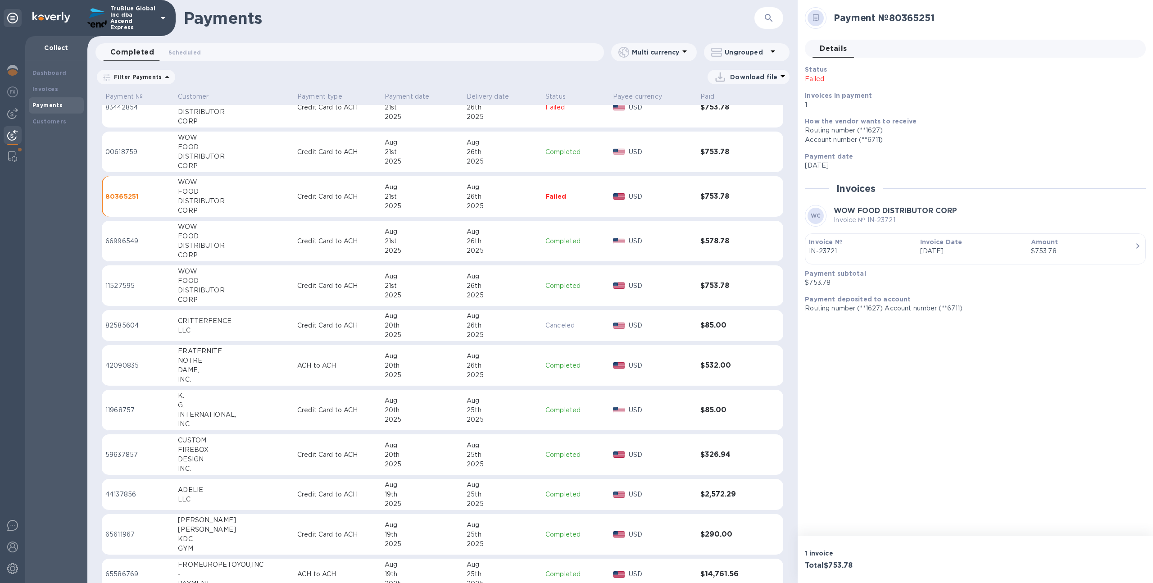
click at [322, 155] on p "Credit Card to ACH" at bounding box center [337, 151] width 80 height 9
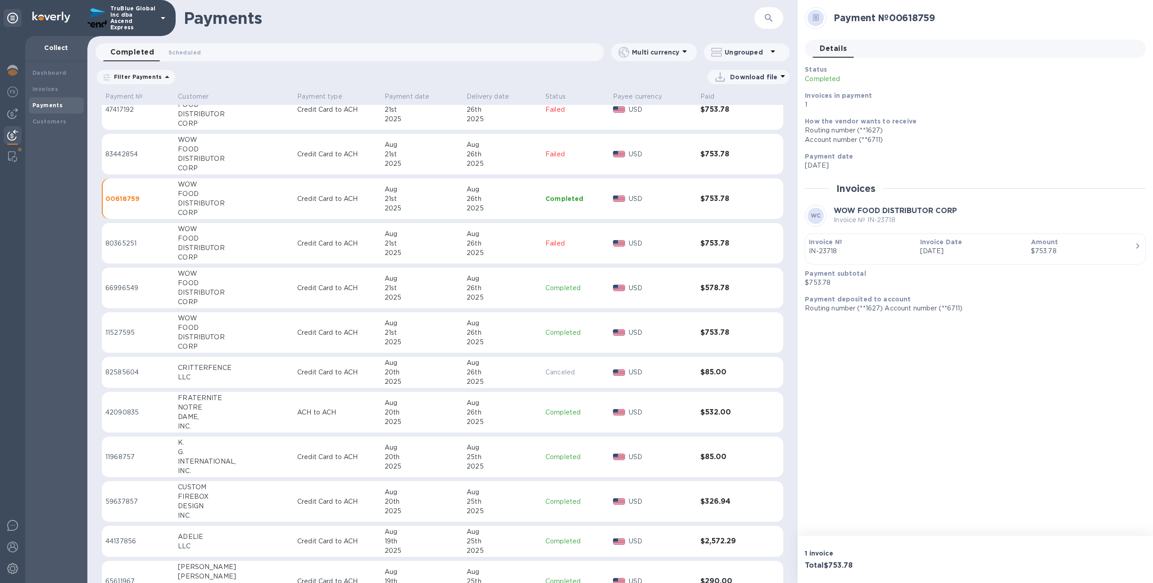
scroll to position [4177, 0]
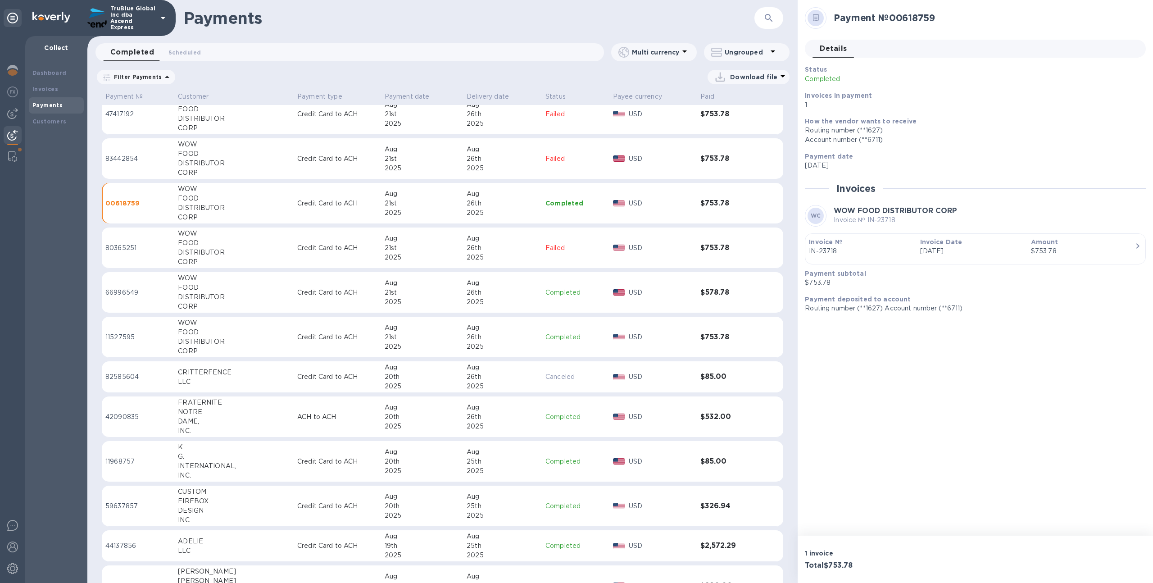
click at [358, 162] on p "Credit Card to ACH" at bounding box center [337, 158] width 80 height 9
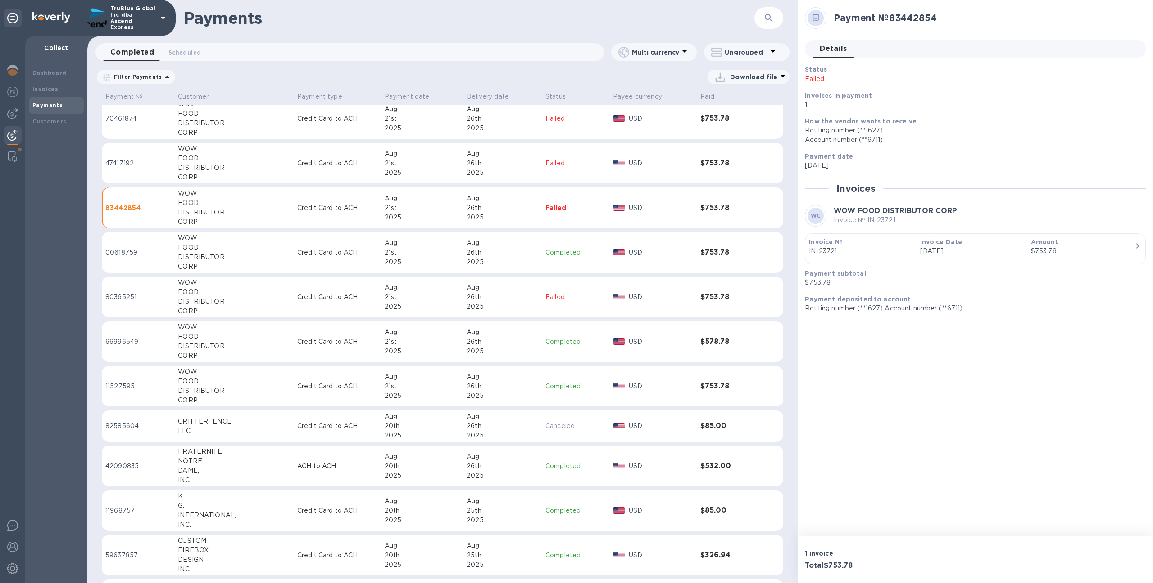
scroll to position [4126, 0]
click at [385, 164] on div "21st" at bounding box center [422, 164] width 75 height 9
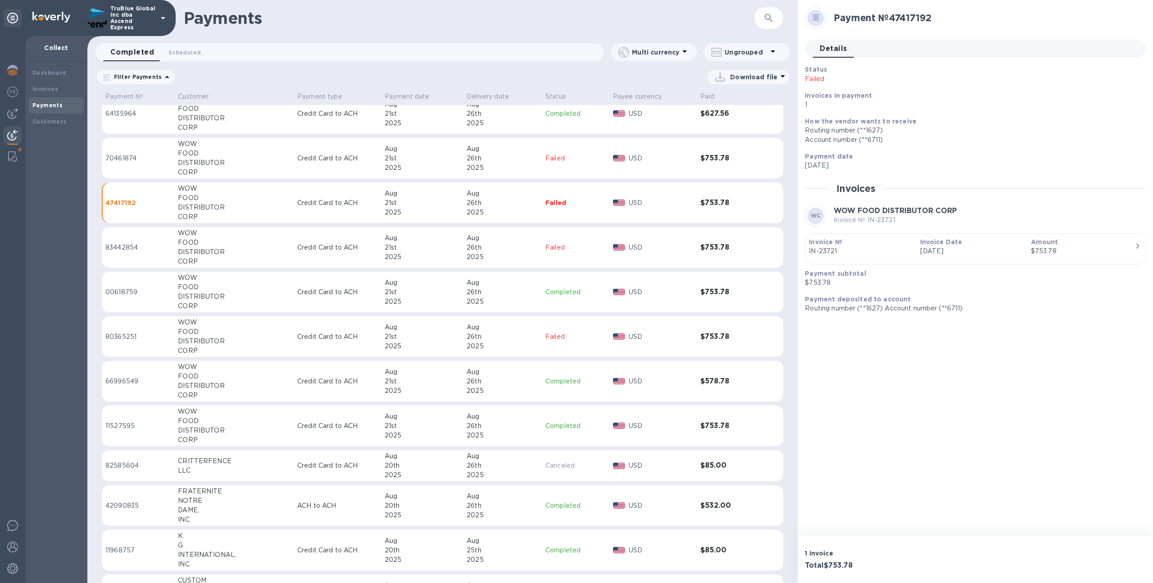
click at [385, 164] on div "2025" at bounding box center [422, 167] width 75 height 9
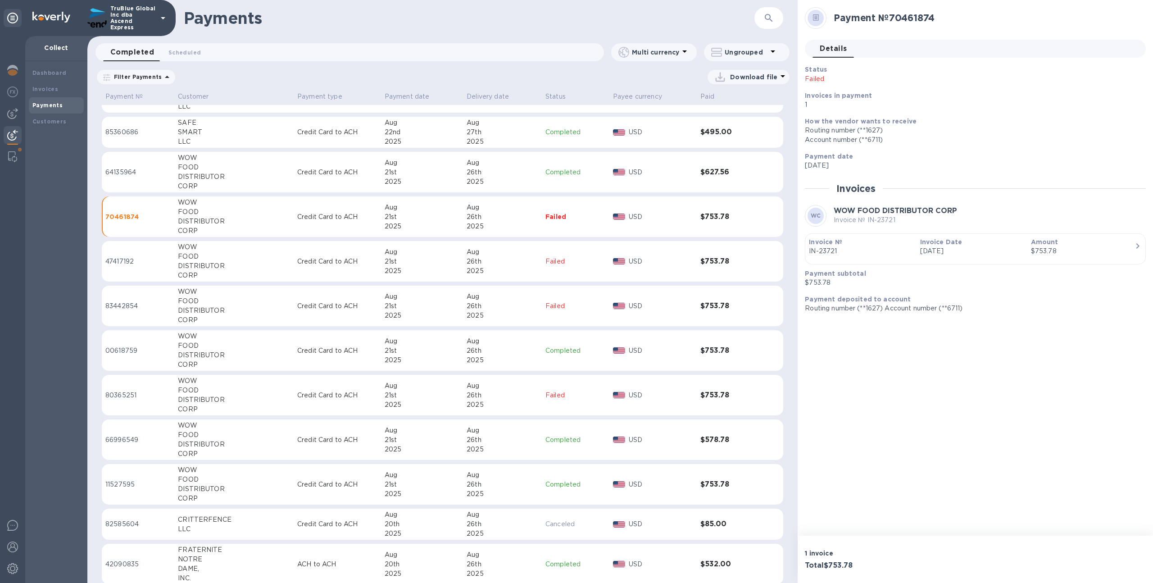
scroll to position [4030, 0]
click at [385, 164] on div "Aug" at bounding box center [422, 162] width 75 height 9
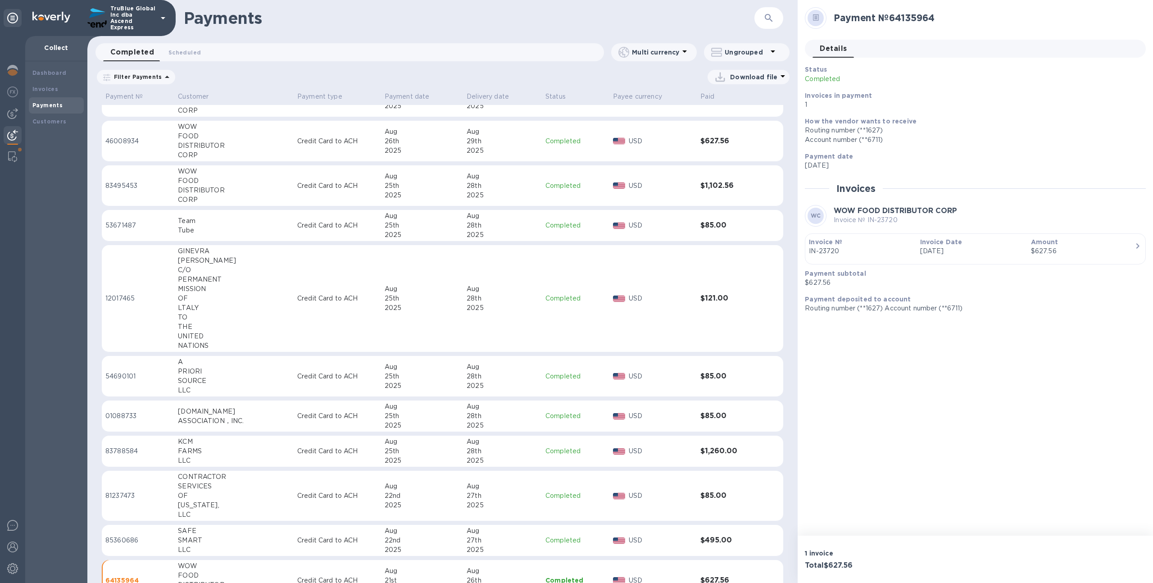
scroll to position [3621, 0]
click at [397, 185] on div "25th" at bounding box center [422, 186] width 75 height 9
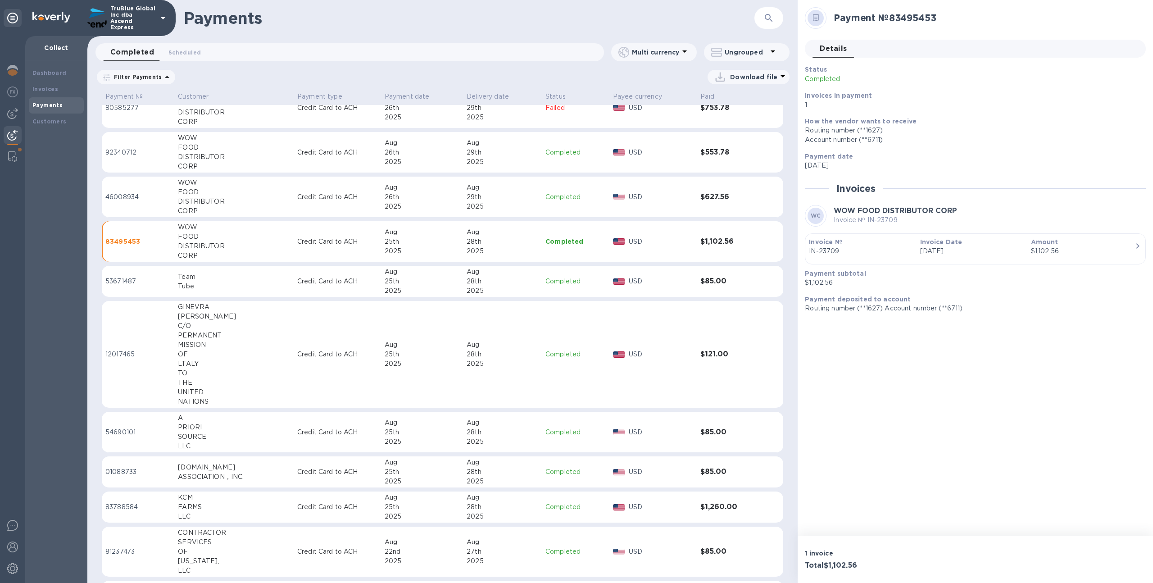
scroll to position [3566, 0]
click at [398, 185] on div "Aug" at bounding box center [422, 187] width 75 height 9
click at [770, 71] on div "Download file" at bounding box center [747, 77] width 69 height 14
click at [745, 121] on li "PDF file" at bounding box center [749, 123] width 61 height 25
click at [778, 78] on icon at bounding box center [783, 76] width 11 height 11
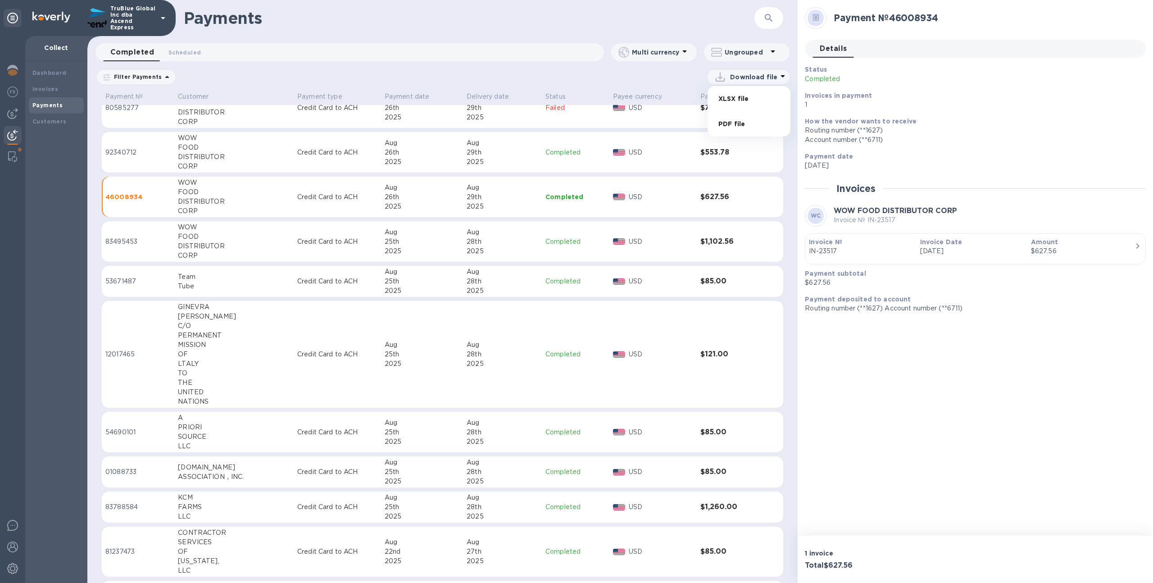
click at [758, 123] on li "PDF file" at bounding box center [749, 123] width 61 height 25
click at [747, 79] on p "Download file" at bounding box center [753, 77] width 47 height 9
click at [742, 107] on li "XLSX file" at bounding box center [749, 98] width 61 height 25
click at [1057, 48] on div "Details 0" at bounding box center [979, 49] width 333 height 18
click at [1035, 36] on div "Payment № 46008934" at bounding box center [975, 23] width 341 height 32
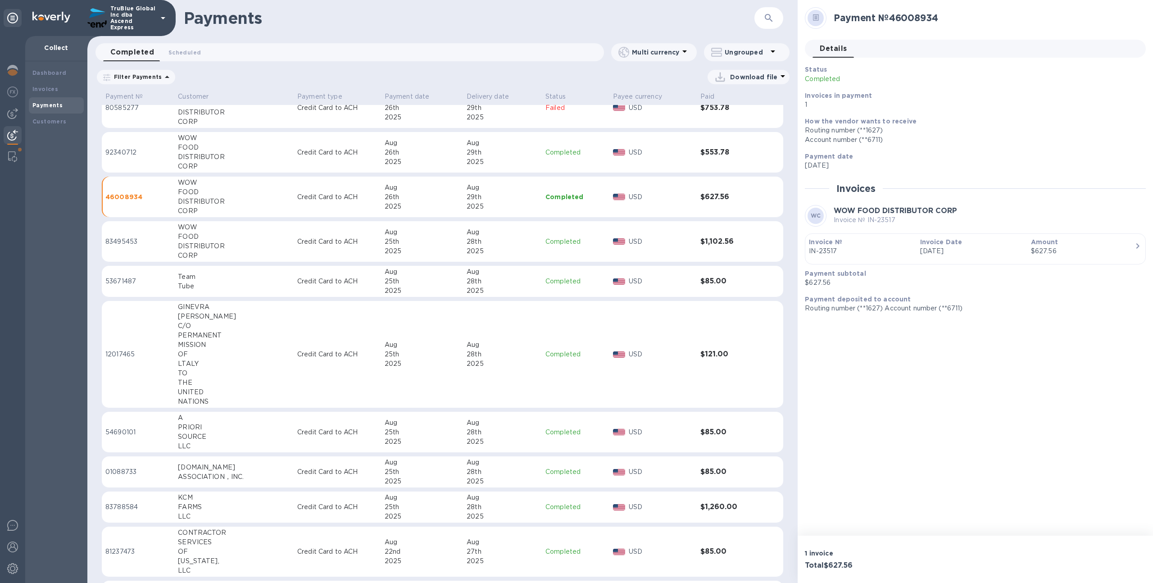
click at [754, 79] on p "Download file" at bounding box center [753, 77] width 47 height 9
click at [752, 101] on li "XLSX file" at bounding box center [749, 98] width 61 height 25
click at [747, 82] on div "Download file" at bounding box center [747, 77] width 69 height 14
click at [757, 117] on li "PDF file" at bounding box center [749, 123] width 61 height 25
click at [749, 86] on div "Filter Payments Download file" at bounding box center [442, 78] width 711 height 21
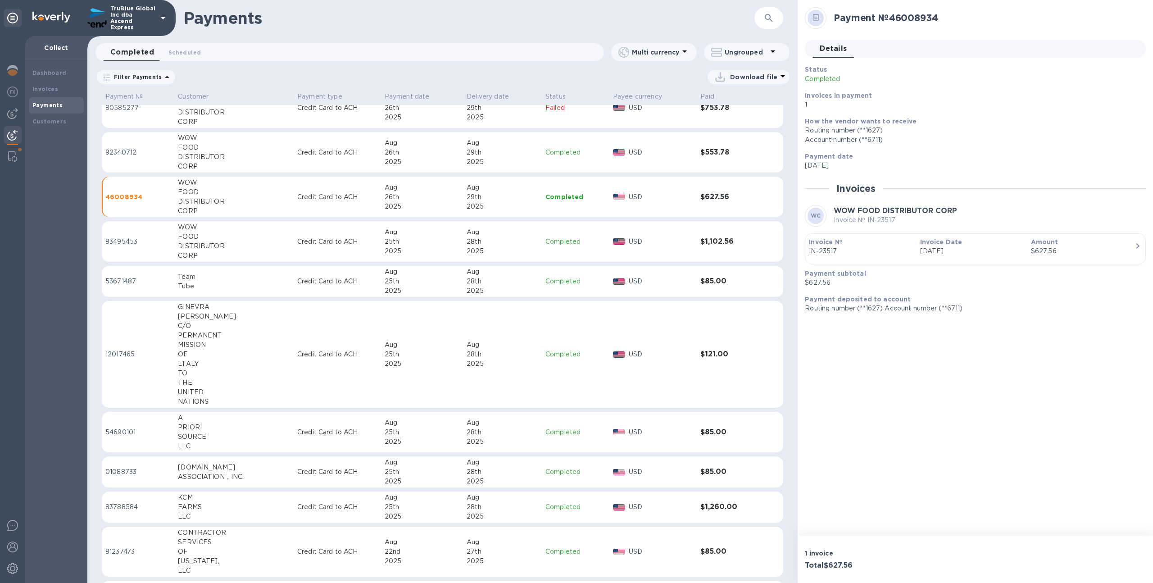
click at [748, 79] on p "Download file" at bounding box center [753, 77] width 47 height 9
click at [743, 102] on li "XLSX file" at bounding box center [749, 98] width 61 height 25
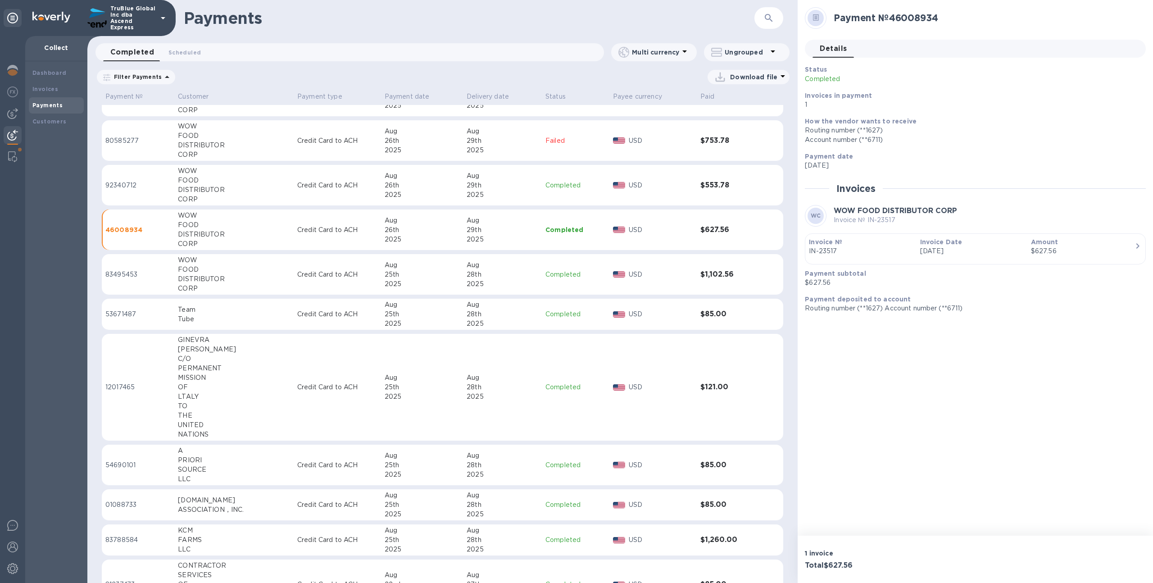
scroll to position [3531, 0]
click at [737, 78] on p "Download file" at bounding box center [753, 77] width 47 height 9
click at [743, 114] on li "PDF file" at bounding box center [749, 123] width 61 height 25
click at [743, 77] on p "Download file" at bounding box center [753, 77] width 47 height 9
click at [744, 103] on li "XLSX file" at bounding box center [749, 98] width 61 height 25
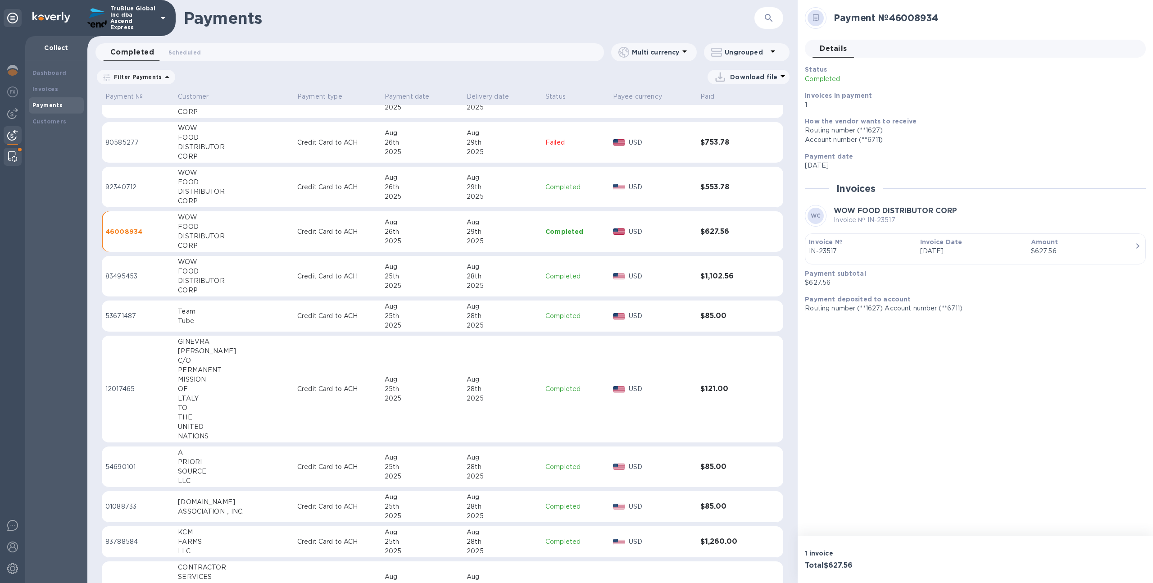
click at [7, 155] on div at bounding box center [13, 157] width 16 height 18
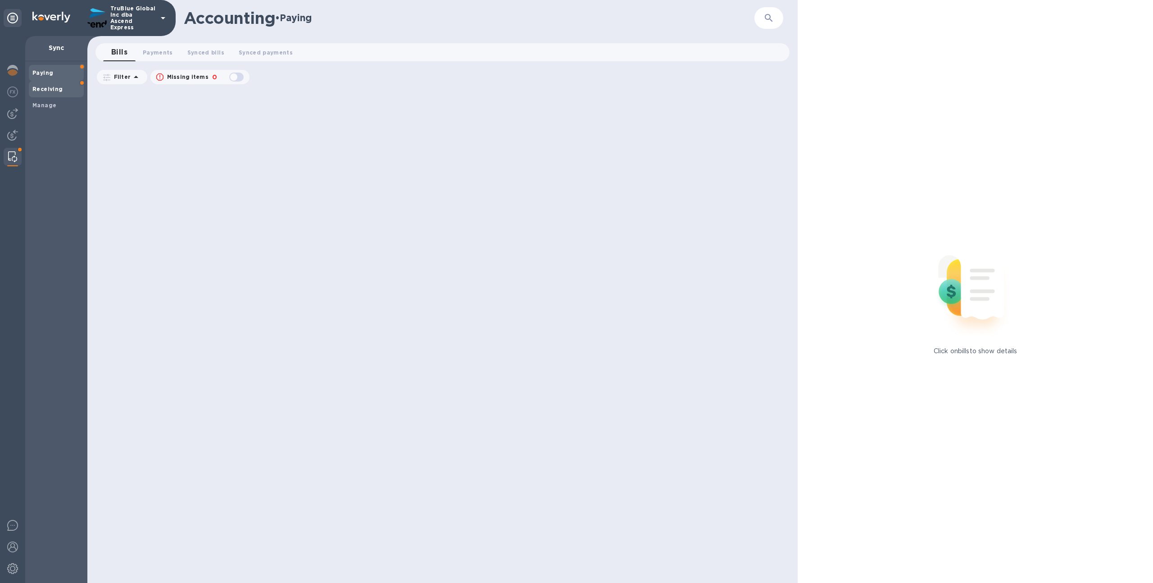
click at [78, 94] on div "Receiving" at bounding box center [56, 89] width 55 height 16
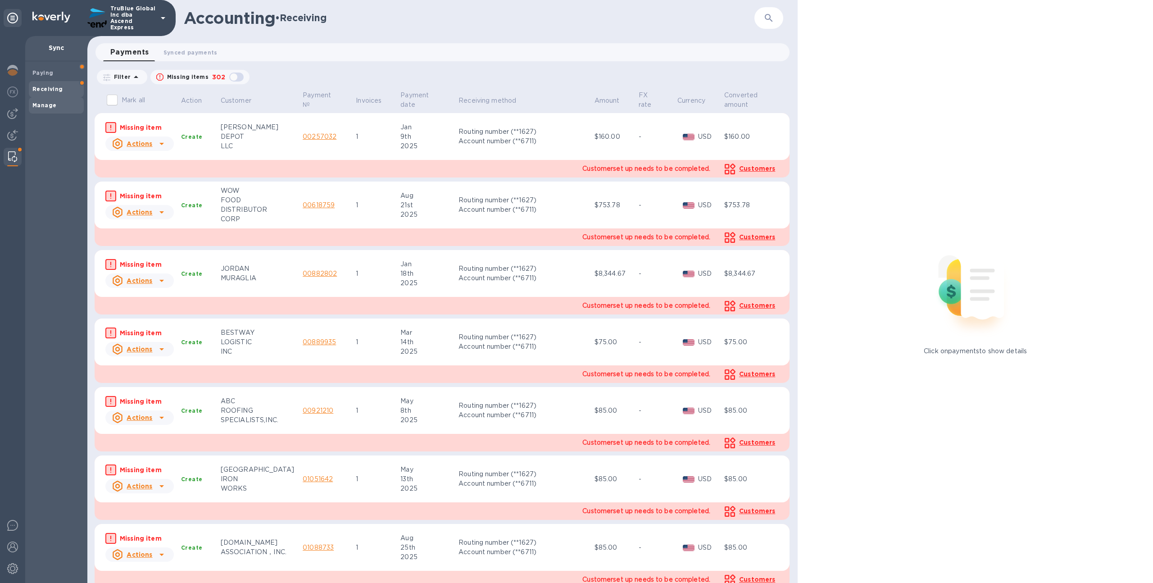
click at [63, 104] on span "Manage" at bounding box center [56, 105] width 48 height 9
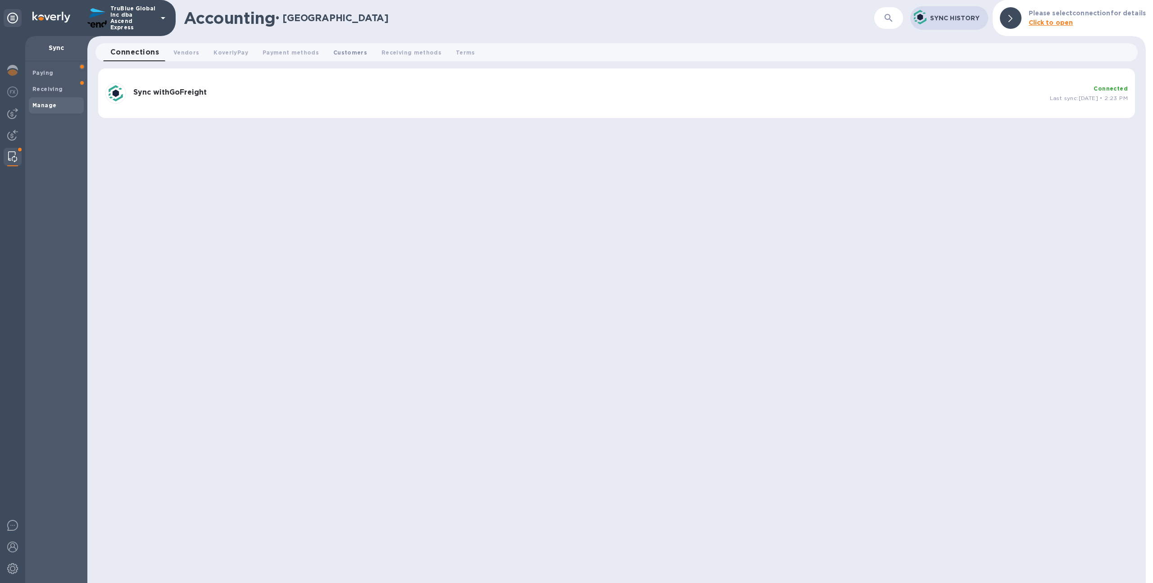
click at [326, 50] on button "Customers 0" at bounding box center [350, 52] width 48 height 18
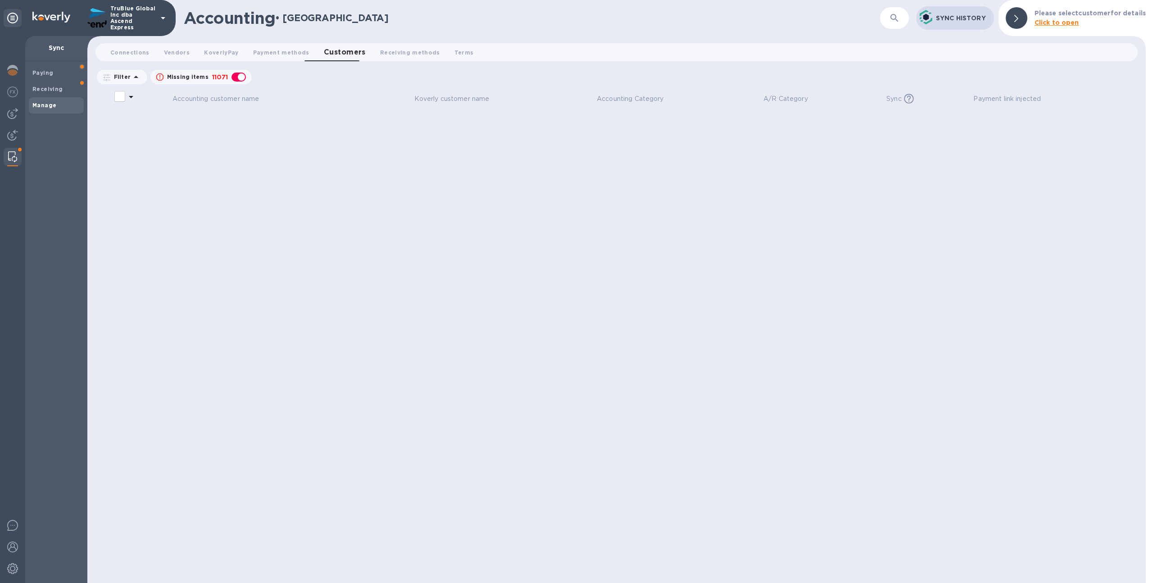
click at [896, 20] on icon "button" at bounding box center [894, 18] width 11 height 11
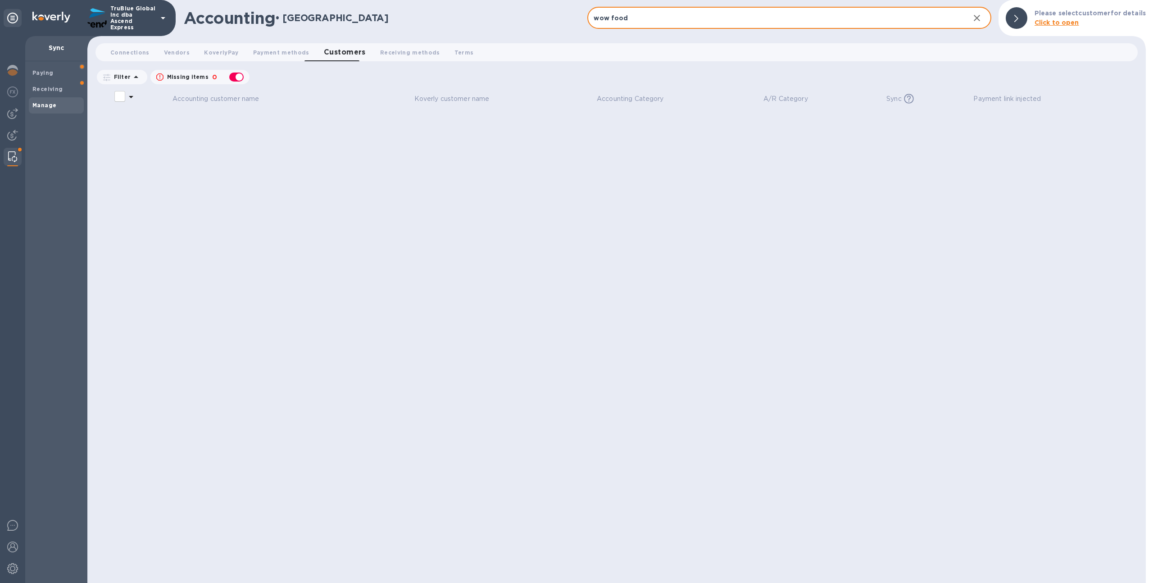
type input "wow food"
click at [237, 82] on div "button" at bounding box center [237, 77] width 18 height 13
checkbox input "false"
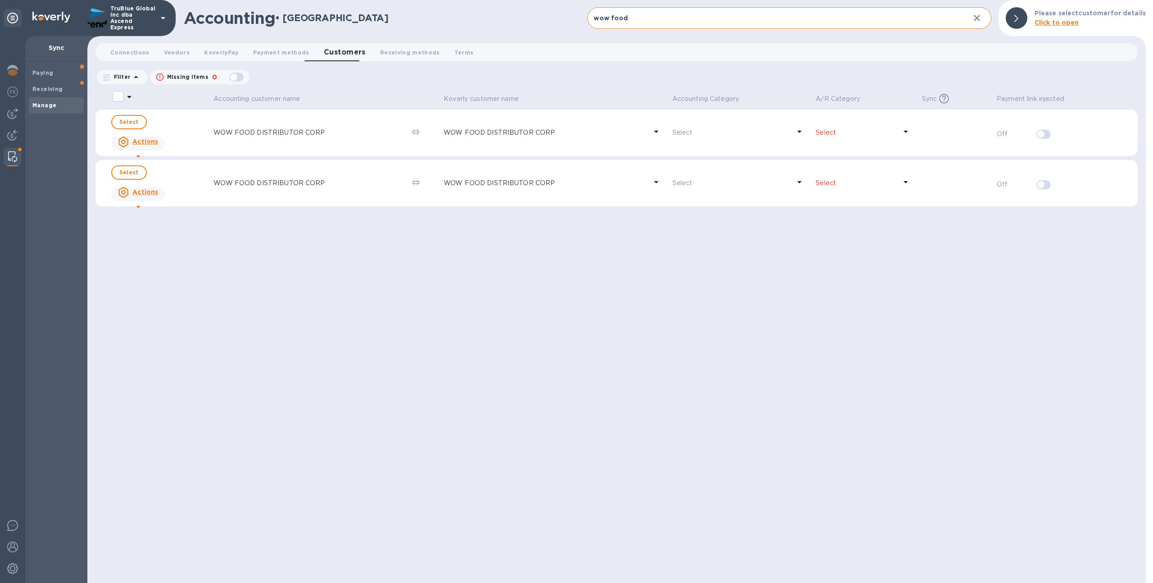
click at [345, 133] on p "WOW FOOD DISTRIBUTOR CORP" at bounding box center [309, 132] width 191 height 9
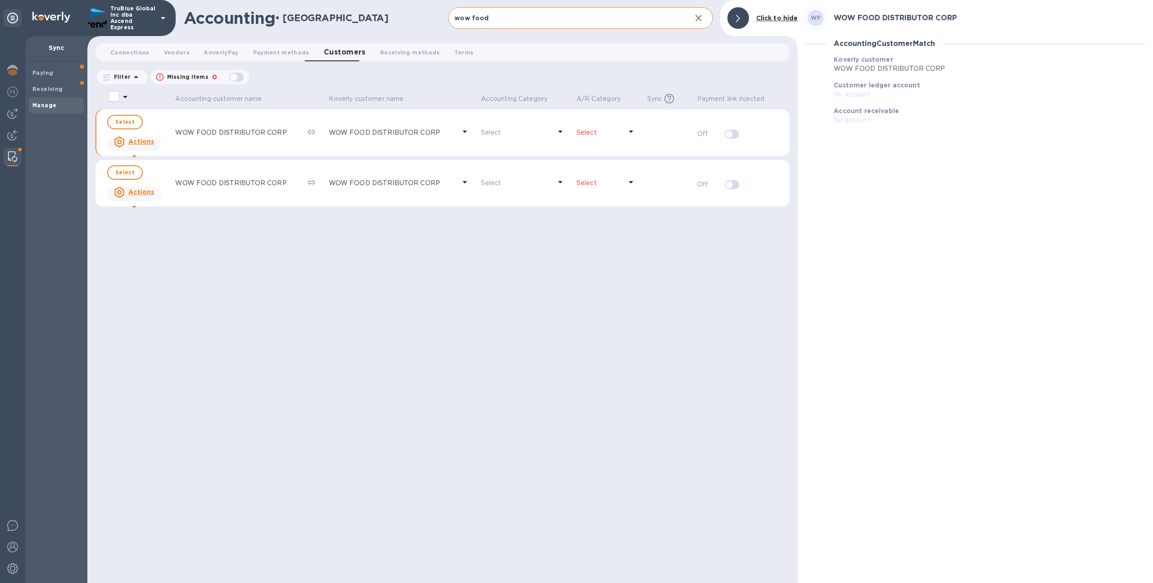
click at [272, 132] on p "WOW FOOD DISTRIBUTOR CORP" at bounding box center [237, 132] width 125 height 9
click at [130, 54] on span "Connections 0" at bounding box center [129, 52] width 39 height 9
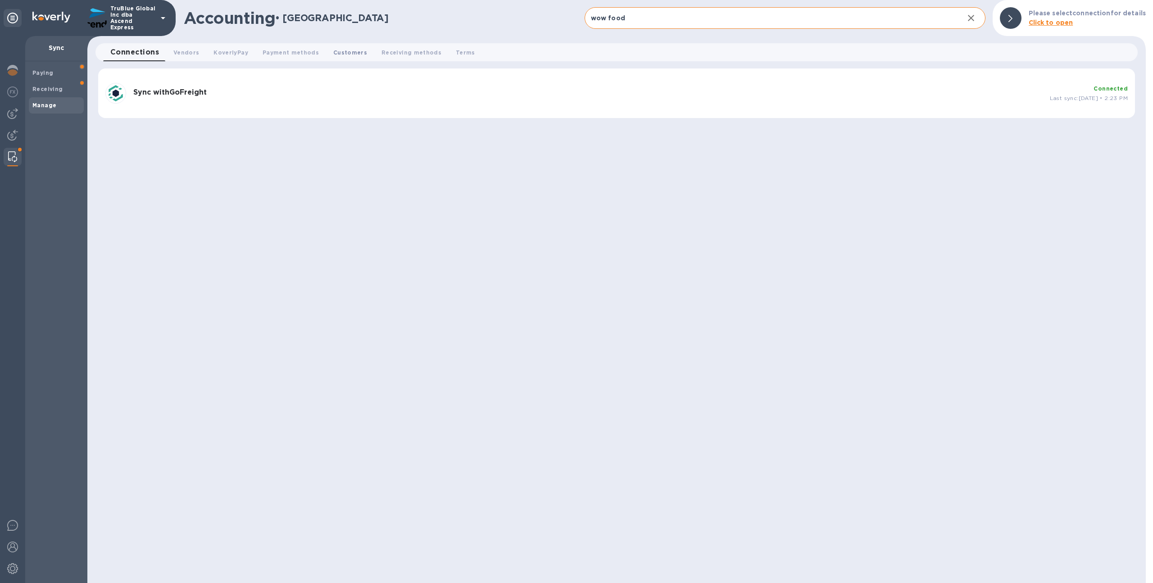
click at [333, 51] on span "Customers 0" at bounding box center [350, 52] width 34 height 9
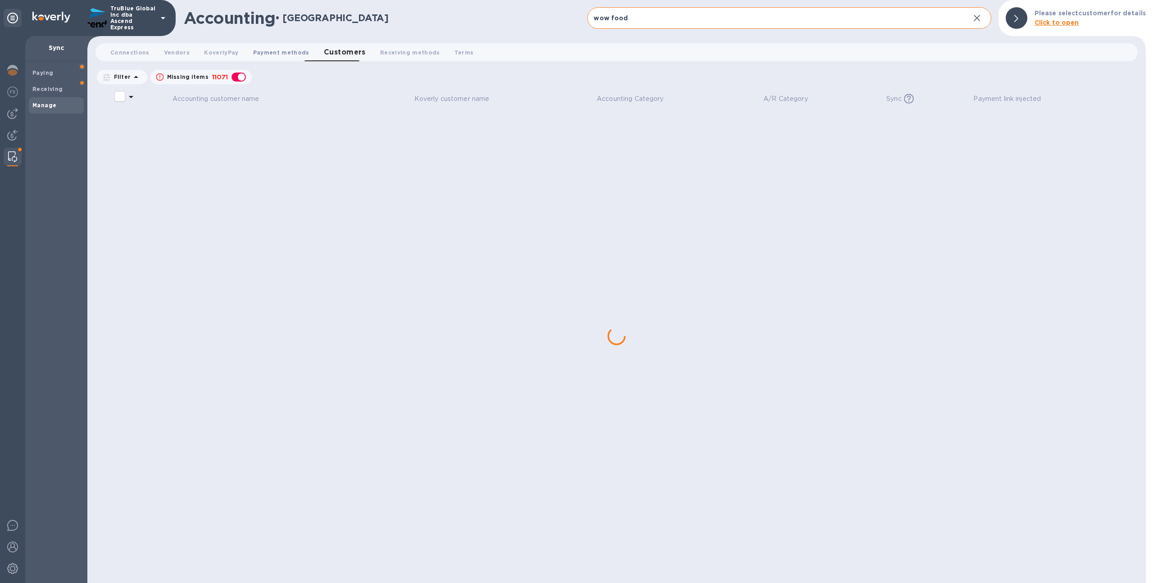
checkbox input "false"
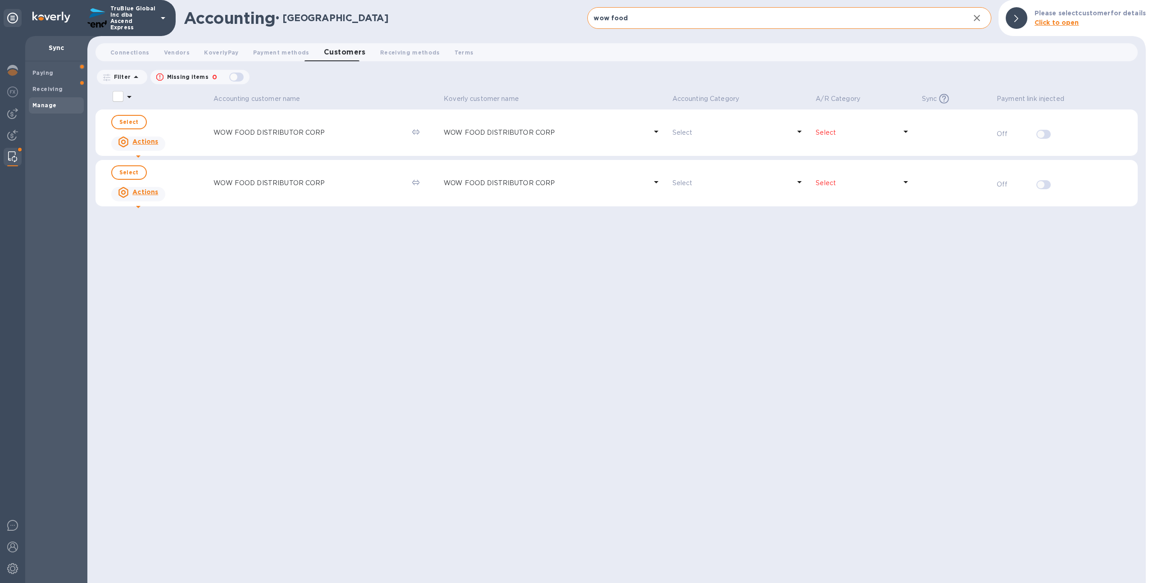
click at [499, 182] on p "WOW FOOD DISTRIBUTOR CORP" at bounding box center [545, 182] width 203 height 9
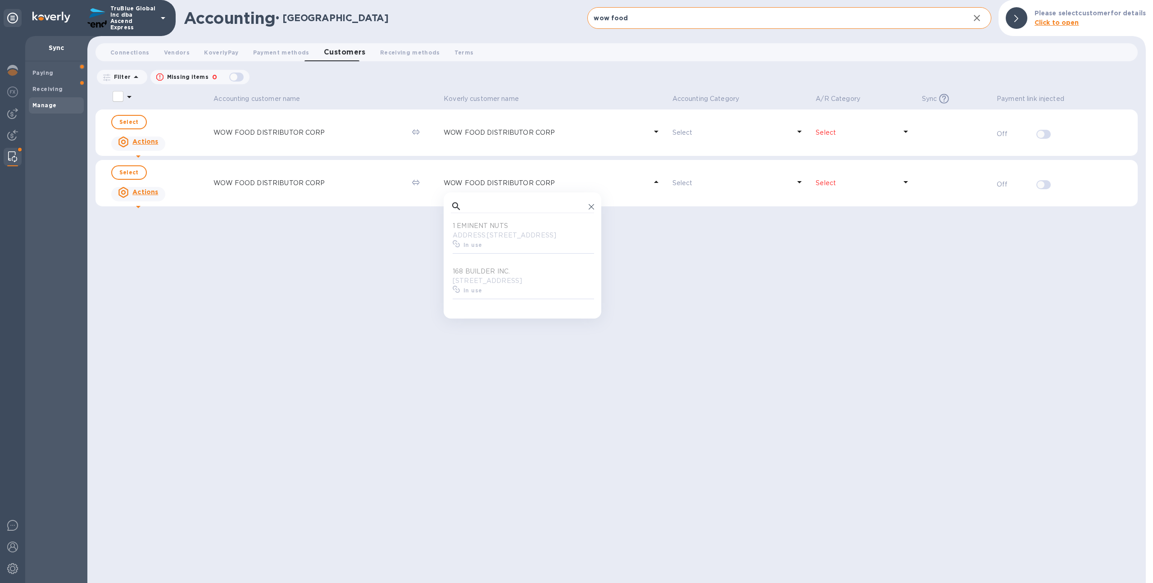
scroll to position [83, 140]
click at [269, 180] on p "WOW FOOD DISTRIBUTOR CORP" at bounding box center [309, 182] width 191 height 9
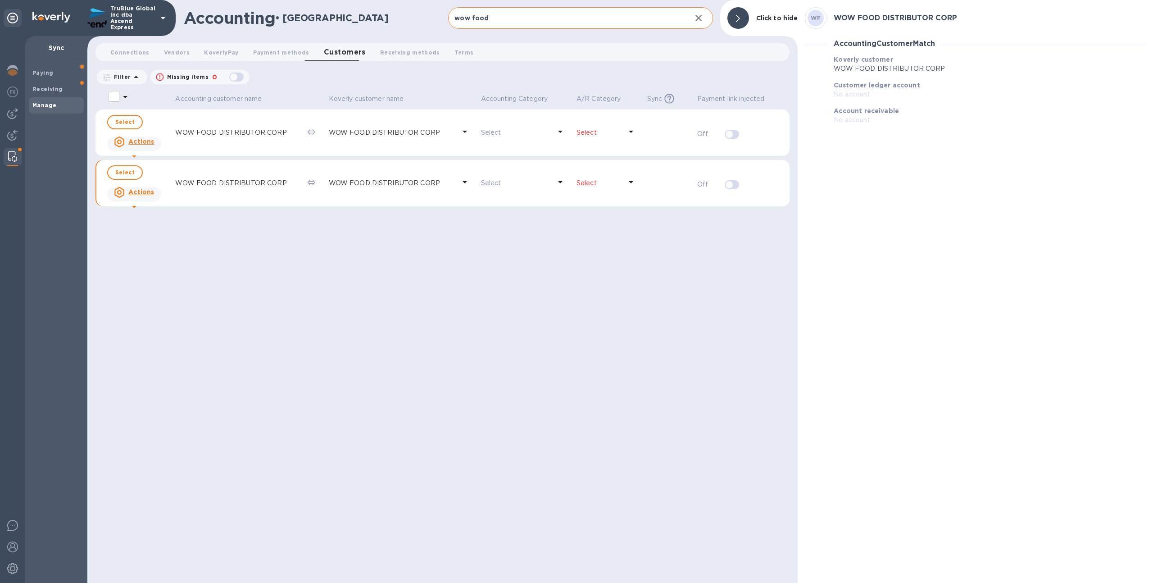
click at [270, 181] on p "WOW FOOD DISTRIBUTOR CORP" at bounding box center [237, 182] width 125 height 9
click at [265, 126] on div "WOW FOOD DISTRIBUTOR CORP" at bounding box center [237, 132] width 128 height 13
click at [381, 137] on p "WOW FOOD DISTRIBUTOR CORP" at bounding box center [392, 132] width 127 height 9
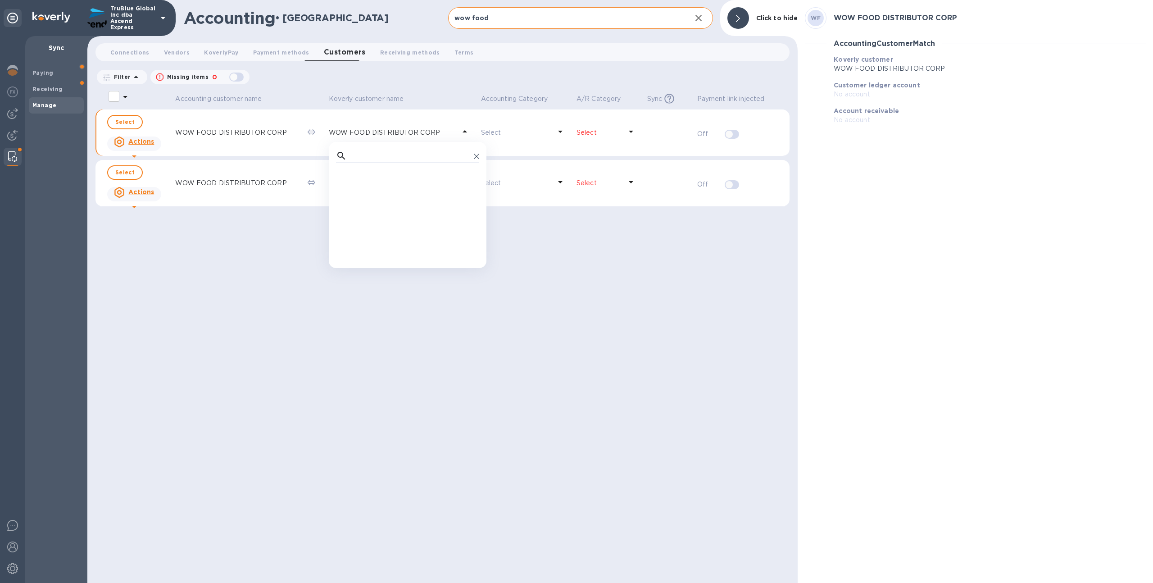
scroll to position [2029, 0]
click at [577, 269] on div "Accounting customer name [PERSON_NAME] customer name Accounting Category A/R Ca…" at bounding box center [443, 336] width 694 height 494
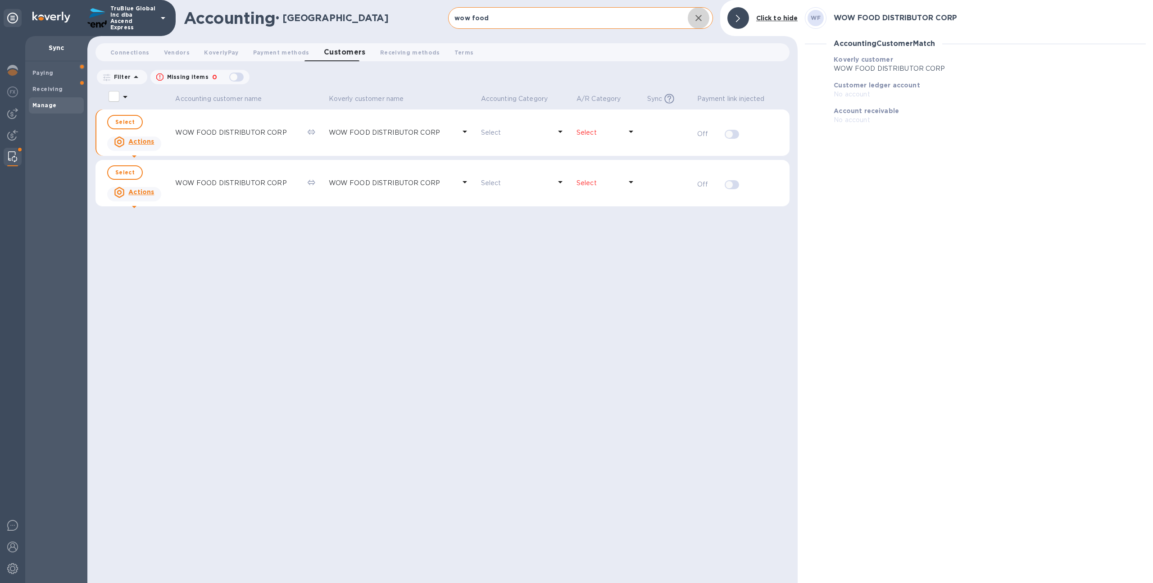
click at [694, 23] on icon "button" at bounding box center [698, 18] width 11 height 11
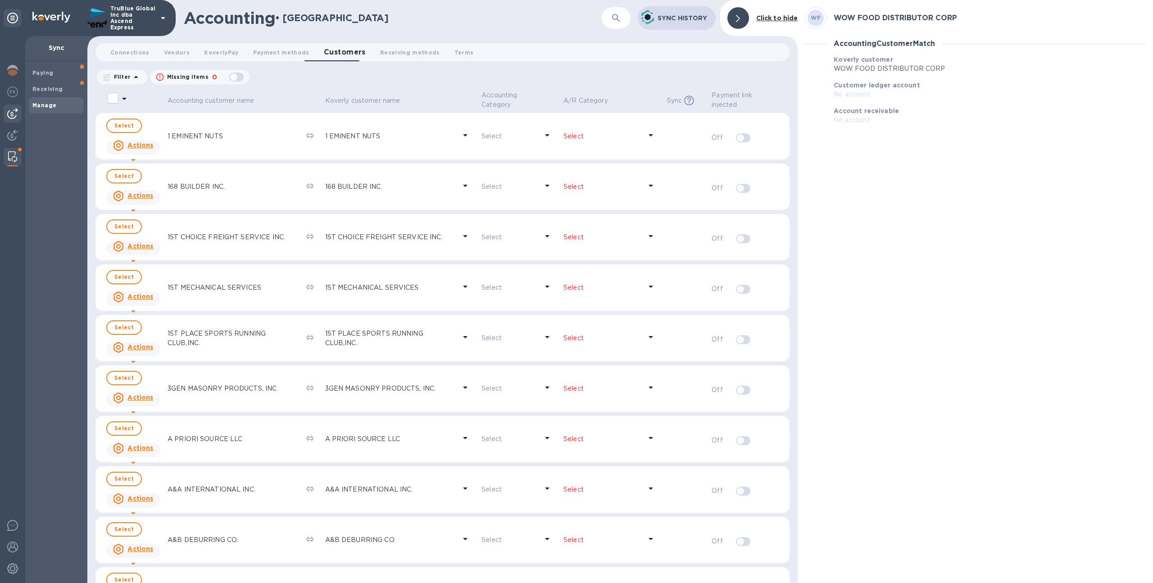
click at [14, 112] on img at bounding box center [12, 113] width 11 height 11
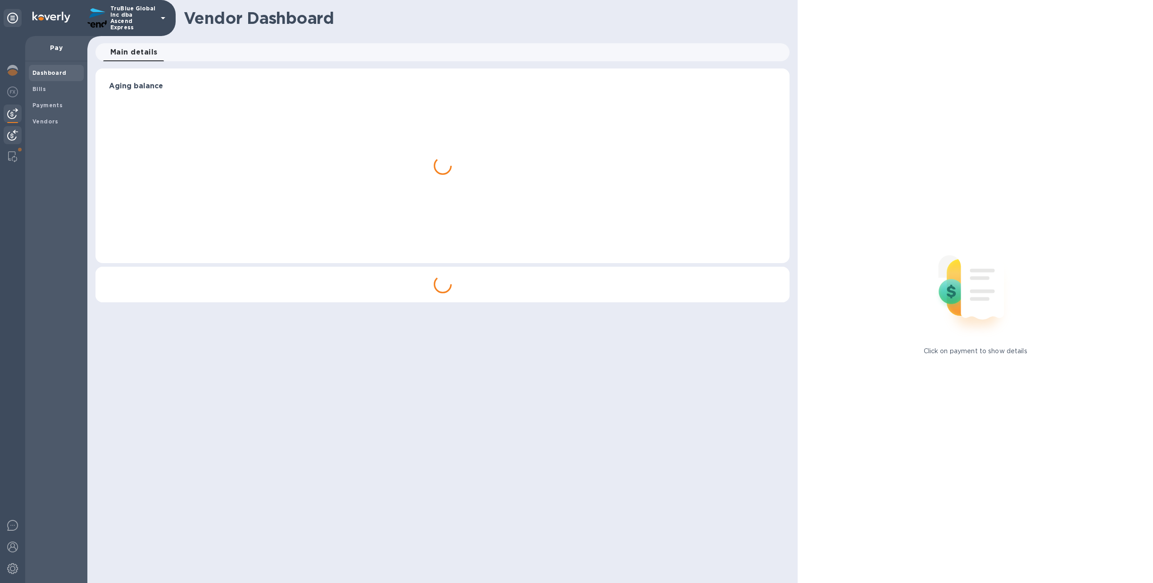
click at [11, 130] on img at bounding box center [12, 135] width 11 height 11
click at [56, 92] on div "Invoices" at bounding box center [56, 89] width 48 height 9
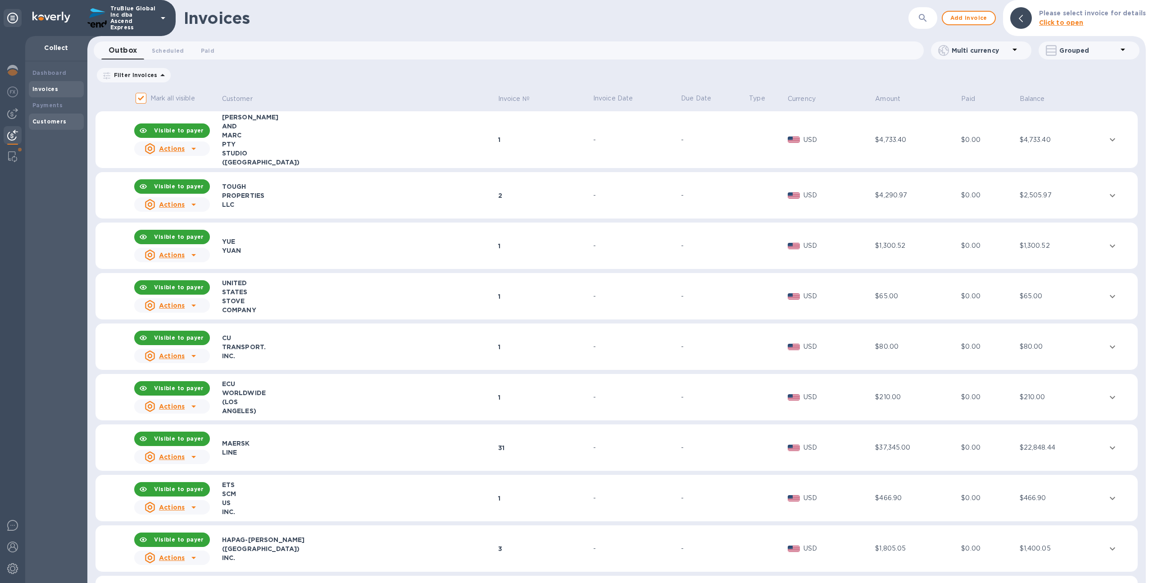
click at [68, 120] on div "Customers" at bounding box center [56, 121] width 48 height 9
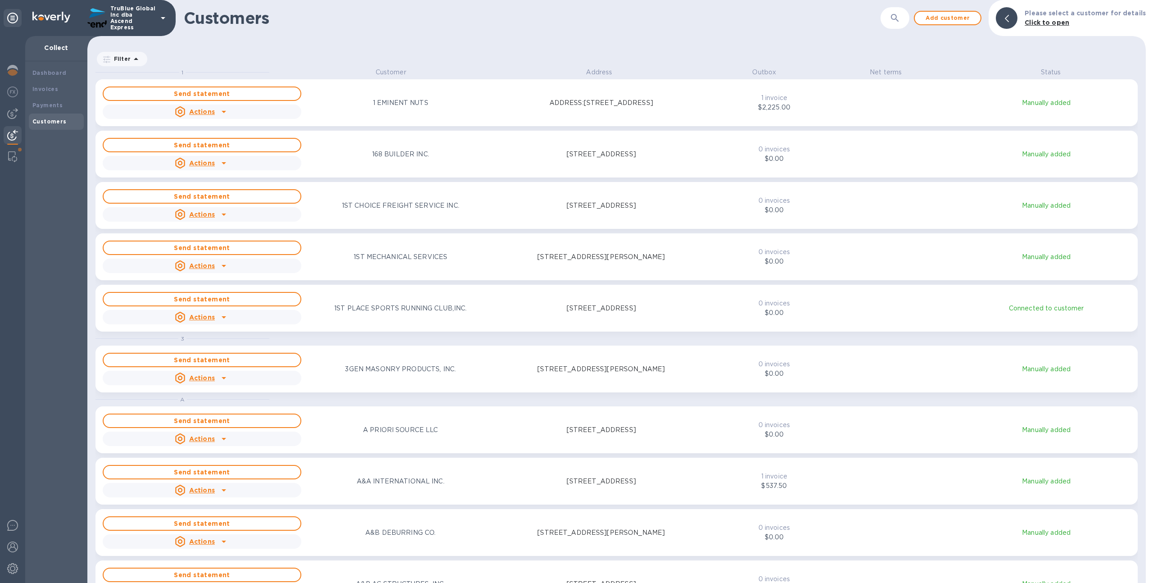
scroll to position [509, 1055]
click at [901, 14] on icon "button" at bounding box center [895, 18] width 11 height 11
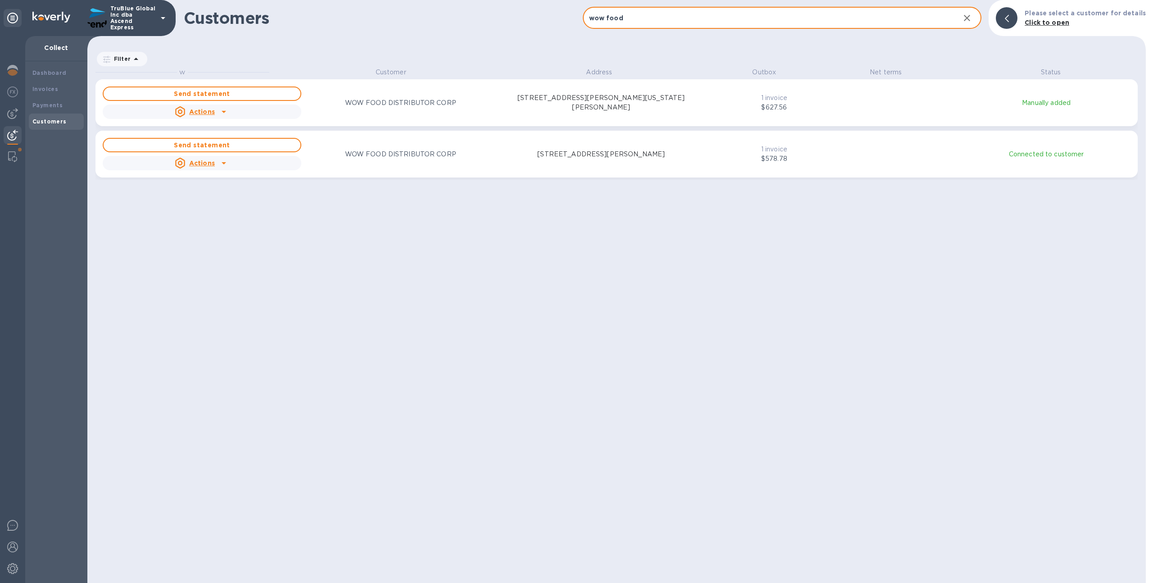
scroll to position [7, 4]
type input "wow food"
click at [520, 116] on div "Send statement Actions WOW FOOD DISTRIBUTOR CORP [STREET_ADDRESS][PERSON_NAME][…" at bounding box center [402, 103] width 602 height 36
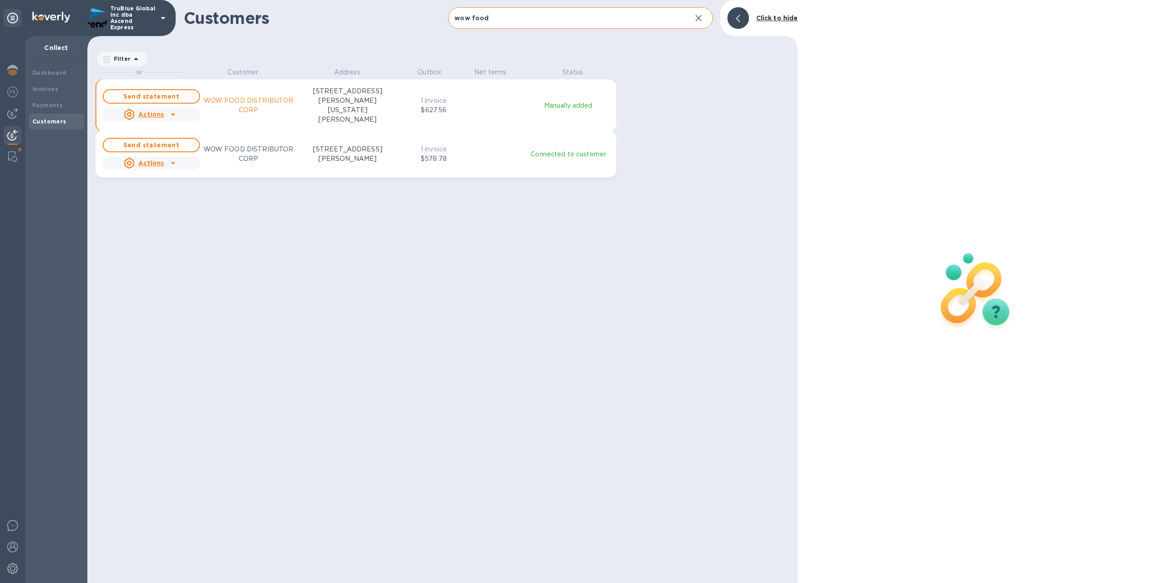
scroll to position [509, 707]
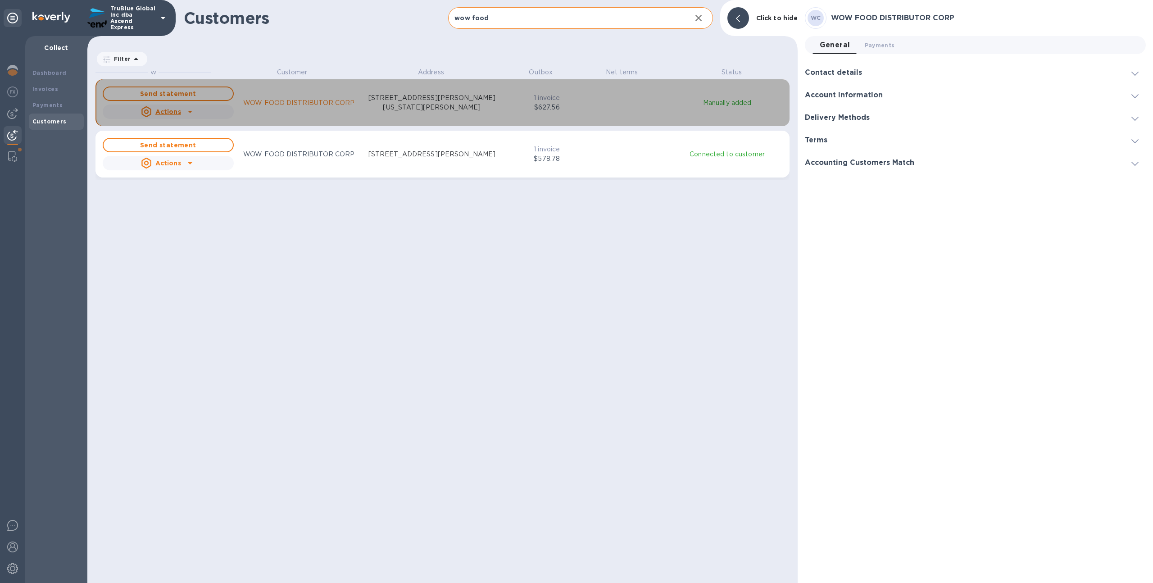
click at [164, 114] on u "Actions" at bounding box center [168, 111] width 26 height 7
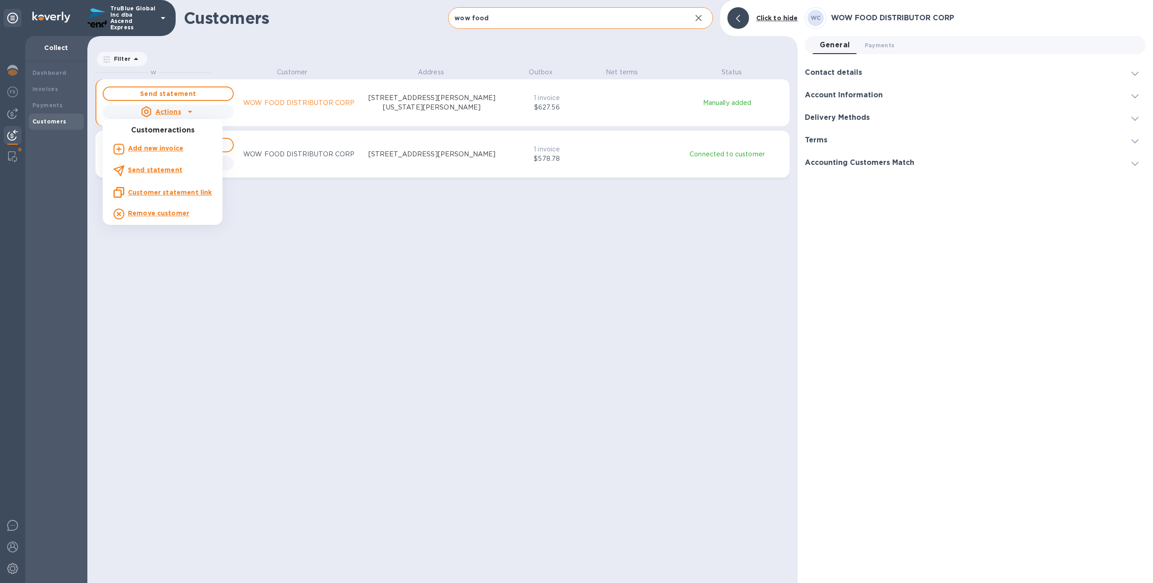
click at [193, 260] on div at bounding box center [576, 291] width 1153 height 583
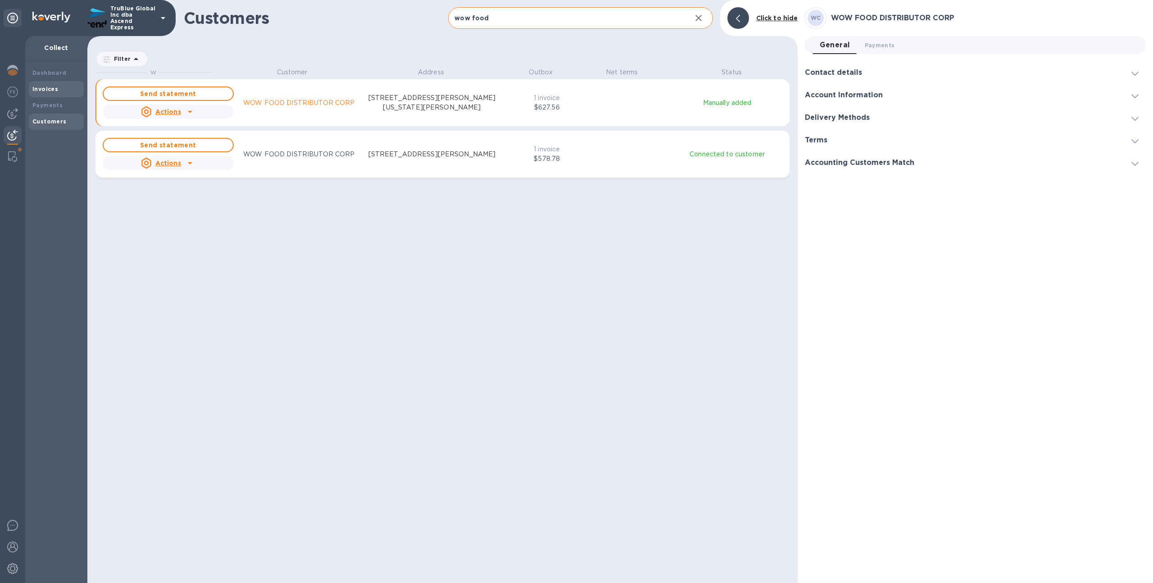
click at [48, 90] on b "Invoices" at bounding box center [45, 89] width 26 height 7
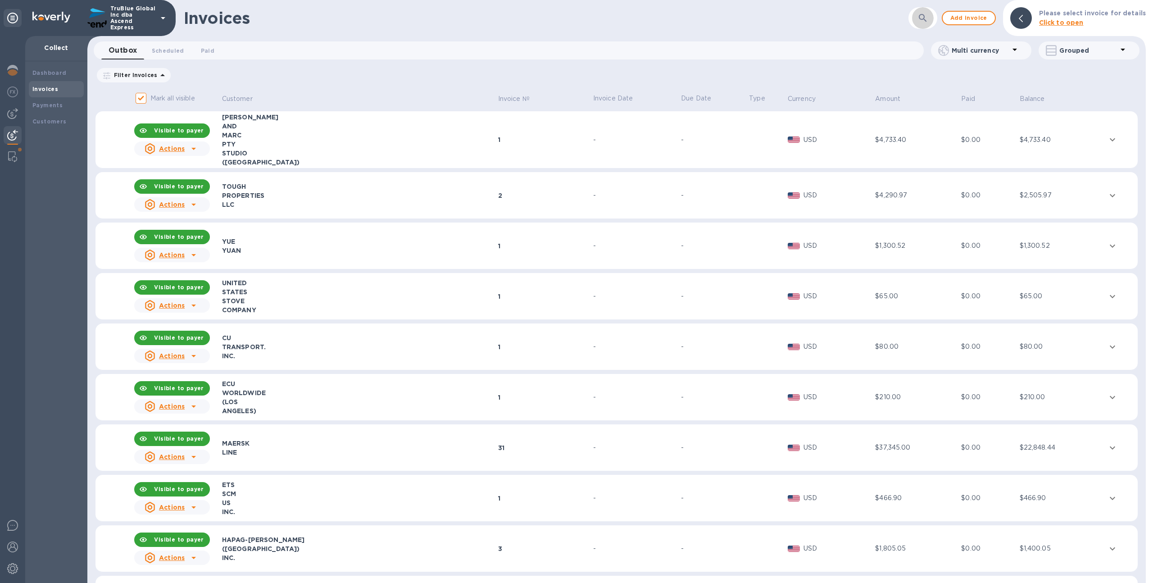
click at [927, 18] on icon "button" at bounding box center [923, 18] width 8 height 8
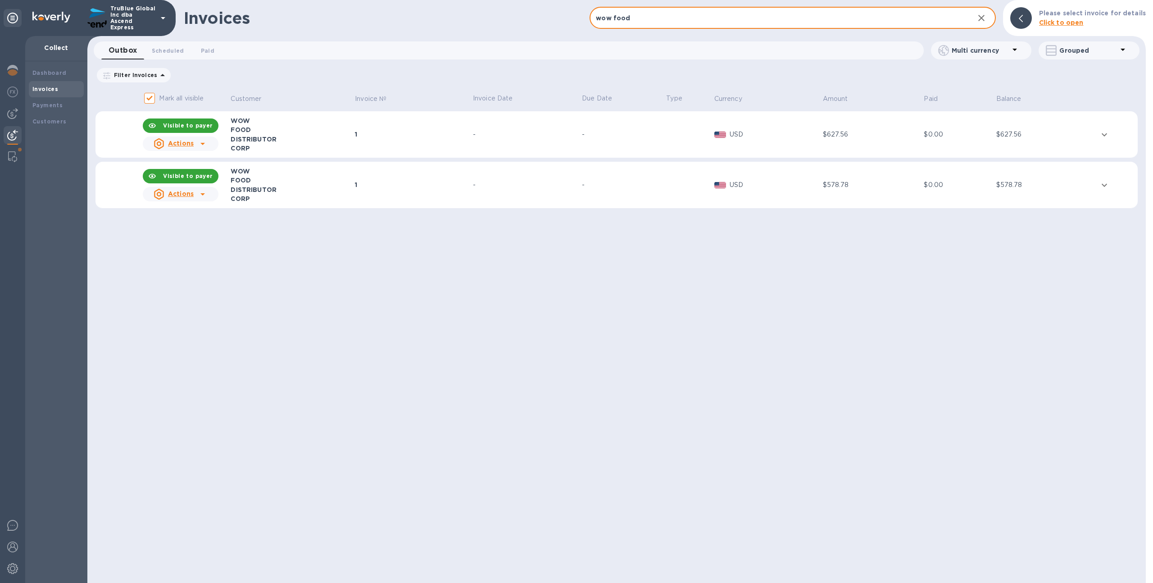
type input "wow food"
click at [549, 140] on td "-" at bounding box center [526, 134] width 109 height 47
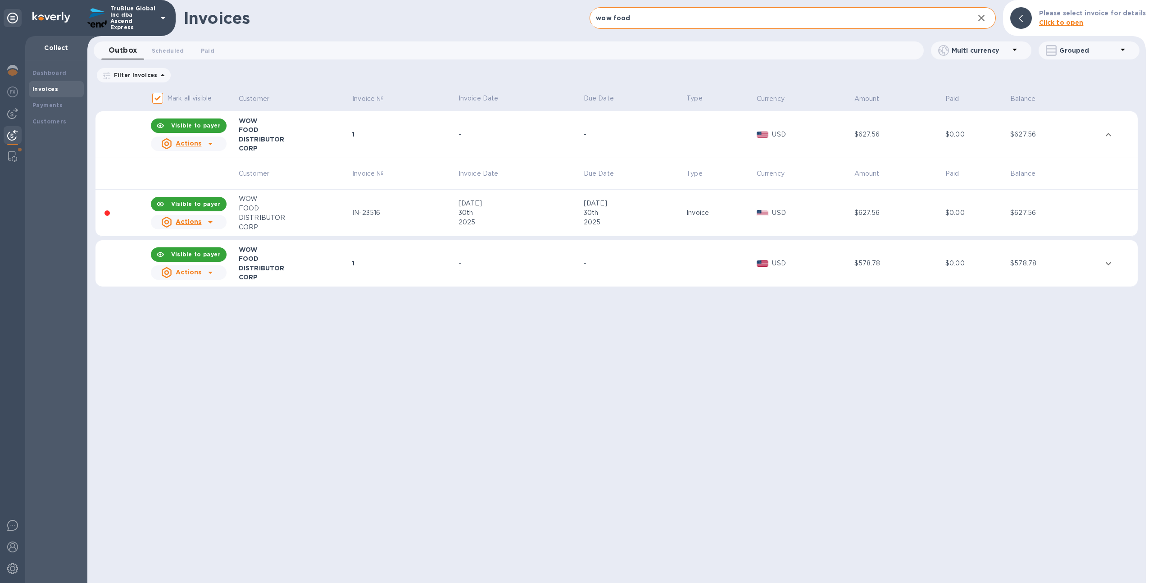
click at [223, 220] on div "Actions" at bounding box center [188, 222] width 79 height 18
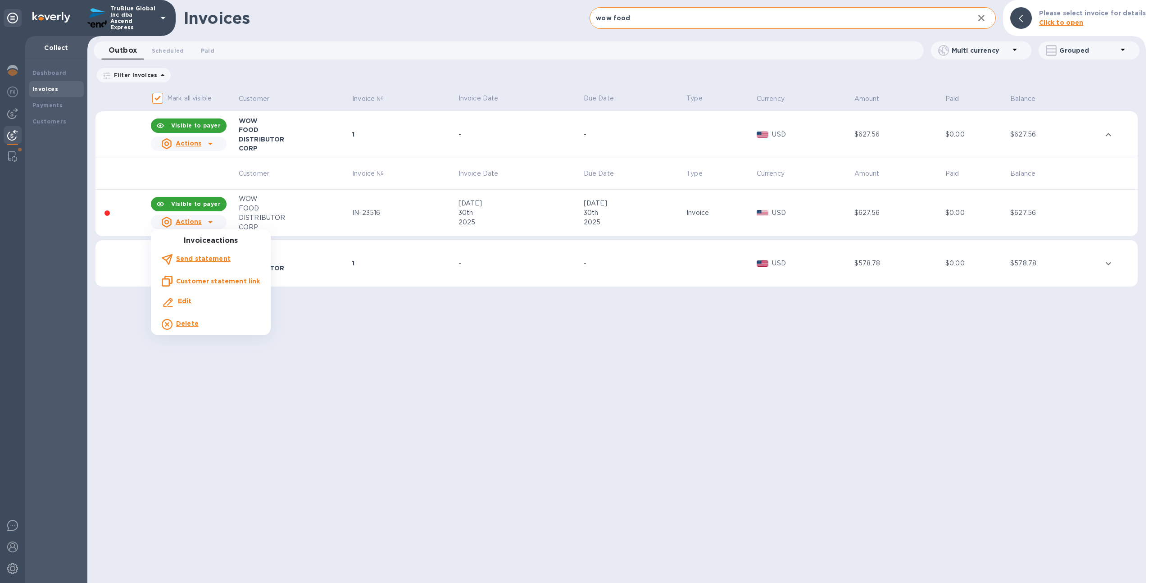
click at [368, 321] on div at bounding box center [576, 291] width 1153 height 583
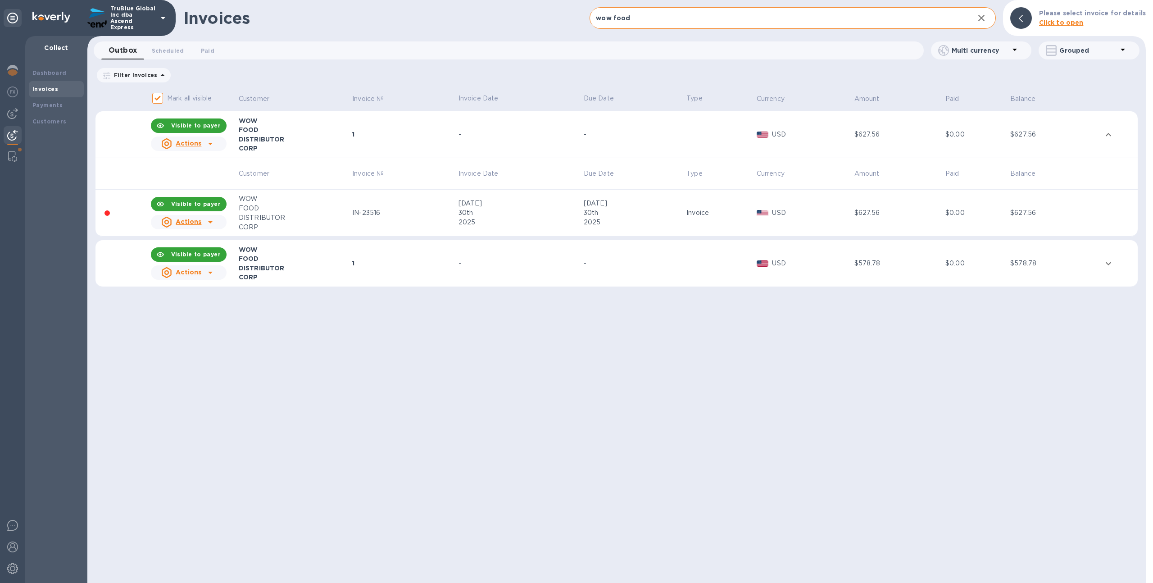
click at [293, 263] on div "WOW FOOD DISTRIBUTOR CORP" at bounding box center [294, 263] width 111 height 36
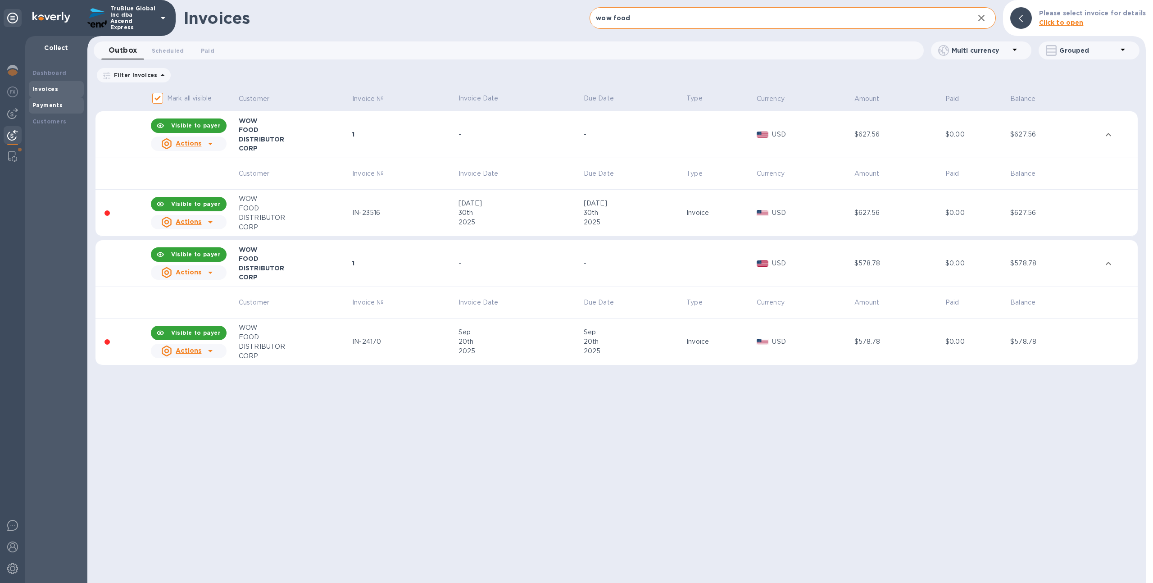
click at [60, 109] on div "Payments" at bounding box center [56, 105] width 48 height 9
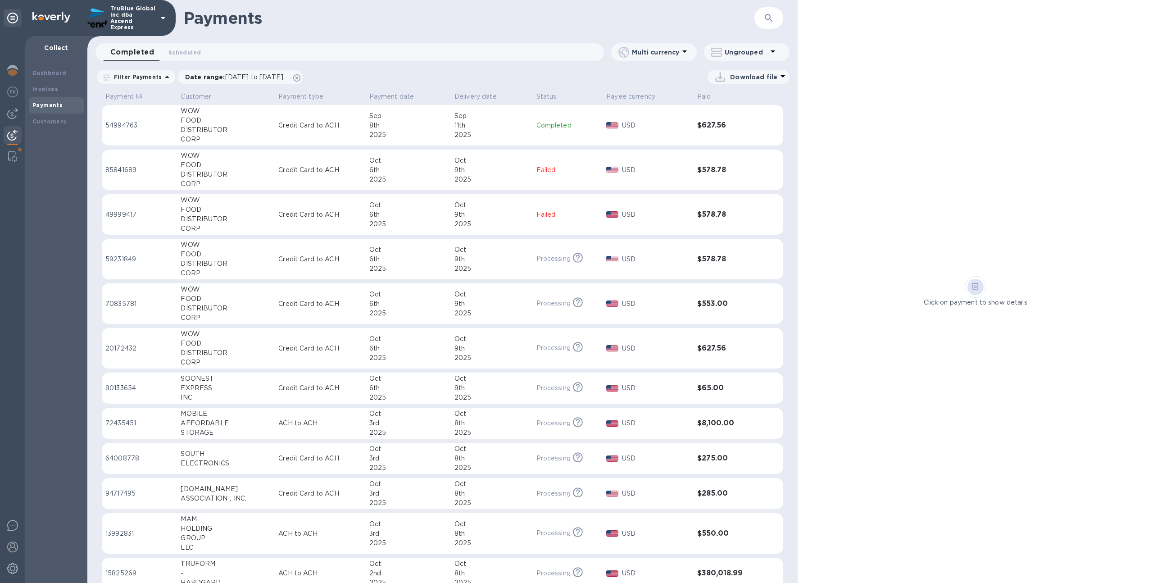
click at [296, 176] on td "Credit Card to ACH" at bounding box center [320, 170] width 91 height 41
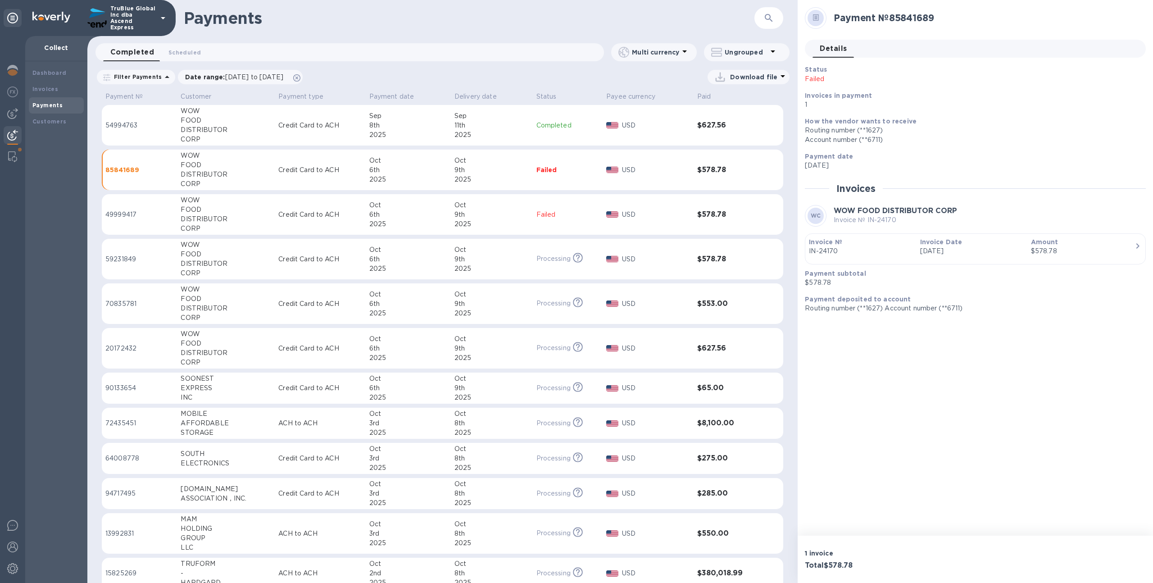
click at [397, 108] on td "[DATE]" at bounding box center [408, 125] width 85 height 41
click at [351, 277] on td "Credit Card to ACH" at bounding box center [320, 259] width 91 height 41
click at [363, 324] on table "Payment № Customer Payment type Payment date Delivery date Status Payee currenc…" at bounding box center [443, 525] width 682 height 872
click at [365, 312] on td "[DATE]" at bounding box center [407, 303] width 85 height 41
click at [360, 350] on p "Credit Card to ACH" at bounding box center [319, 348] width 83 height 9
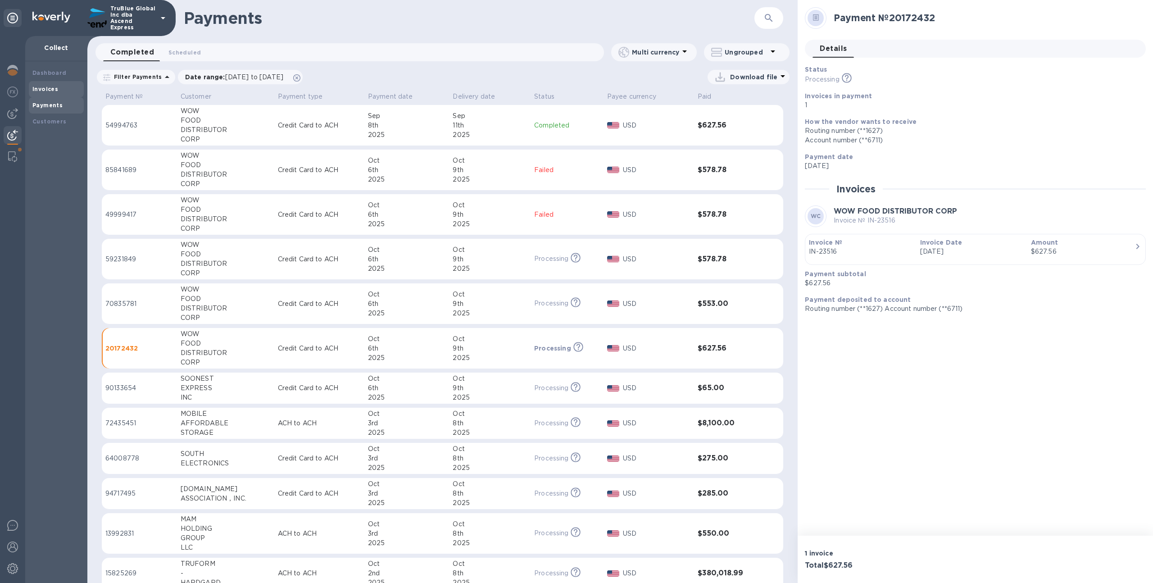
click at [60, 84] on div "Invoices" at bounding box center [56, 89] width 55 height 16
